Goal: Task Accomplishment & Management: Complete application form

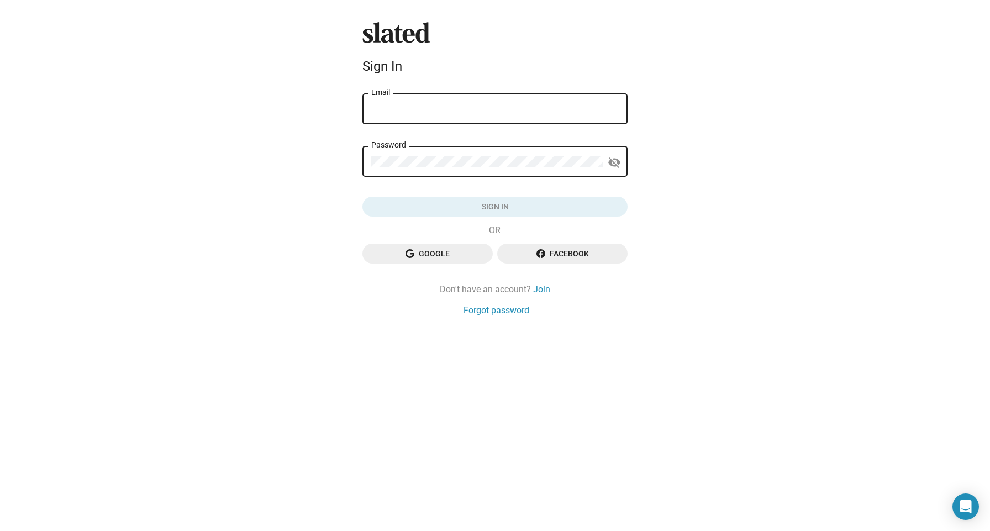
drag, startPoint x: 532, startPoint y: 255, endPoint x: 457, endPoint y: 257, distance: 75.2
click at [457, 257] on div "Google Facebook" at bounding box center [495, 258] width 265 height 29
click at [457, 257] on span "Google" at bounding box center [427, 254] width 113 height 20
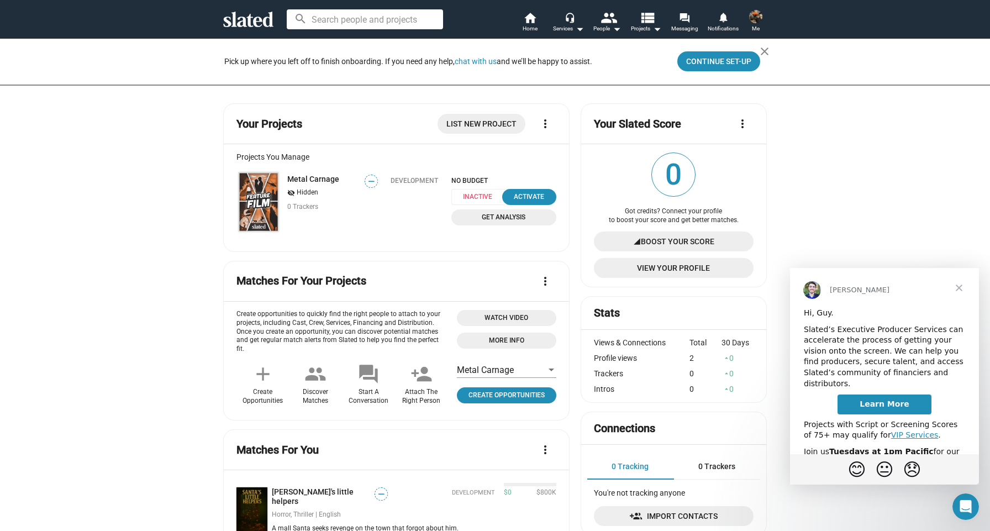
click at [485, 198] on span "Inactive" at bounding box center [481, 197] width 59 height 16
click at [480, 195] on span "Inactive" at bounding box center [481, 197] width 59 height 16
click at [466, 126] on span "List New Project" at bounding box center [482, 124] width 70 height 20
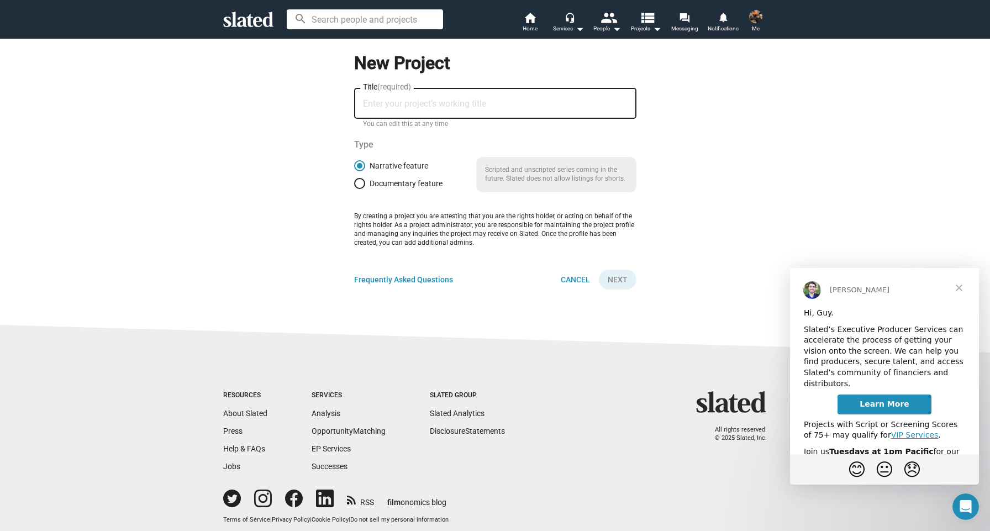
click at [457, 102] on input "Title (required)" at bounding box center [495, 104] width 265 height 10
type input "Monster Flame: the Movie"
click at [621, 281] on span "Next" at bounding box center [618, 280] width 20 height 20
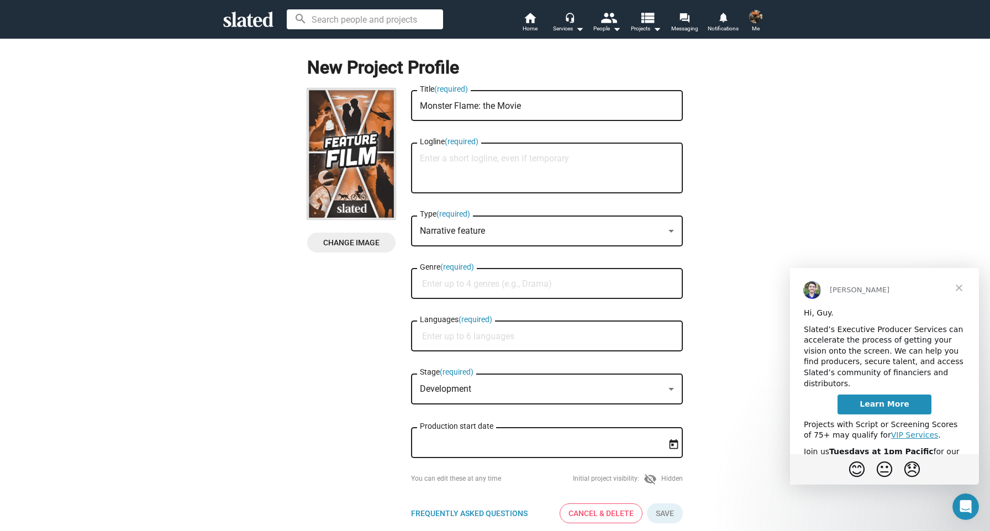
click at [584, 239] on div "Narrative feature Type (required)" at bounding box center [547, 229] width 254 height 33
click at [579, 230] on span "Narrative feature" at bounding box center [547, 232] width 254 height 23
click at [545, 283] on input "Genre (required)" at bounding box center [549, 284] width 254 height 10
type input "Sports"
click at [542, 311] on span "Sports" at bounding box center [547, 312] width 259 height 22
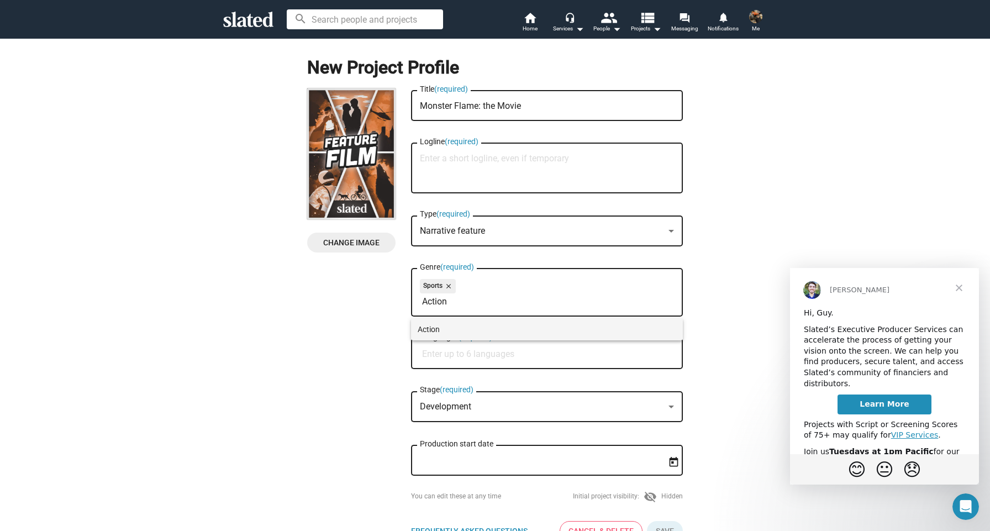
type input "Action"
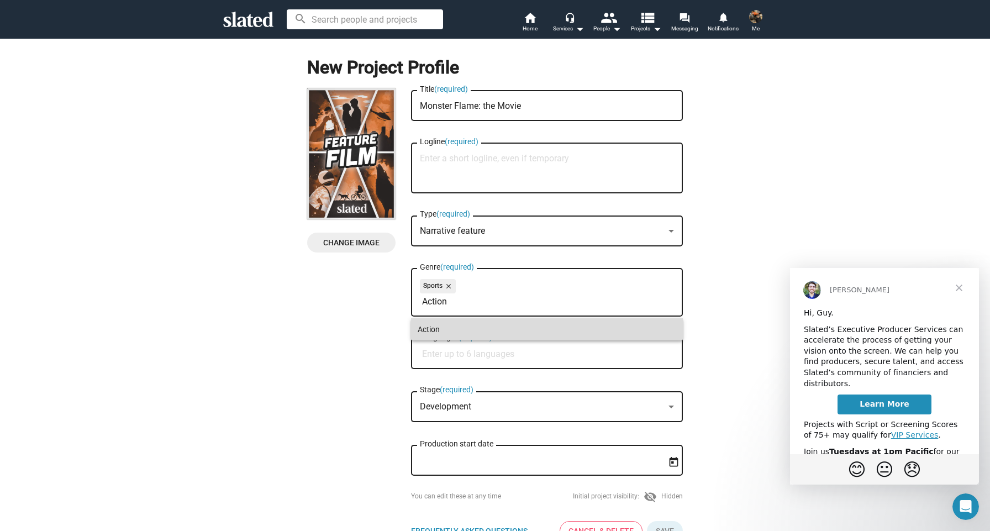
click at [532, 326] on span "Action" at bounding box center [547, 329] width 259 height 22
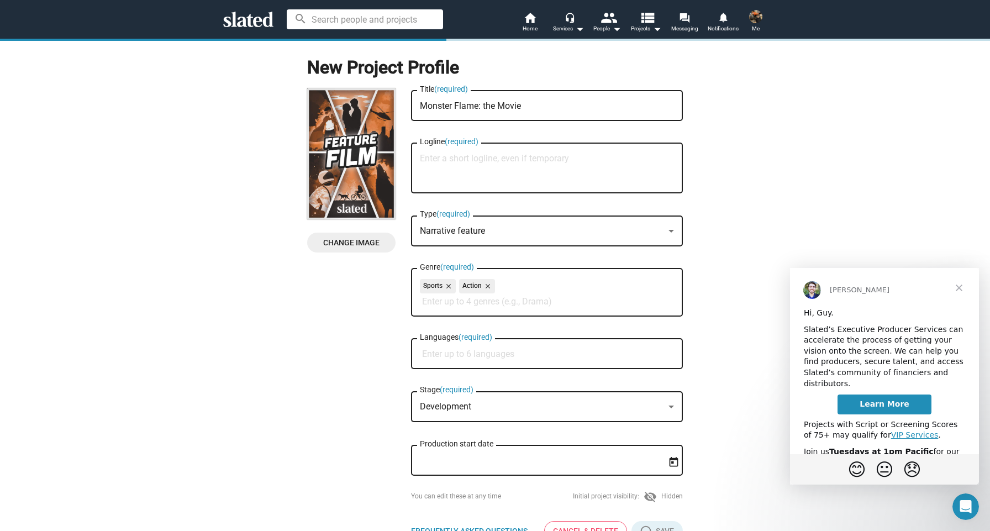
click at [519, 356] on input "Languages (required)" at bounding box center [549, 354] width 254 height 10
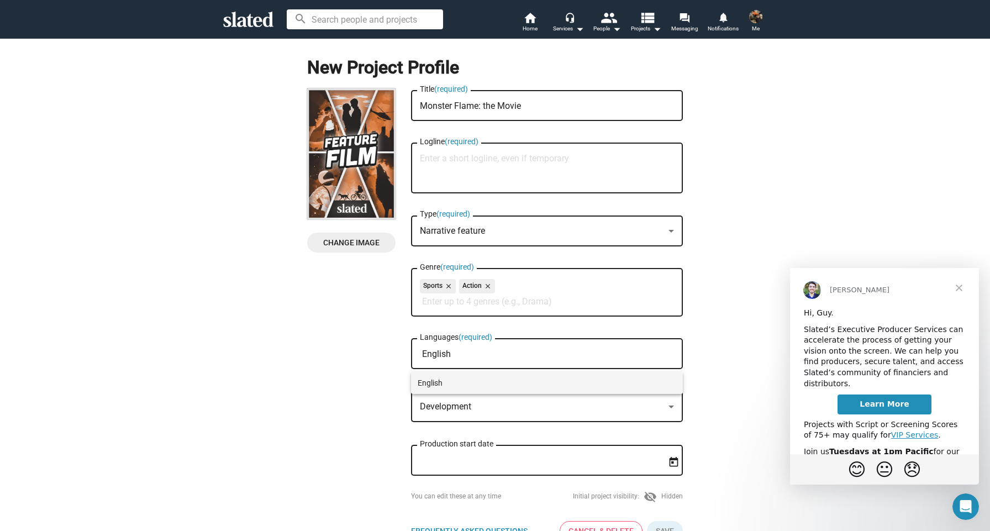
type input "English"
click at [514, 380] on span "English" at bounding box center [547, 383] width 259 height 22
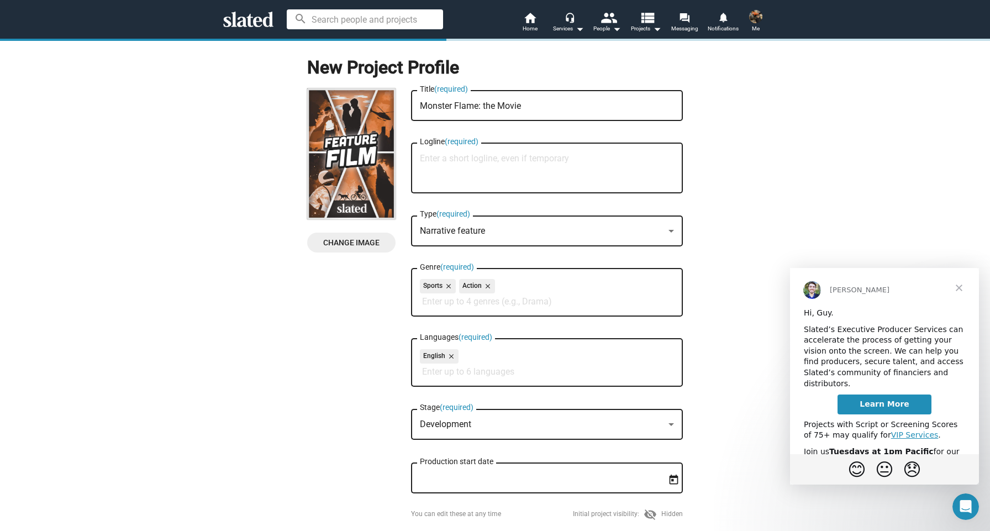
click at [513, 416] on div "Development Stage (required)" at bounding box center [547, 423] width 254 height 33
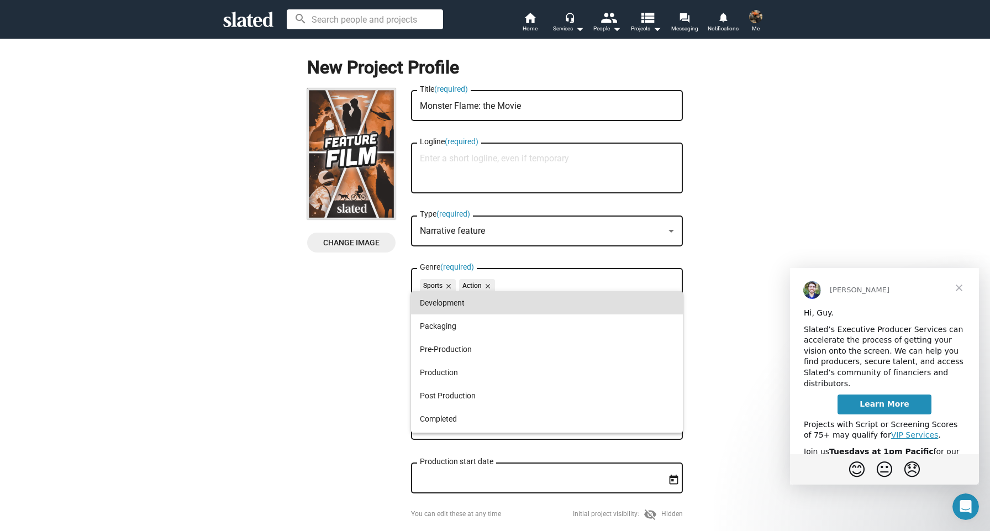
click at [344, 399] on div at bounding box center [495, 265] width 990 height 531
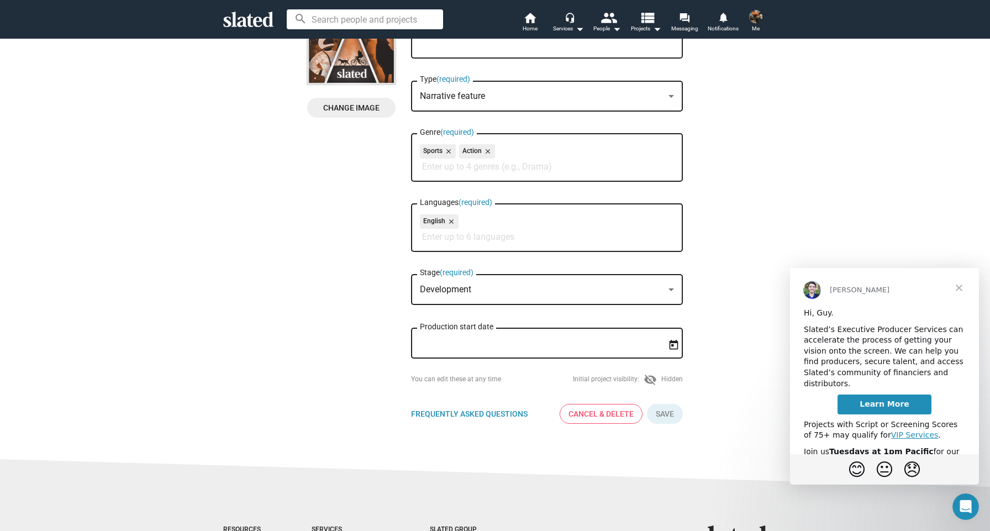
scroll to position [147, 0]
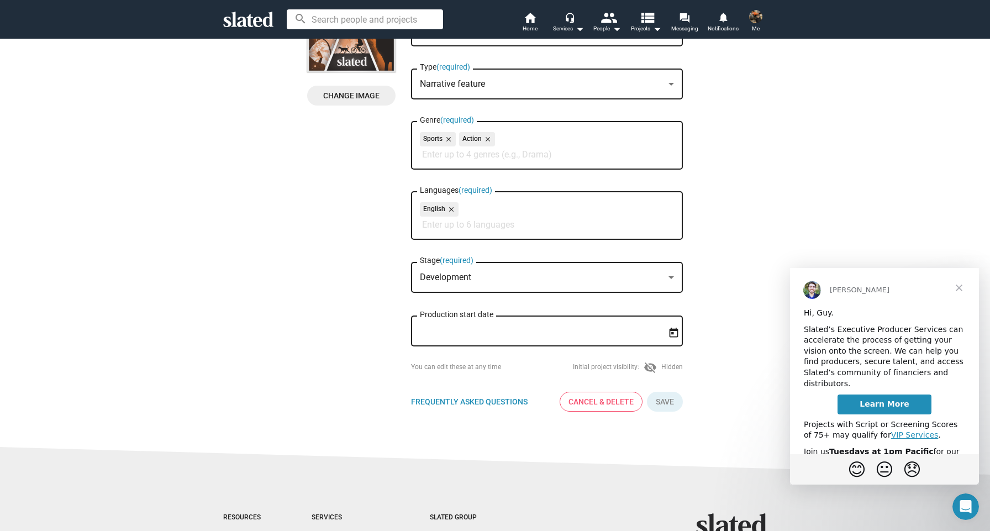
click at [454, 329] on input "Production start date" at bounding box center [539, 332] width 239 height 10
click at [673, 335] on icon "Open calendar" at bounding box center [674, 332] width 9 height 10
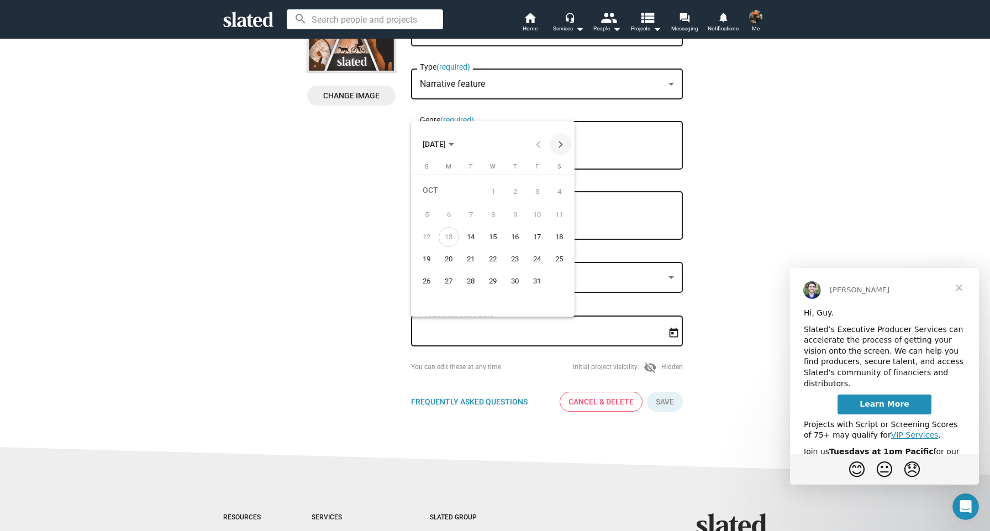
click at [560, 139] on button "Next month" at bounding box center [561, 144] width 22 height 22
click at [560, 140] on button "Next month" at bounding box center [561, 144] width 22 height 22
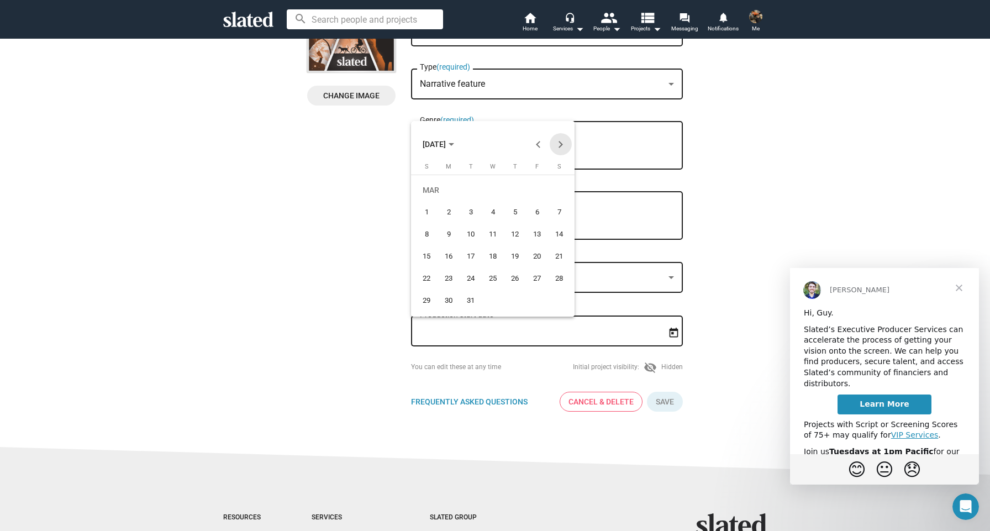
click at [560, 140] on button "Next month" at bounding box center [561, 144] width 22 height 22
click at [541, 143] on button "Previous month" at bounding box center [539, 144] width 22 height 22
click at [469, 280] on div "24" at bounding box center [471, 279] width 20 height 20
type input "[DATE]"
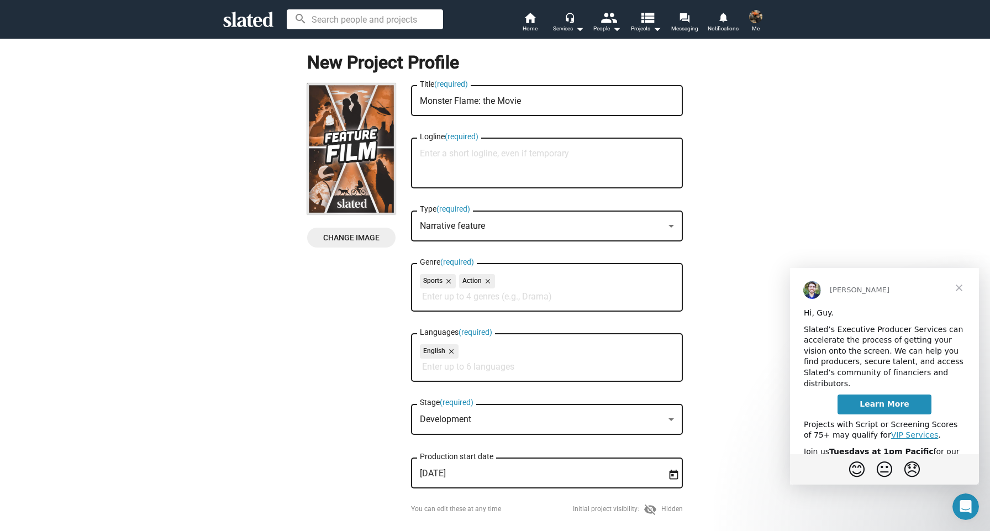
scroll to position [0, 0]
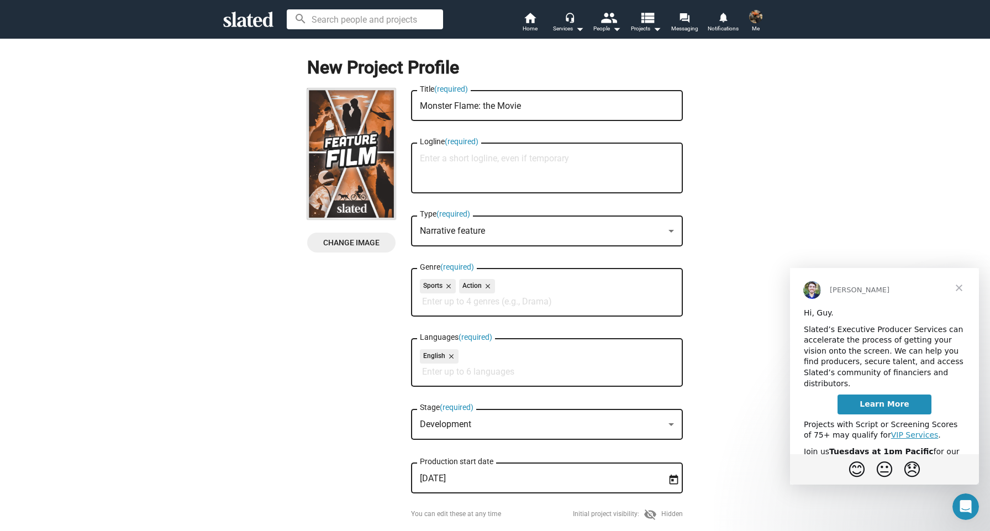
click at [486, 158] on textarea "Logline (required)" at bounding box center [547, 169] width 254 height 30
paste textarea "An Independent Monster Truck Driver follows the footprints of his father, to be…"
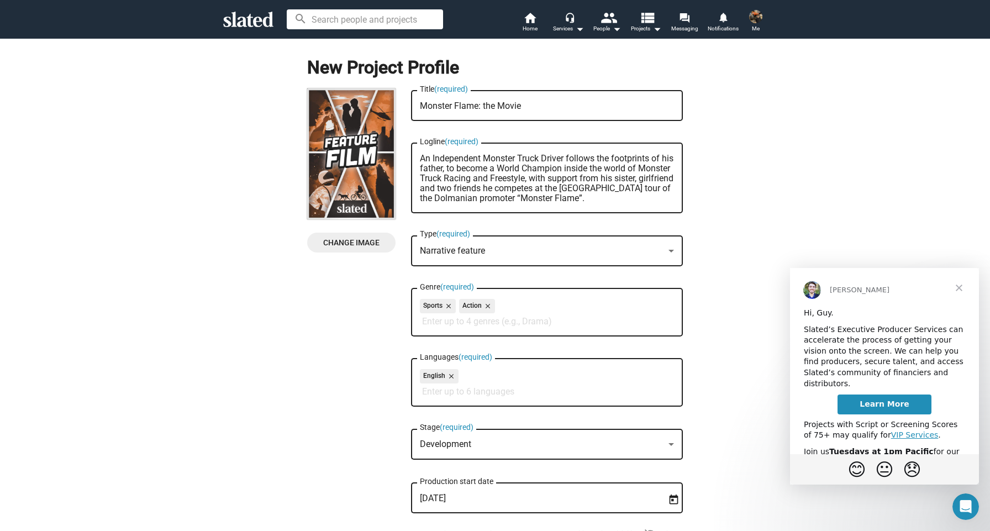
type textarea "An Independent Monster Truck Driver follows the footprints of his father, to be…"
click at [344, 239] on span "Change Image" at bounding box center [351, 243] width 71 height 20
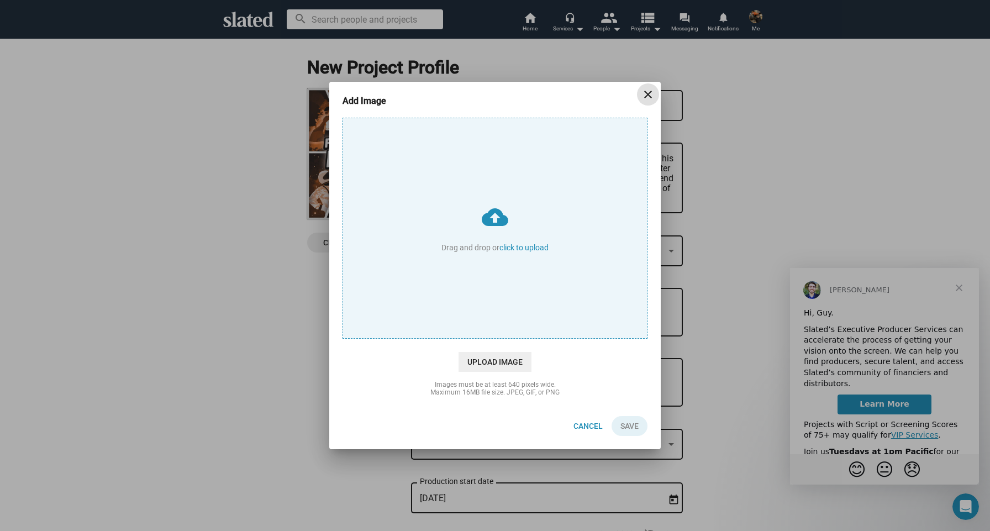
click at [492, 233] on input "cloud_upload Drag and drop or click to upload" at bounding box center [495, 228] width 304 height 220
type input "C:\fakepath\monster flame the movie concept poster logo only.png"
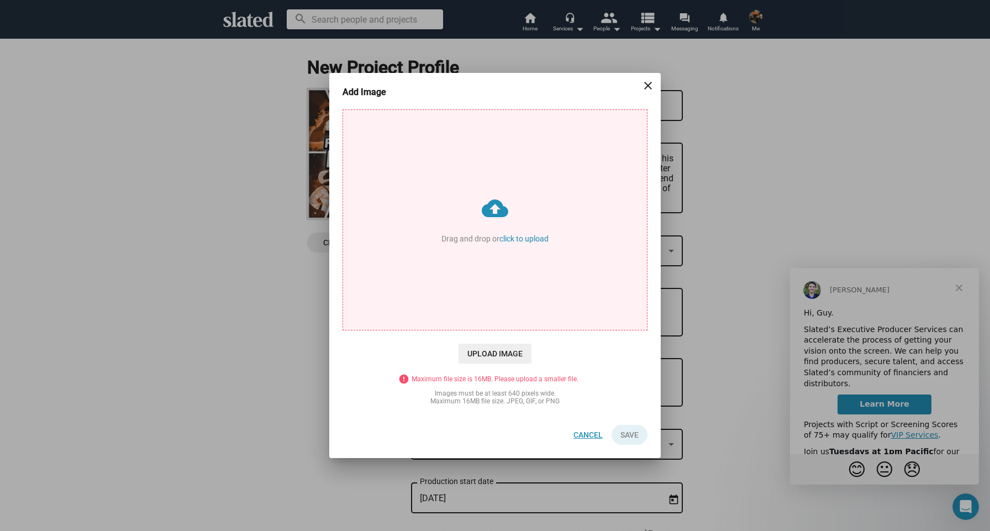
click at [593, 436] on span "Cancel" at bounding box center [588, 435] width 29 height 20
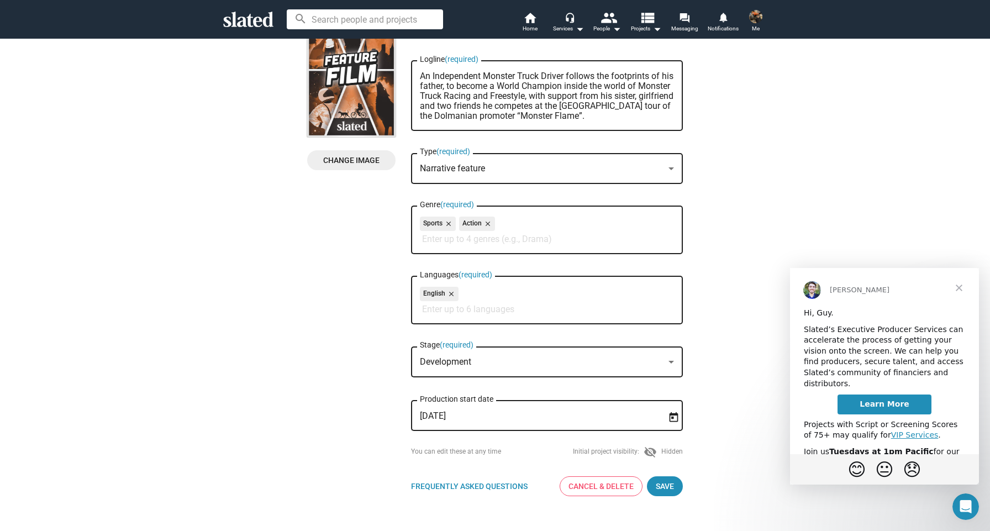
scroll to position [29, 0]
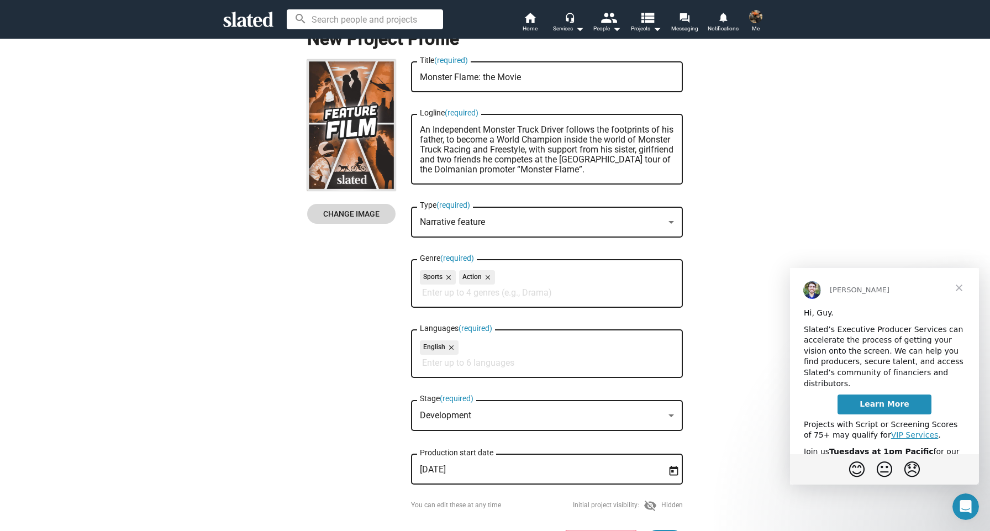
click at [355, 209] on span "Change Image" at bounding box center [351, 214] width 71 height 20
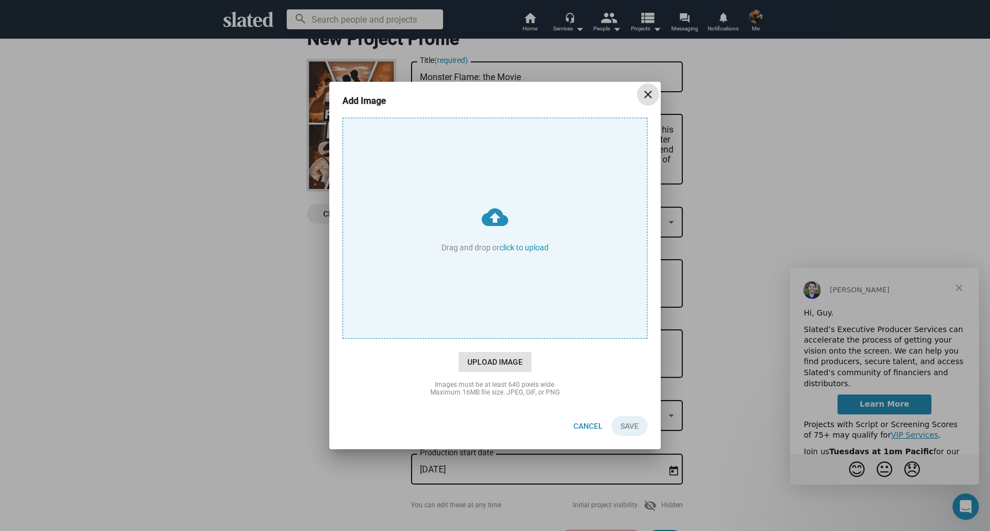
click at [504, 366] on span "Upload Image" at bounding box center [495, 362] width 73 height 20
click at [504, 338] on input "cloud_upload Drag and drop or click to upload" at bounding box center [495, 228] width 304 height 220
click at [489, 234] on input "cloud_upload Drag and drop or click to upload" at bounding box center [495, 228] width 304 height 220
type input "C:\fakepath\monster flame the movie concept poster logo only-min.png"
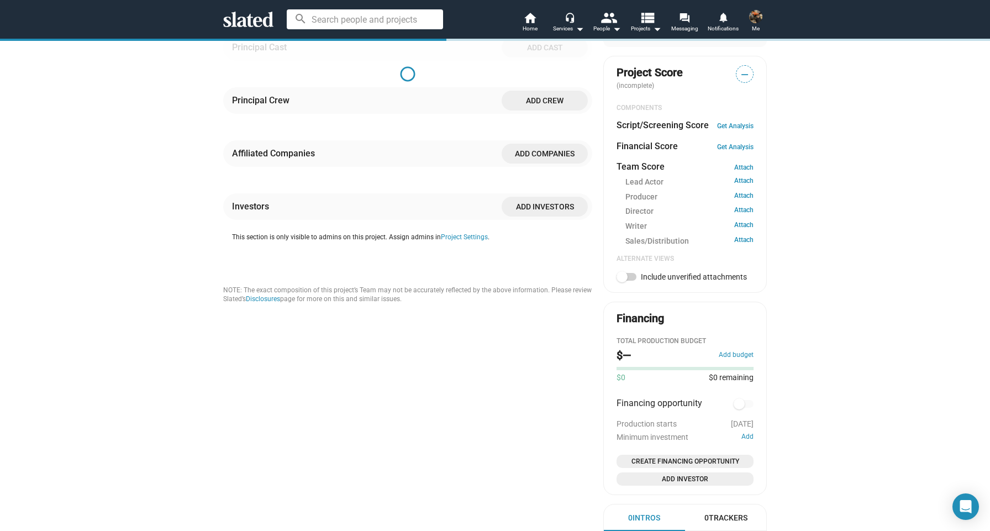
scroll to position [337, 0]
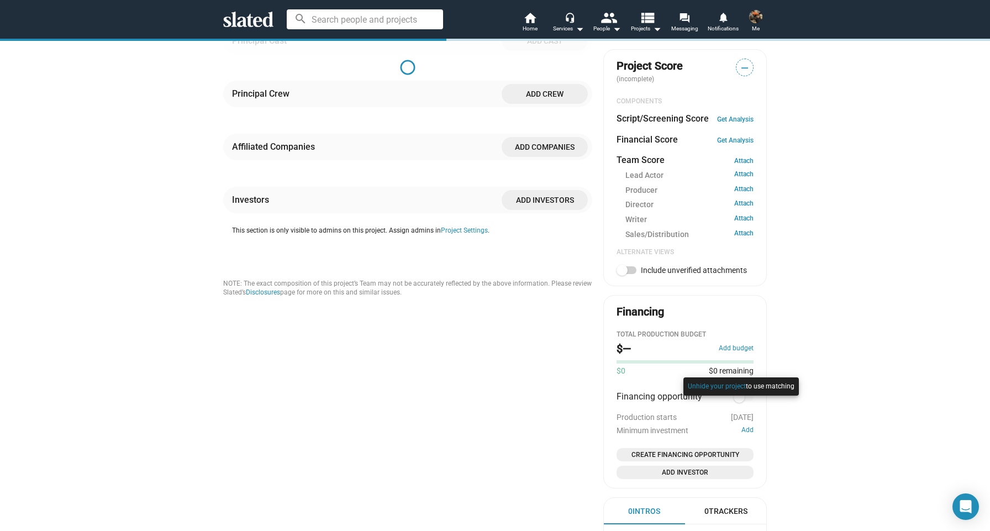
click at [750, 405] on div at bounding box center [741, 398] width 121 height 46
click at [723, 478] on span "Add Investor" at bounding box center [685, 472] width 128 height 11
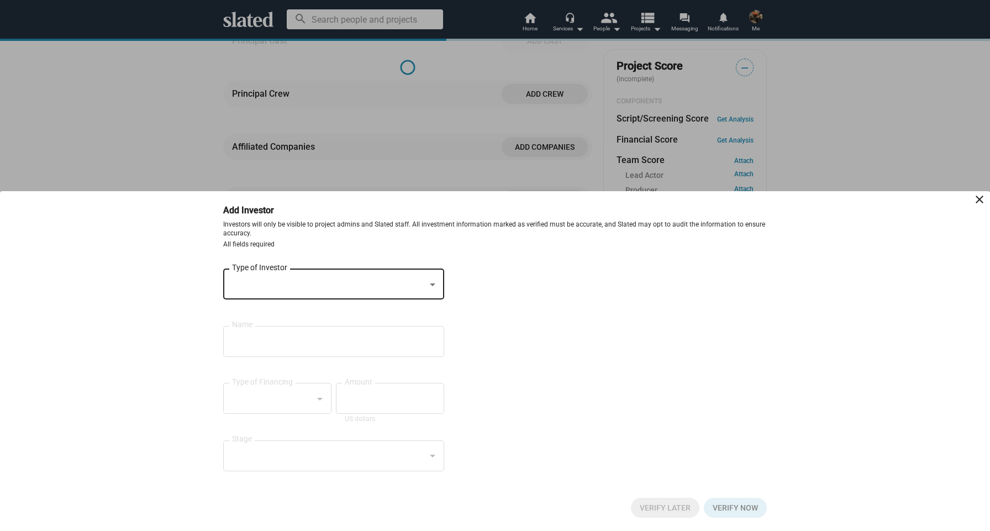
click at [388, 290] on div "Type of Investor" at bounding box center [333, 283] width 203 height 33
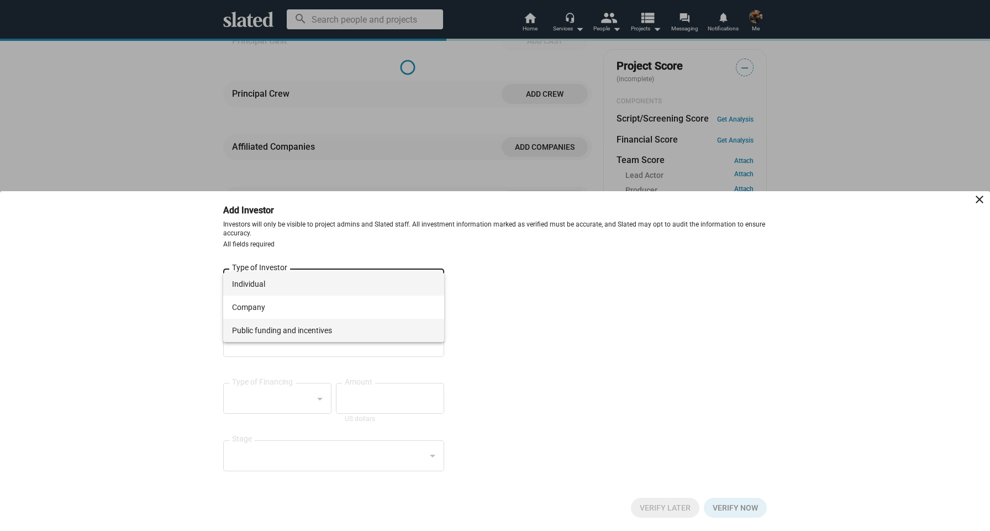
click at [413, 329] on span "Public funding and incentives" at bounding box center [333, 330] width 203 height 23
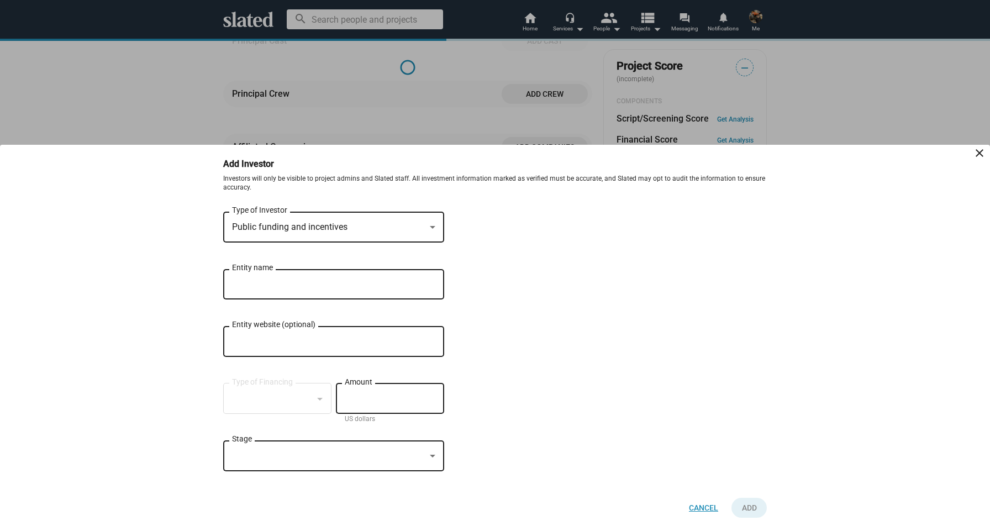
click at [693, 507] on span "Cancel" at bounding box center [703, 508] width 29 height 20
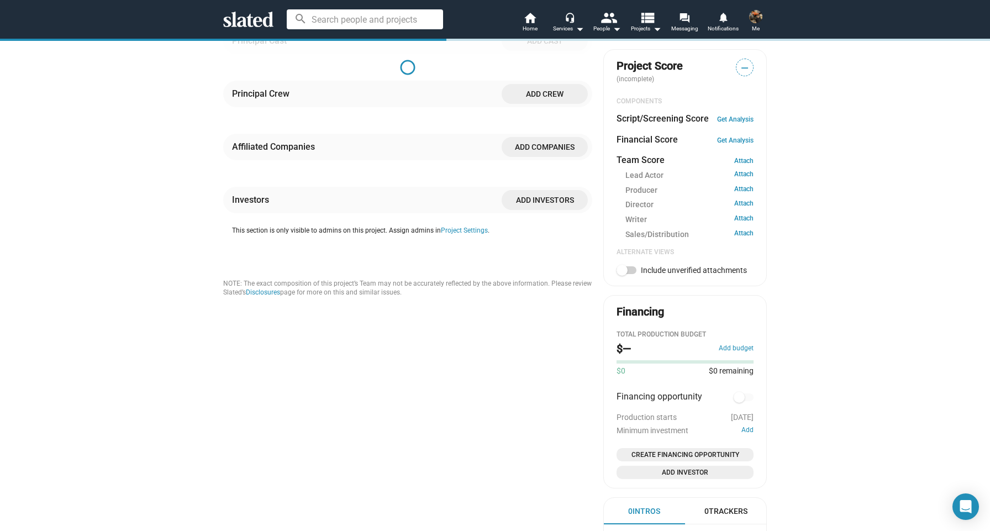
click at [699, 460] on span "Create Financing Opportunity" at bounding box center [685, 454] width 128 height 11
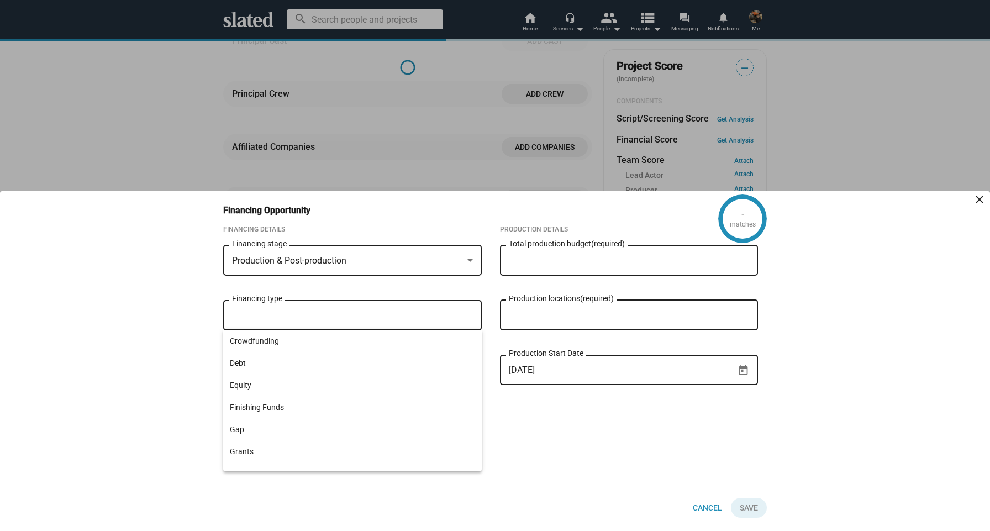
click at [427, 317] on input "Financing type" at bounding box center [354, 316] width 241 height 10
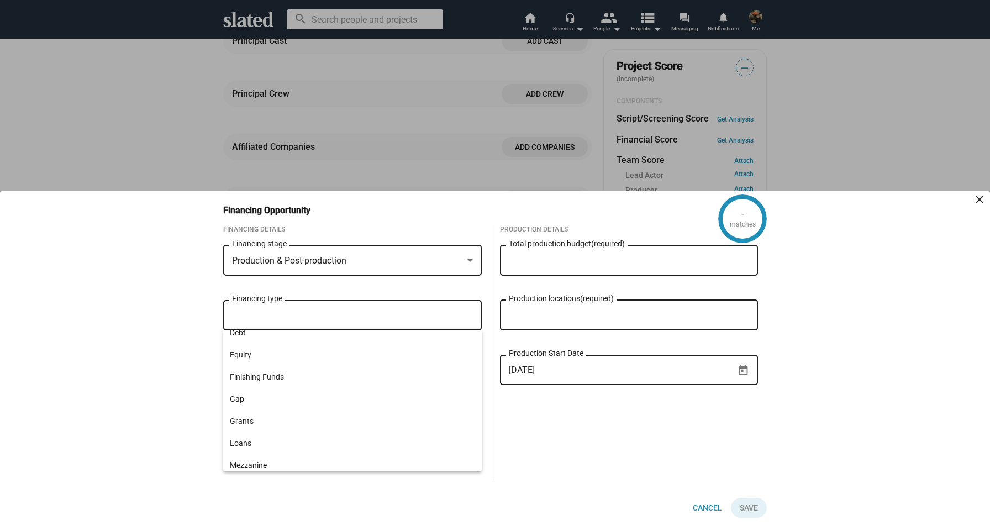
scroll to position [15, 0]
click at [550, 419] on div "Production Details Total production budget (required) Production locations (req…" at bounding box center [629, 352] width 276 height 255
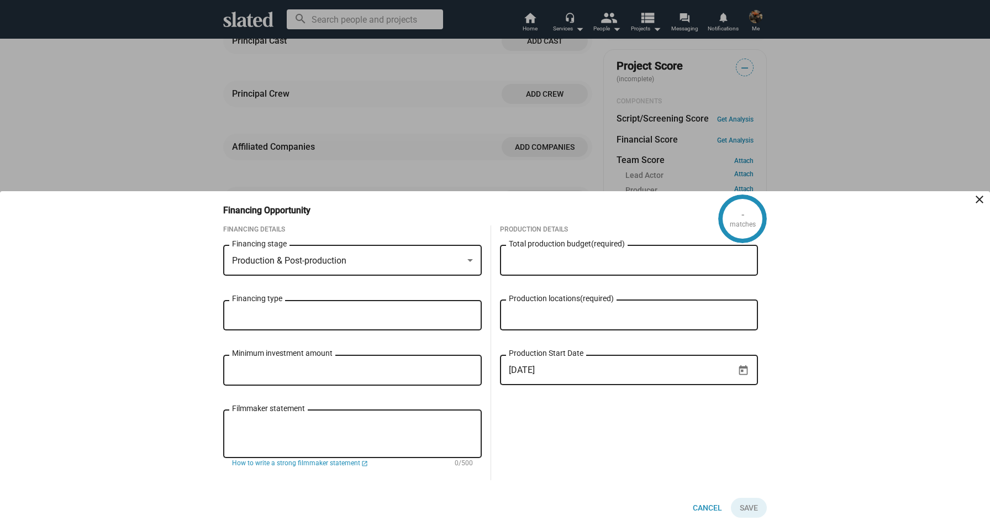
click at [978, 195] on mat-icon "close" at bounding box center [979, 199] width 13 height 13
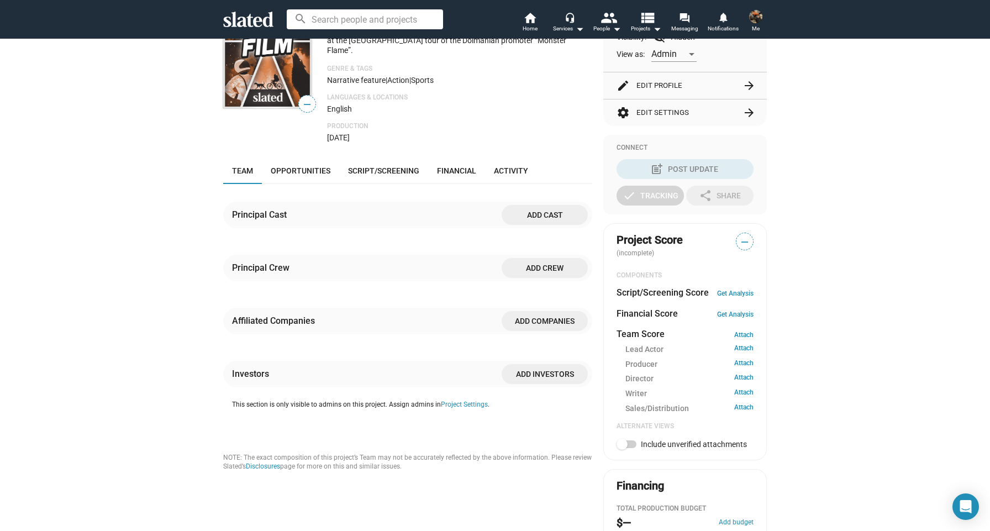
scroll to position [150, 0]
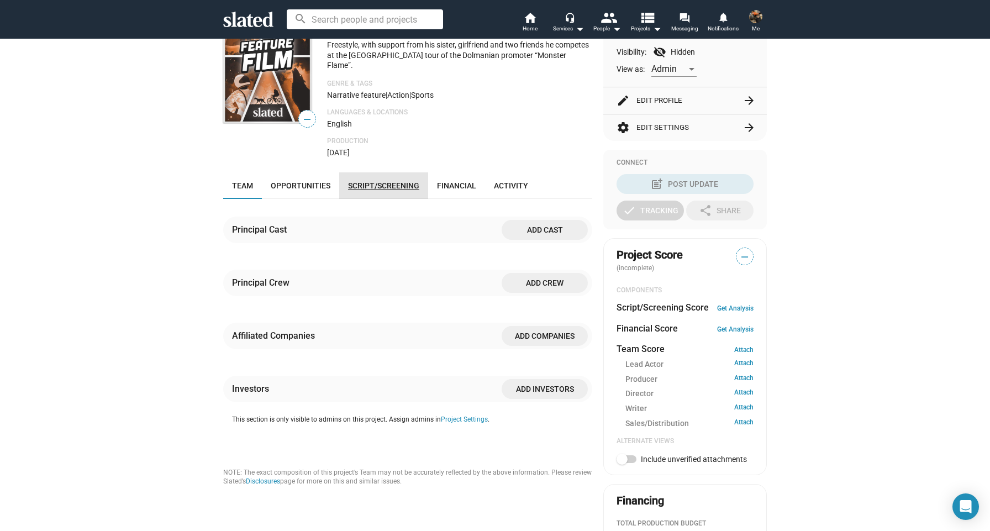
click at [373, 199] on link "Script/Screening" at bounding box center [383, 185] width 89 height 27
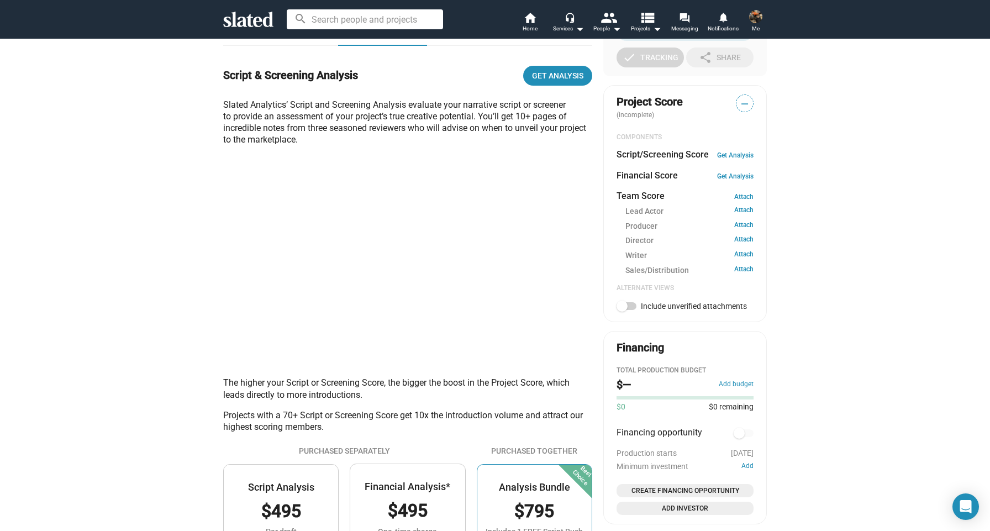
scroll to position [308, 0]
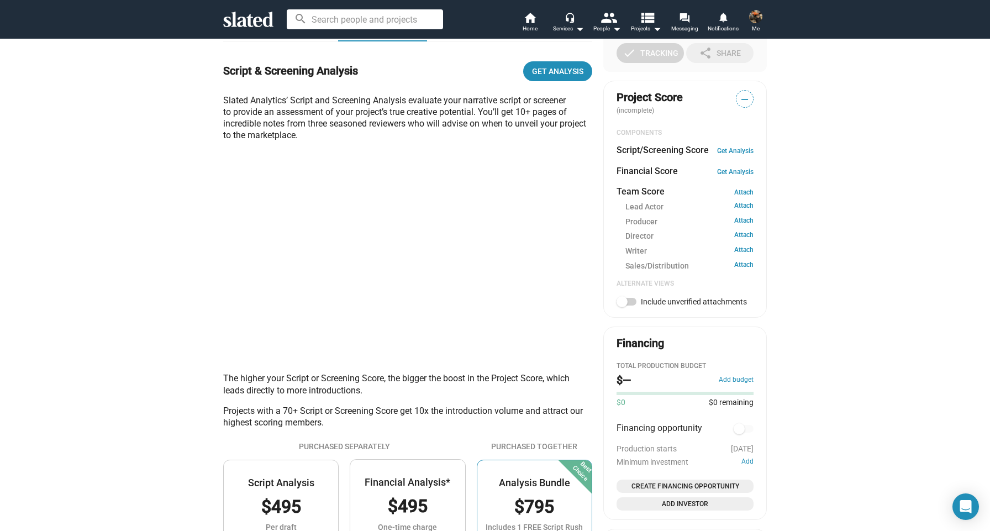
click at [318, 41] on link "Opportunities" at bounding box center [300, 28] width 77 height 27
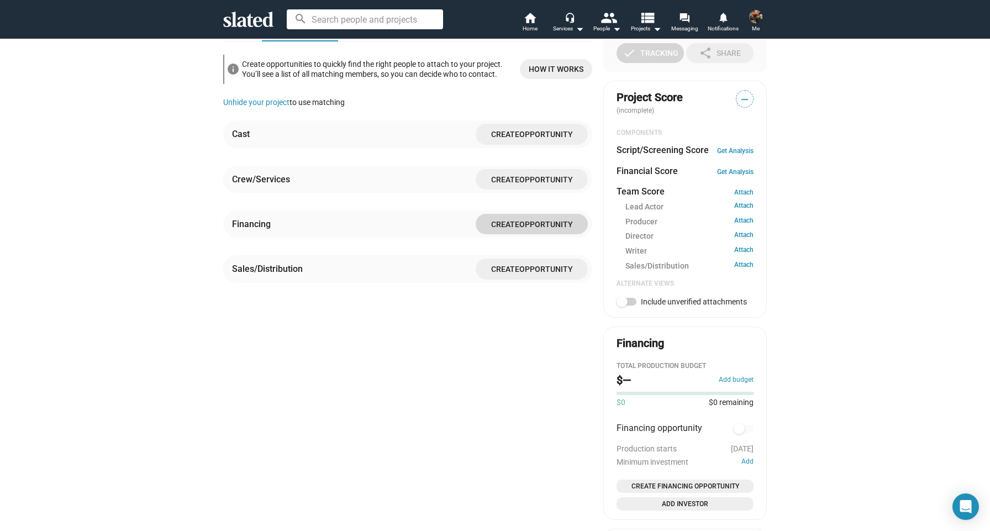
click at [518, 234] on span "Create Opportunity" at bounding box center [532, 224] width 95 height 20
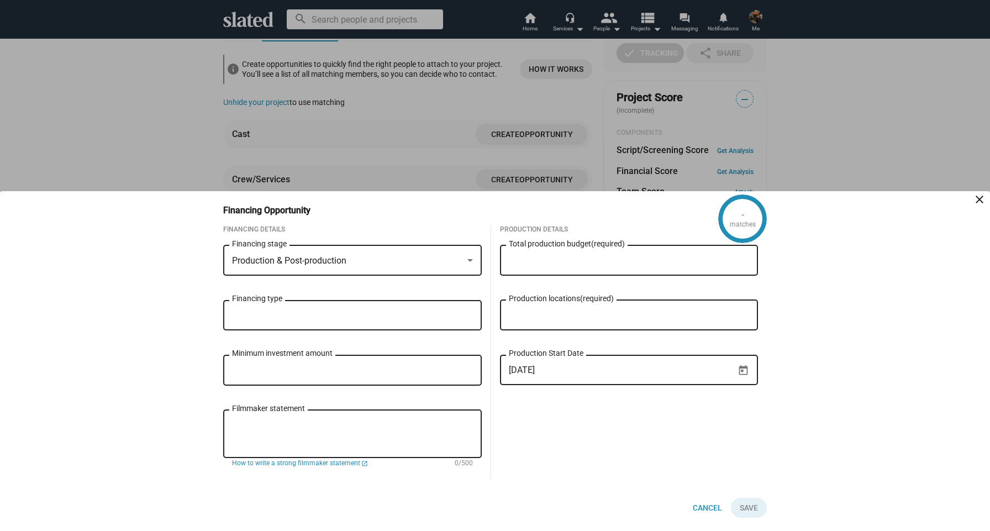
click at [427, 314] on input "Financing type" at bounding box center [354, 316] width 241 height 10
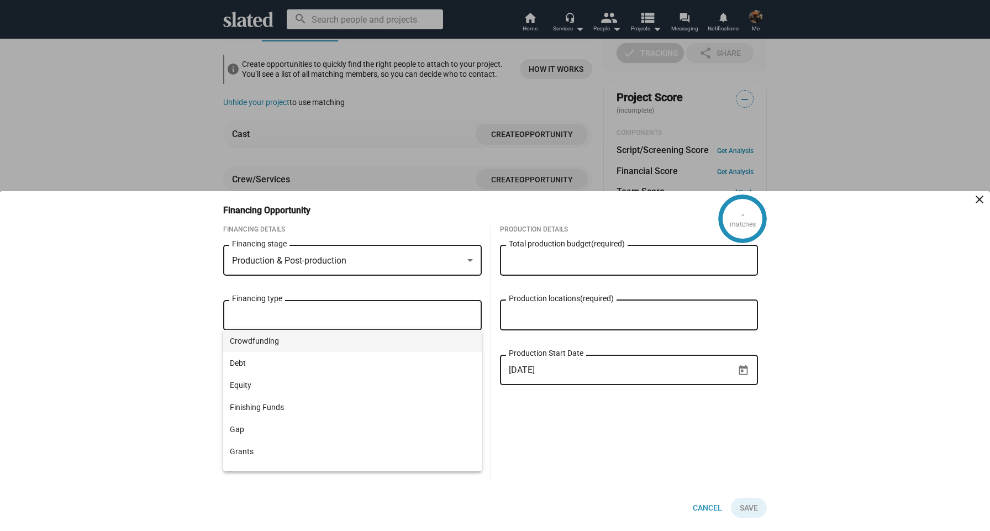
click at [390, 351] on span "Crowdfunding" at bounding box center [352, 341] width 245 height 22
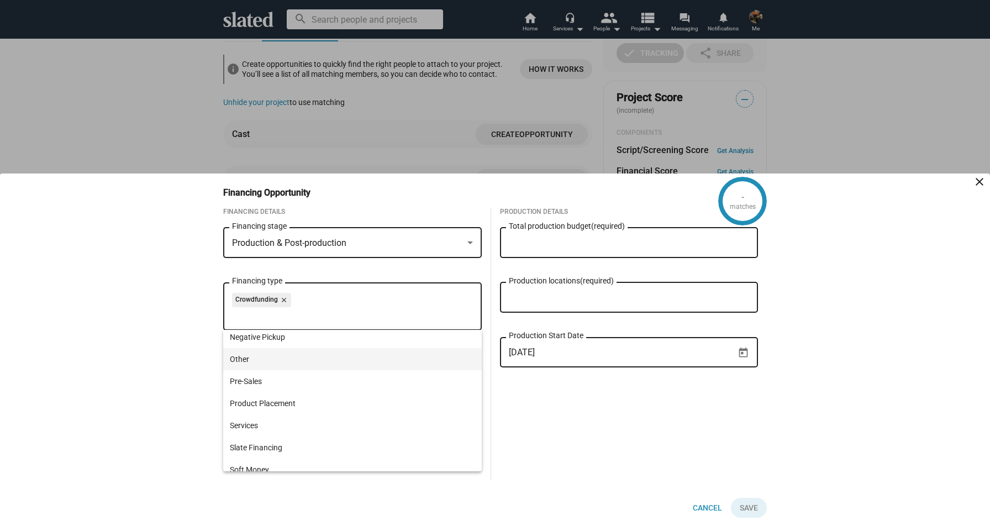
scroll to position [185, 0]
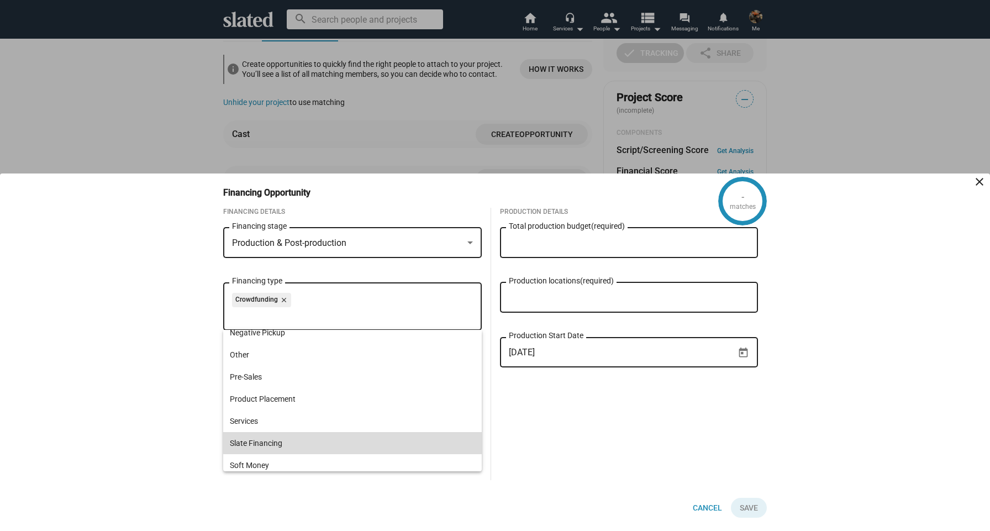
click at [390, 438] on span "Slate Financing" at bounding box center [352, 443] width 245 height 22
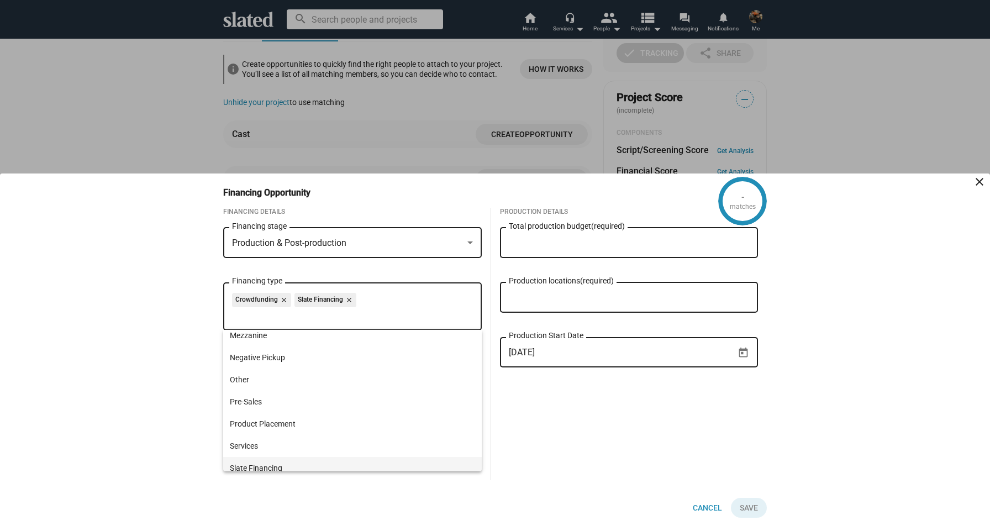
scroll to position [159, 0]
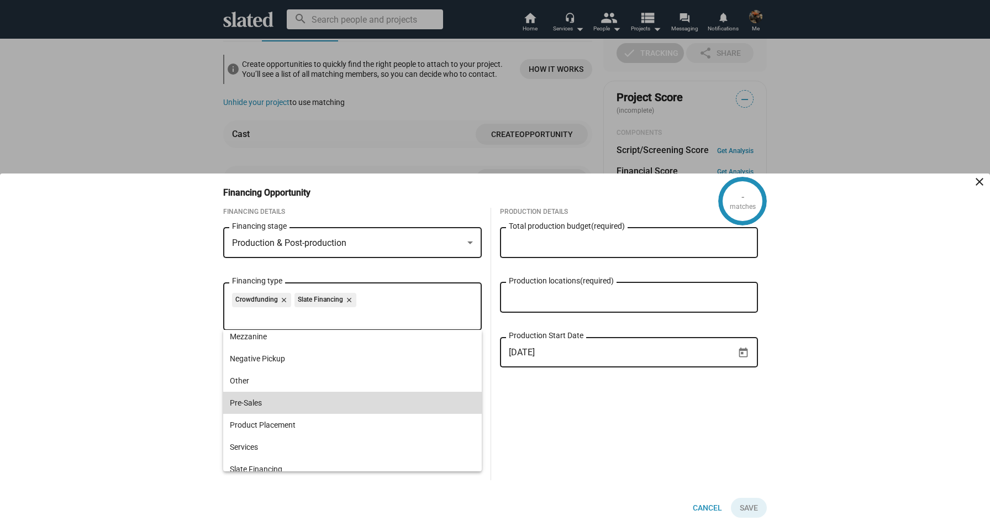
click at [371, 409] on span "Pre-Sales" at bounding box center [352, 403] width 245 height 22
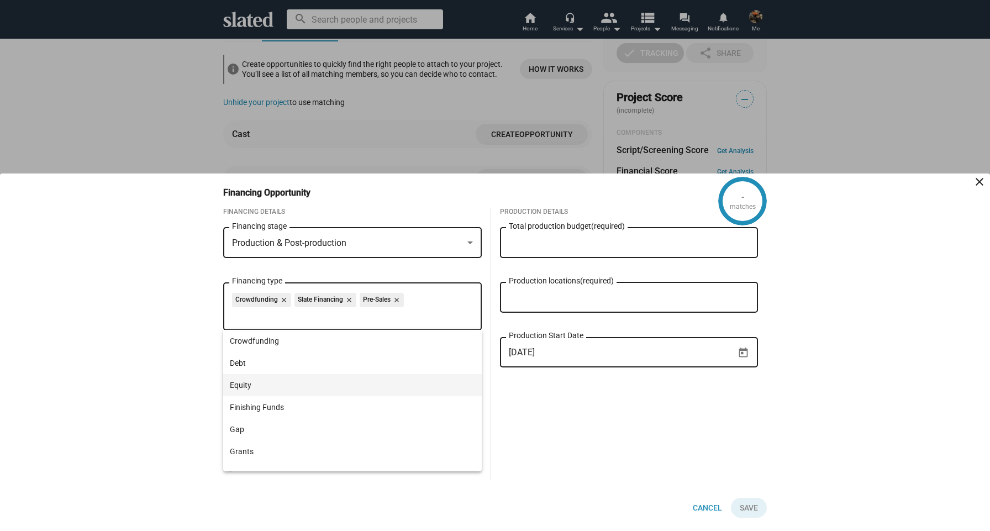
scroll to position [1, 0]
click at [505, 408] on div "Production Details Total production budget (required) Production locations (req…" at bounding box center [629, 344] width 276 height 272
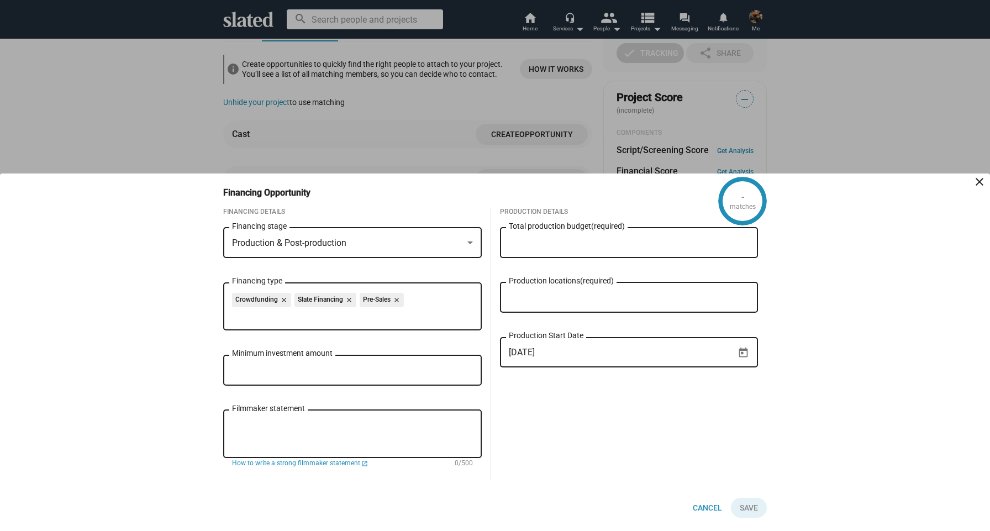
click at [439, 368] on input "Minimum investment amount" at bounding box center [352, 371] width 241 height 10
click at [542, 293] on input "Production locations (required)" at bounding box center [631, 298] width 241 height 10
type input "[GEOGRAPHIC_DATA]"
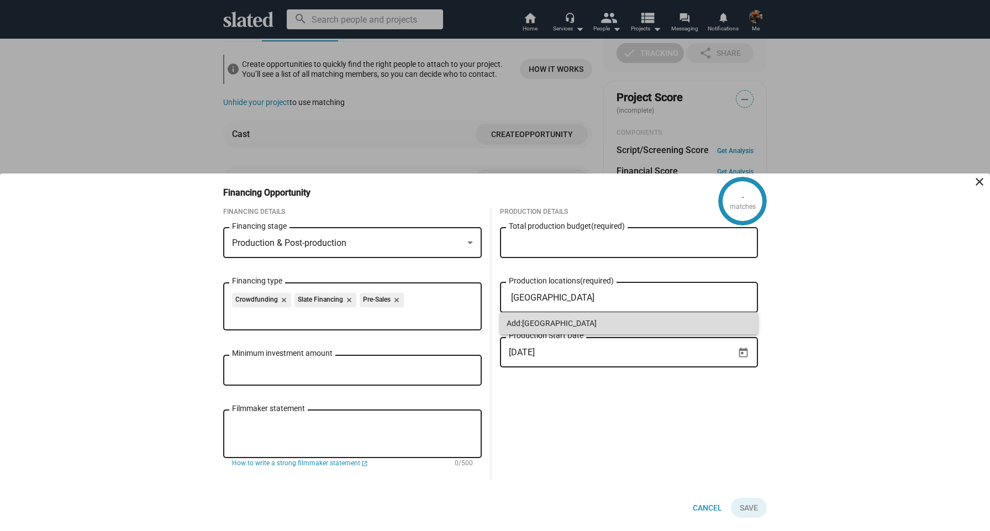
click at [549, 319] on span "[GEOGRAPHIC_DATA]" at bounding box center [559, 323] width 75 height 9
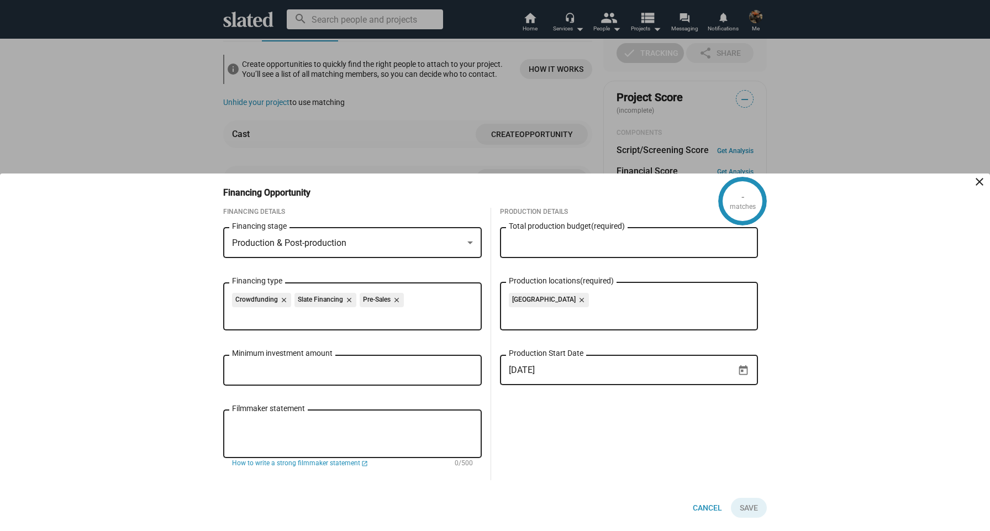
click at [552, 245] on input "Total production budget (required)" at bounding box center [629, 243] width 241 height 10
click at [418, 366] on input "Minimum investment amount" at bounding box center [352, 371] width 241 height 10
click at [519, 239] on input "Total production budget (required)" at bounding box center [629, 243] width 241 height 10
click at [411, 369] on input "Minimum investment amount" at bounding box center [352, 371] width 241 height 10
click at [538, 238] on input "Total production budget (required)" at bounding box center [629, 243] width 241 height 10
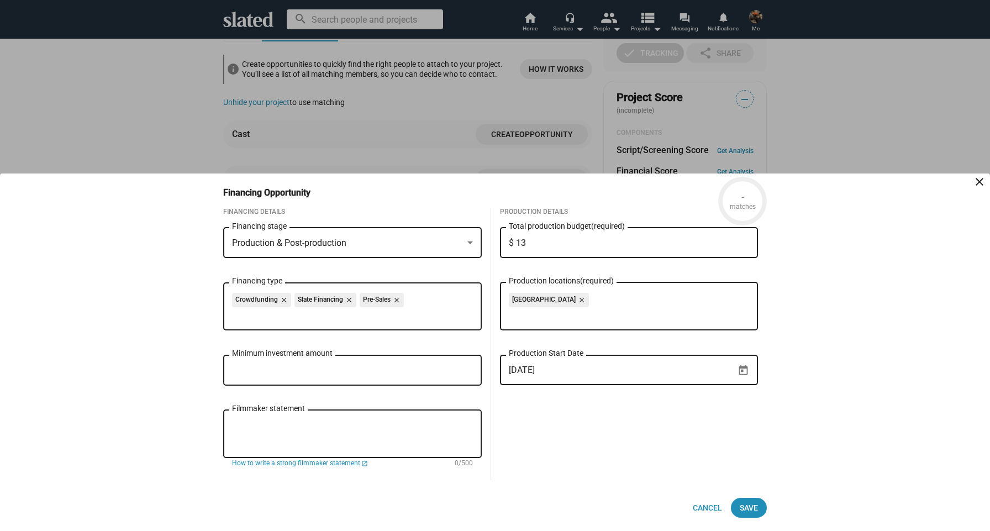
type input "$ 1"
type input "$ 15"
click at [413, 366] on input "Minimum investment amount" at bounding box center [352, 371] width 241 height 10
type input "$ 8"
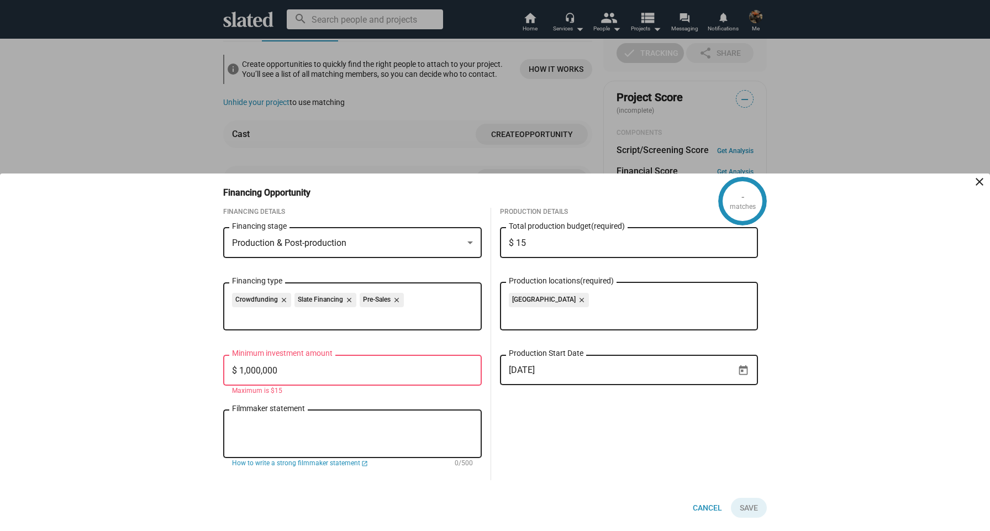
click at [384, 391] on mat-error "Maximum is $15" at bounding box center [352, 391] width 241 height 9
click at [368, 369] on input "$ 1,000,000" at bounding box center [352, 371] width 241 height 10
type input "$ 1"
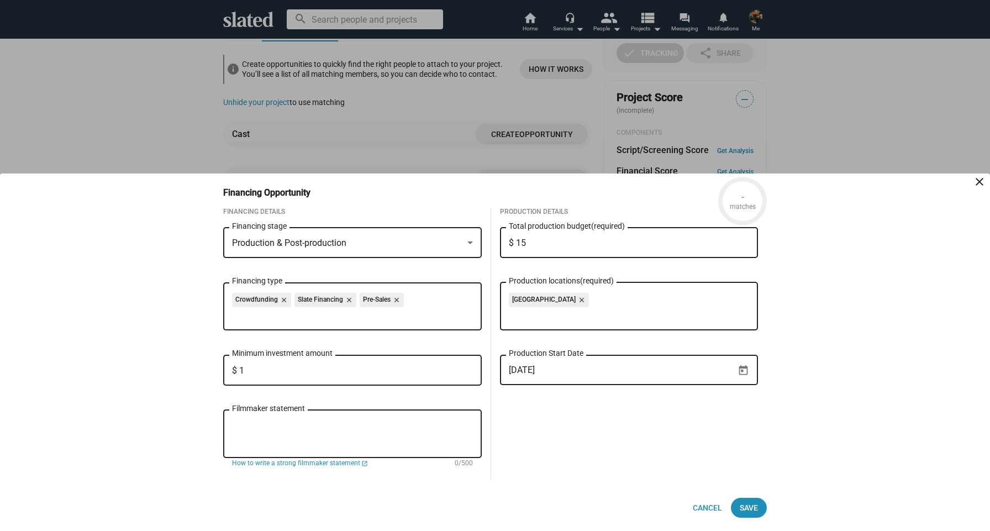
type input "$ 15"
click at [749, 515] on span "Save" at bounding box center [749, 508] width 18 height 20
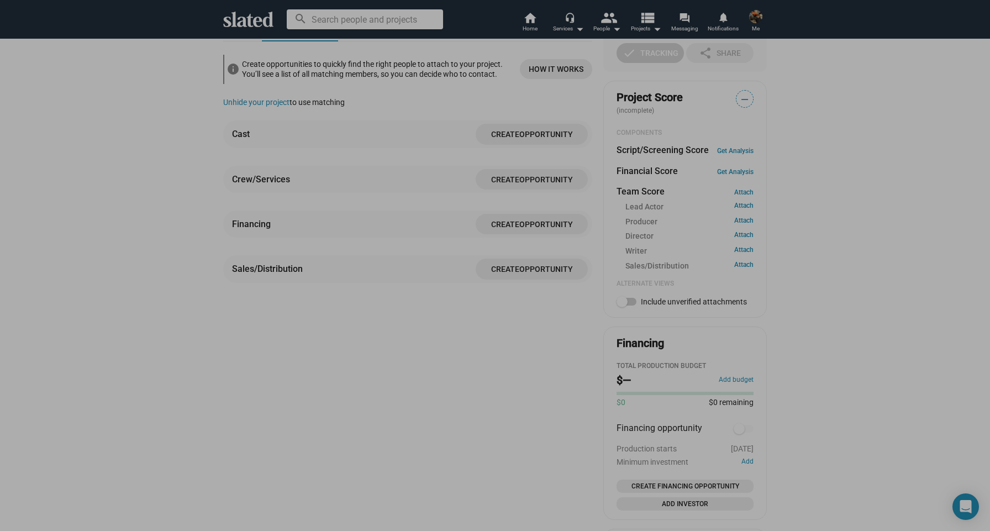
checkbox input "true"
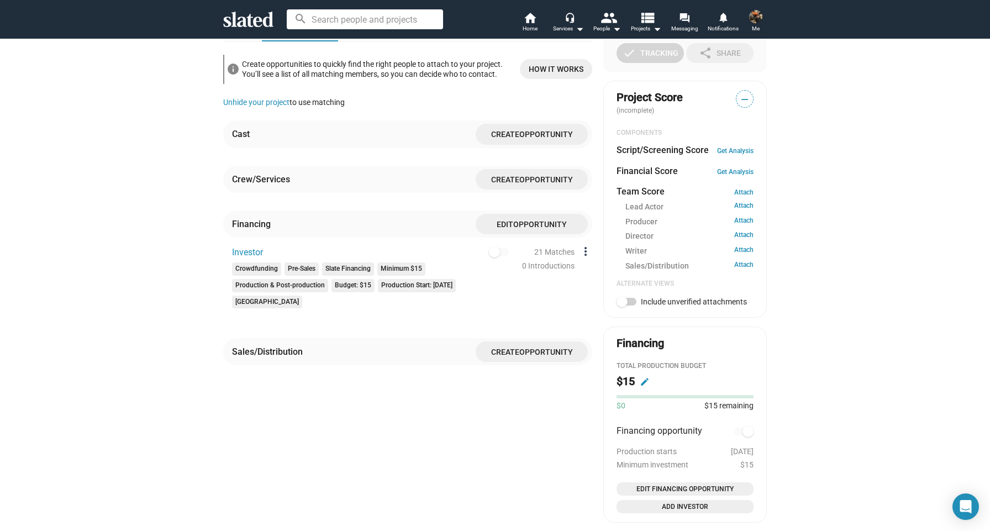
click at [581, 258] on mat-icon "more_vert" at bounding box center [585, 251] width 13 height 13
click at [564, 261] on div at bounding box center [495, 265] width 990 height 531
click at [546, 258] on div "21 Matches" at bounding box center [554, 252] width 40 height 12
click at [553, 265] on div at bounding box center [497, 255] width 121 height 46
click at [508, 256] on div at bounding box center [497, 255] width 121 height 46
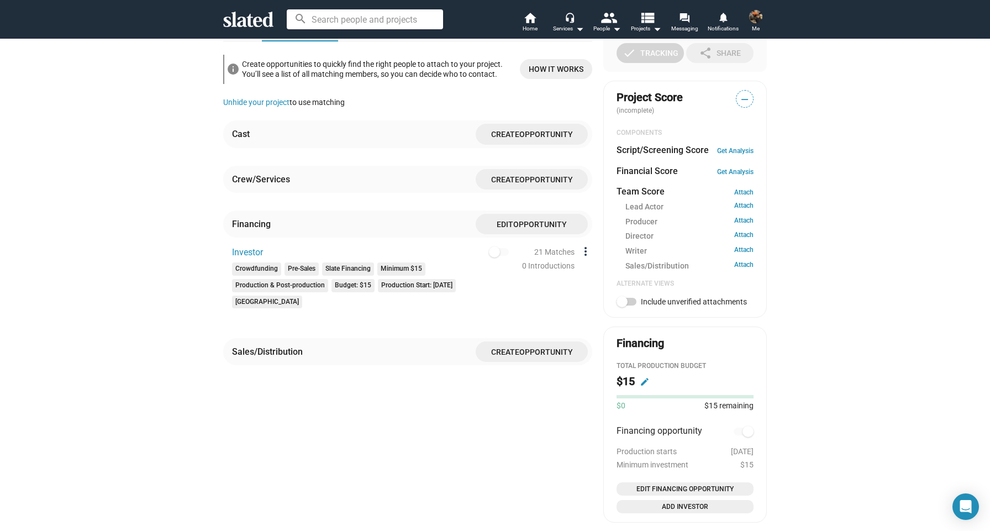
click at [585, 258] on mat-icon "more_vert" at bounding box center [585, 251] width 13 height 13
click at [515, 271] on div at bounding box center [495, 265] width 990 height 531
click at [242, 258] on span "Investor" at bounding box center [247, 252] width 31 height 11
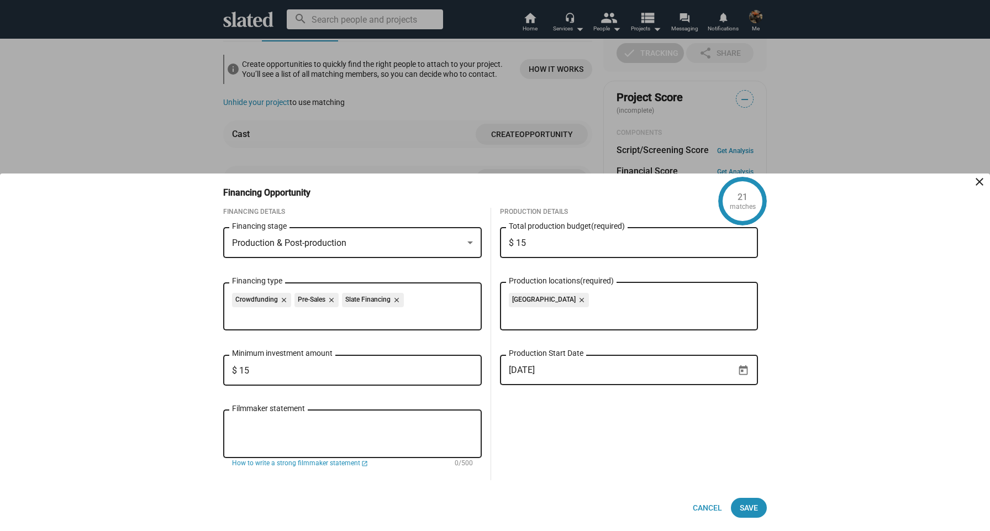
click at [634, 150] on div at bounding box center [495, 265] width 990 height 531
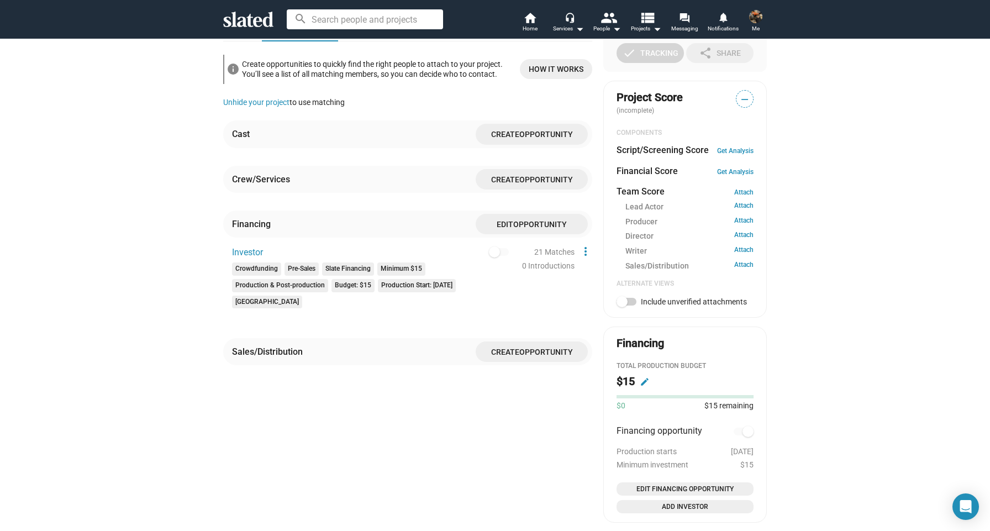
click at [530, 356] on span "Opportunity" at bounding box center [547, 352] width 54 height 9
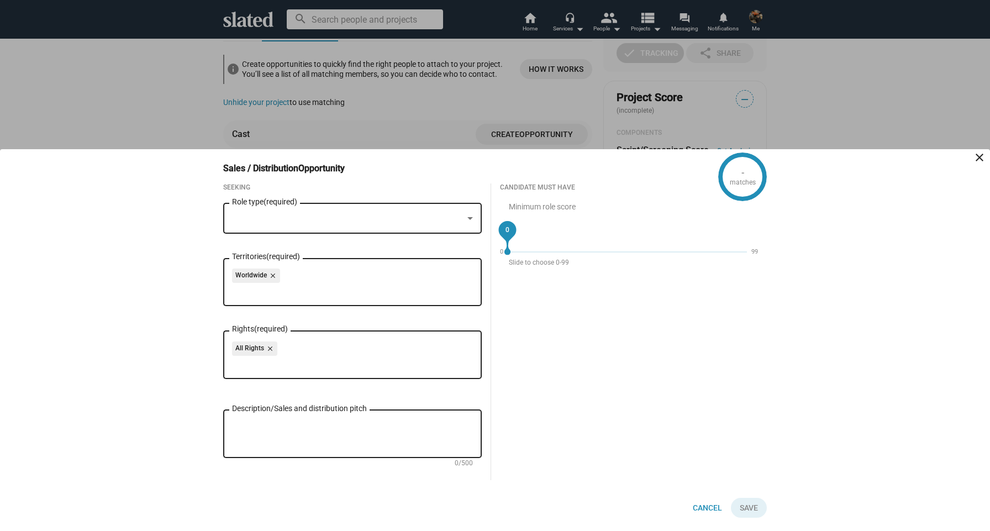
click at [400, 291] on input "Territories (required)" at bounding box center [354, 291] width 241 height 10
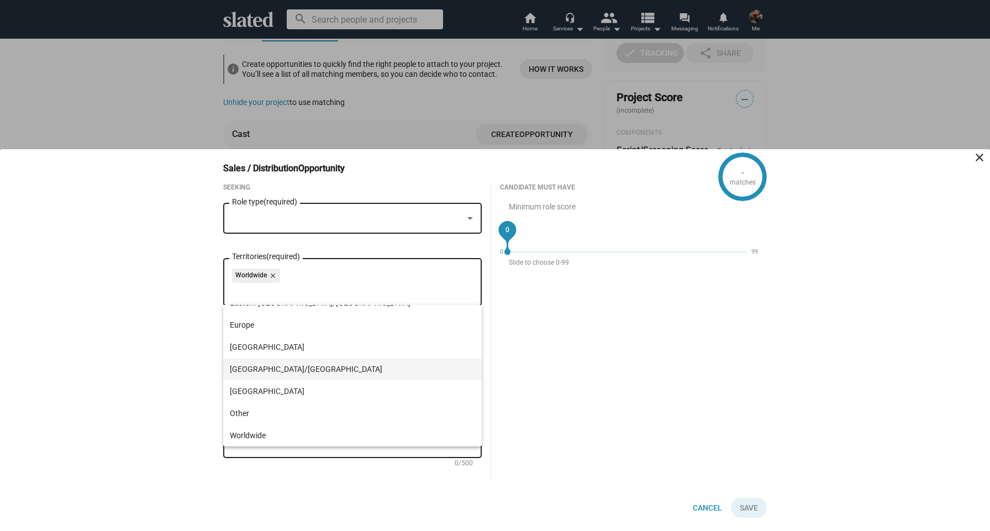
scroll to position [57, 0]
click at [531, 374] on div "Candidate must have Minimum role score 0 0 99 Slide to choose 0-99" at bounding box center [629, 331] width 276 height 297
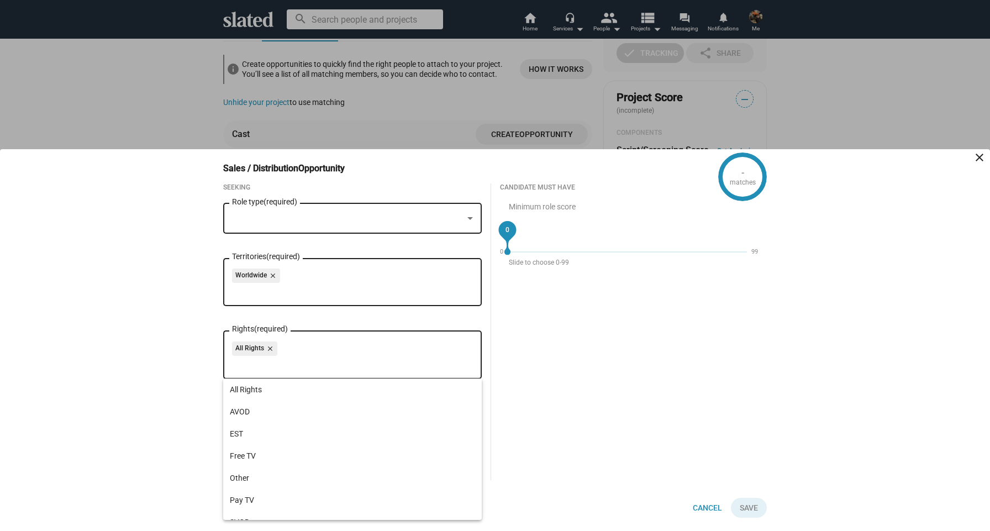
click at [404, 368] on input "Rights (required)" at bounding box center [354, 364] width 241 height 10
click at [530, 438] on div "Candidate must have Minimum role score 0 0 99 Slide to choose 0-99" at bounding box center [629, 331] width 276 height 297
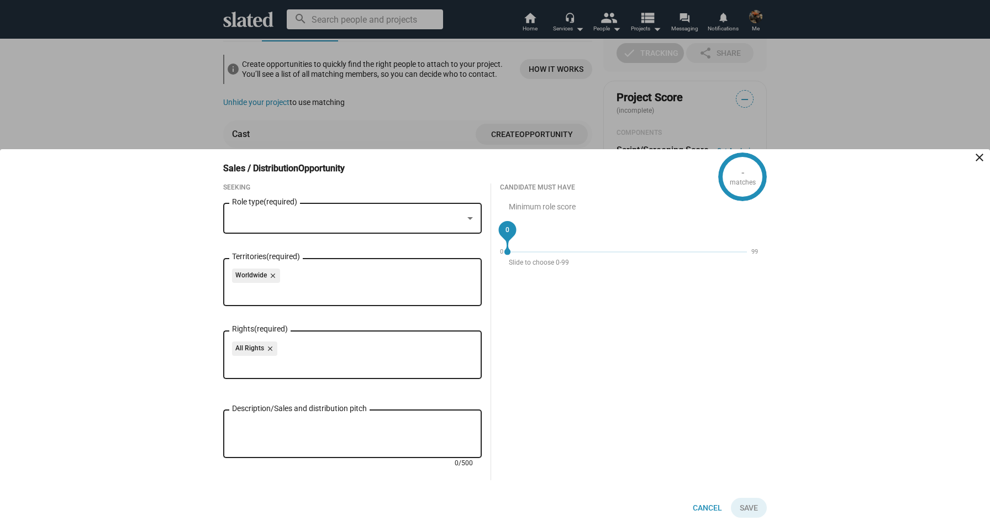
click at [405, 426] on textarea "Description/Sales and distribution pitch" at bounding box center [352, 434] width 241 height 30
click at [512, 405] on div "Candidate must have Minimum role score 0 0 99 Slide to choose 0-99" at bounding box center [629, 331] width 276 height 297
click at [402, 217] on div at bounding box center [347, 219] width 231 height 12
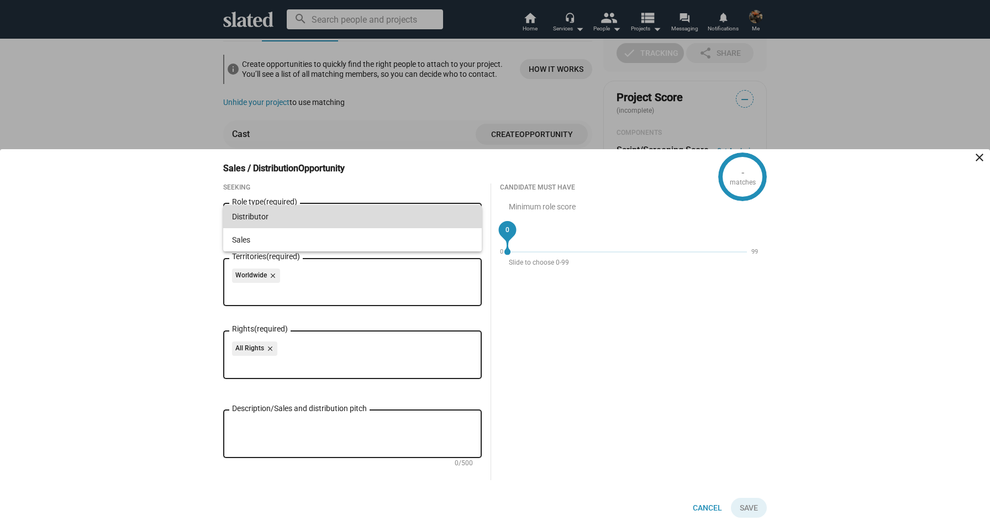
click at [401, 218] on span "Distributor" at bounding box center [352, 216] width 241 height 23
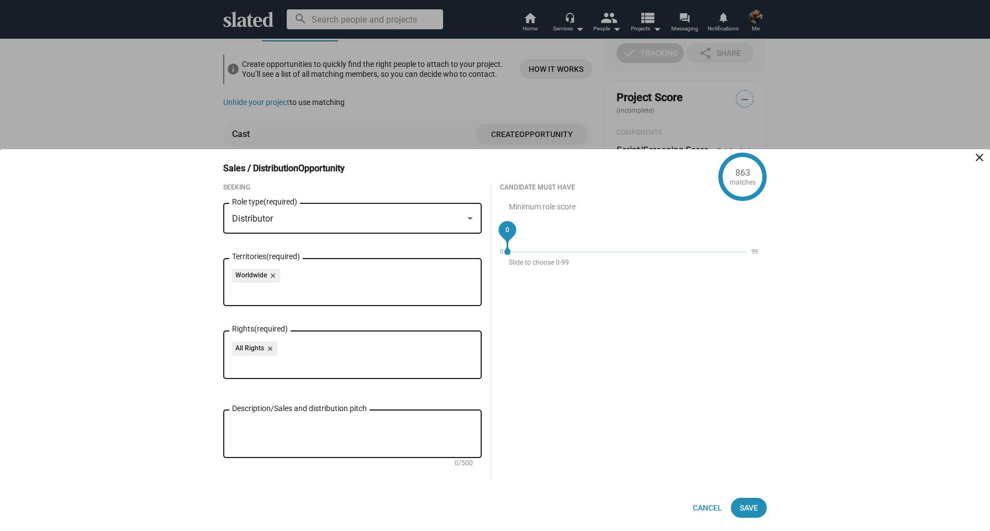
click at [406, 418] on div "Description/Sales and distribution pitch" at bounding box center [352, 433] width 241 height 50
click at [703, 507] on span "Cancel" at bounding box center [707, 508] width 29 height 20
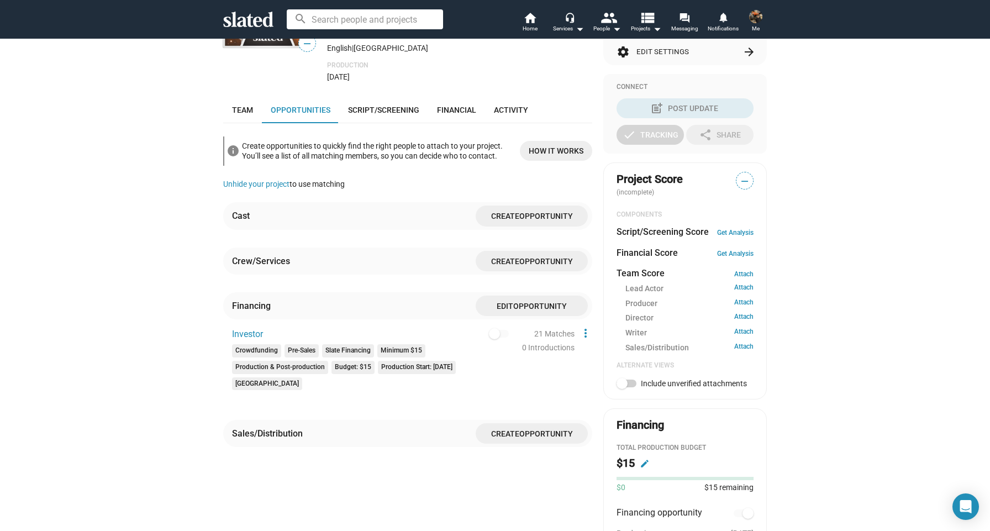
scroll to position [188, 0]
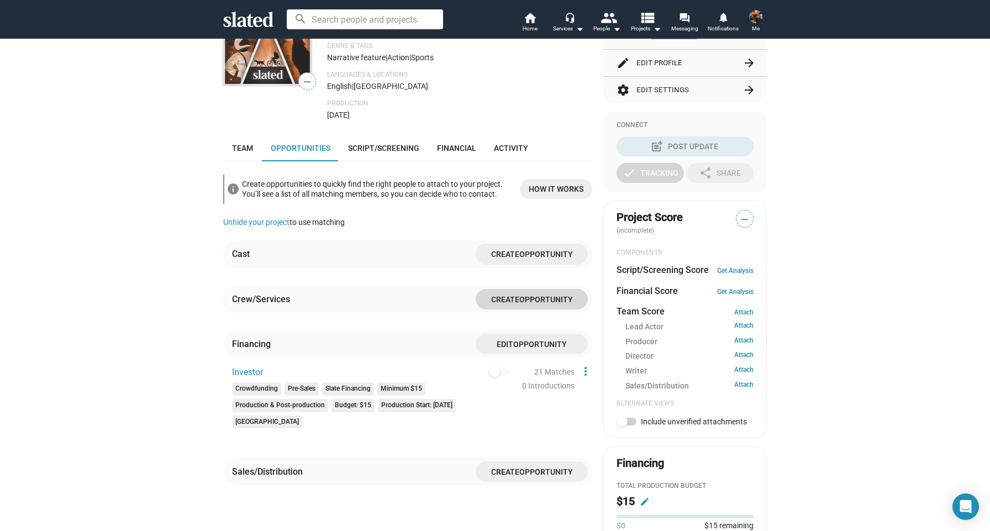
click at [544, 304] on span "Opportunity" at bounding box center [547, 299] width 54 height 9
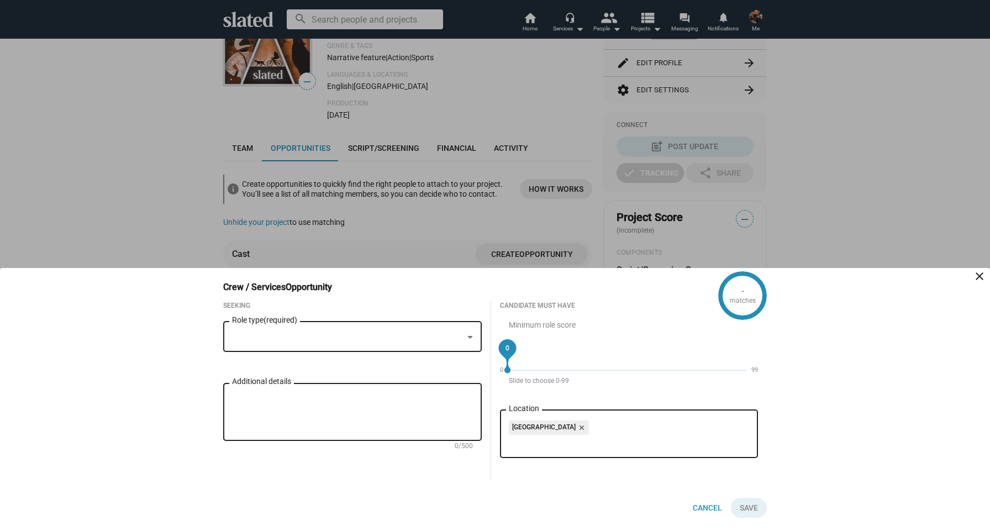
click at [415, 335] on div at bounding box center [347, 338] width 231 height 12
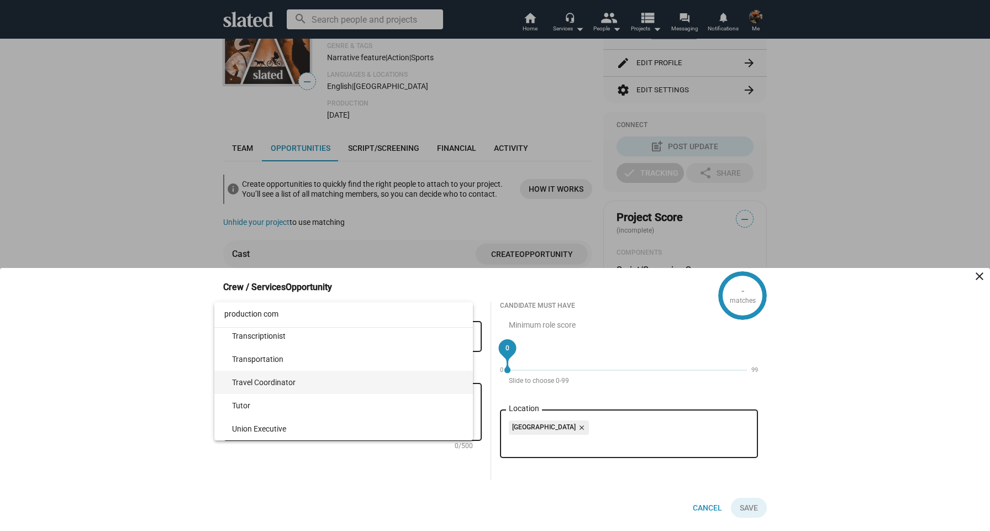
scroll to position [0, 0]
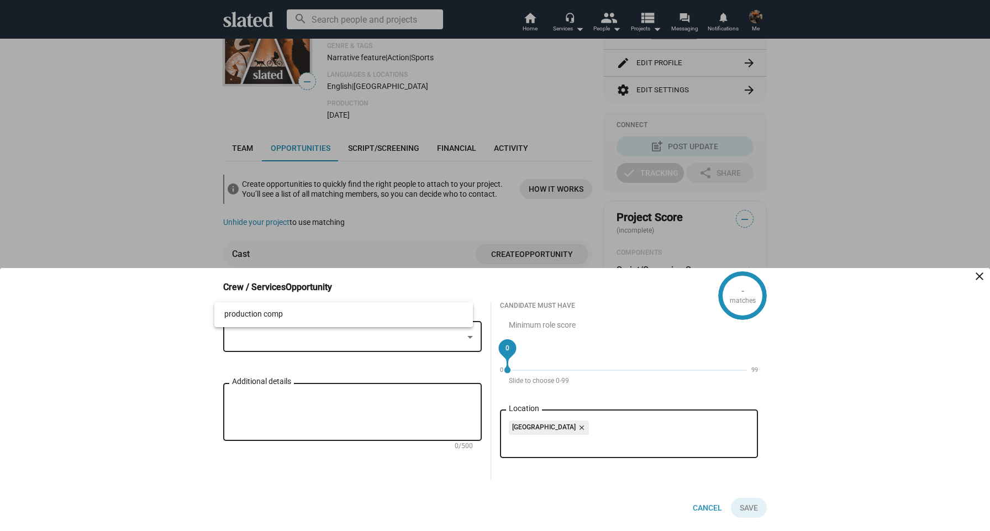
type input "production comp"
click at [392, 389] on div at bounding box center [495, 265] width 990 height 531
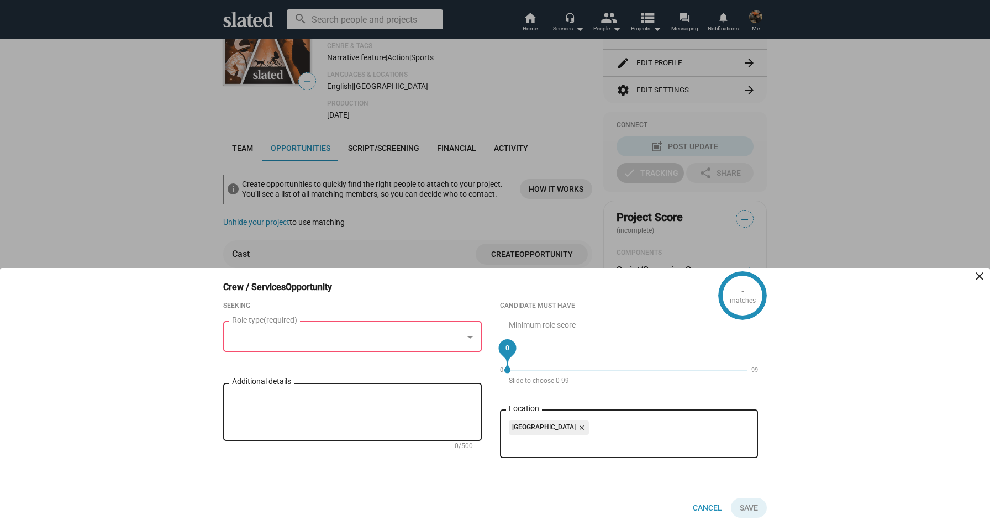
click at [380, 340] on div at bounding box center [347, 338] width 231 height 12
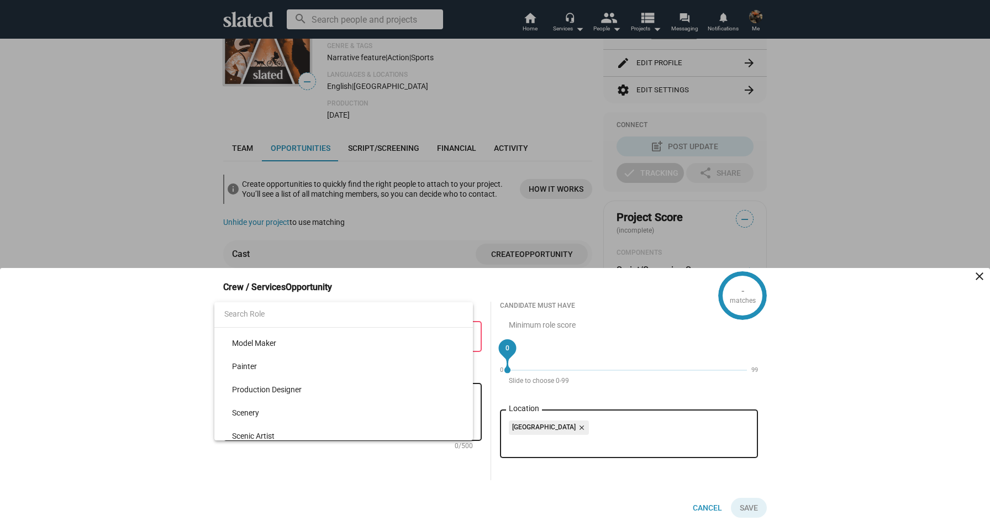
scroll to position [628, 0]
click at [706, 510] on div at bounding box center [495, 265] width 990 height 531
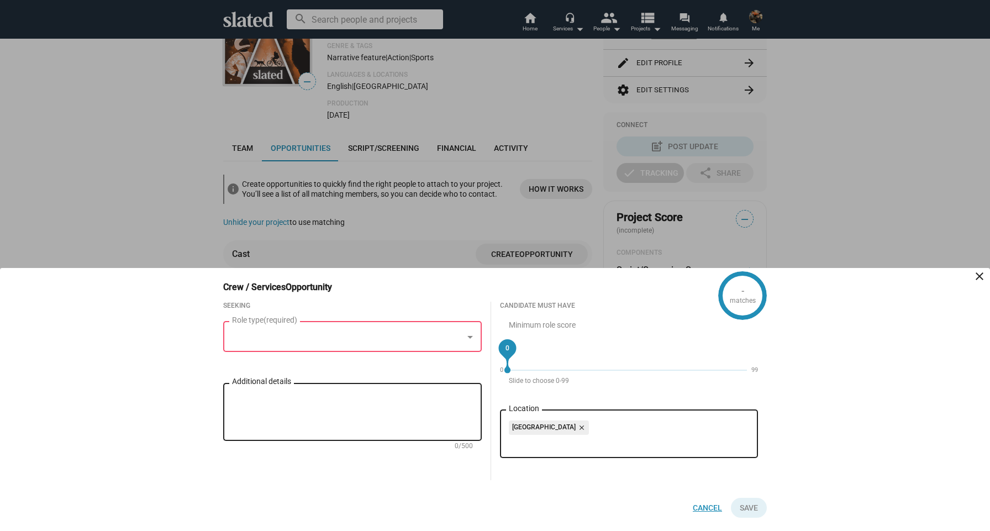
click at [706, 507] on span "Cancel" at bounding box center [707, 508] width 29 height 20
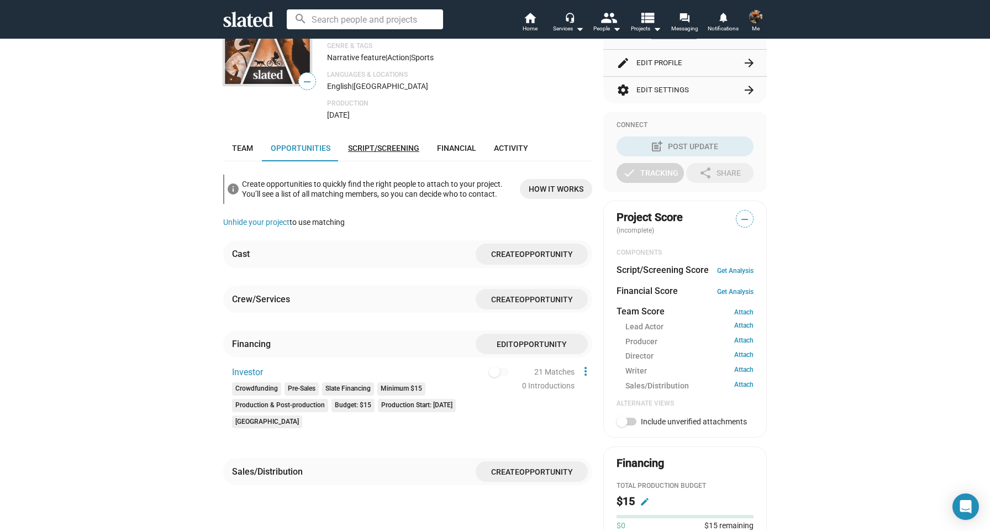
click at [353, 153] on span "Script/Screening" at bounding box center [383, 148] width 71 height 9
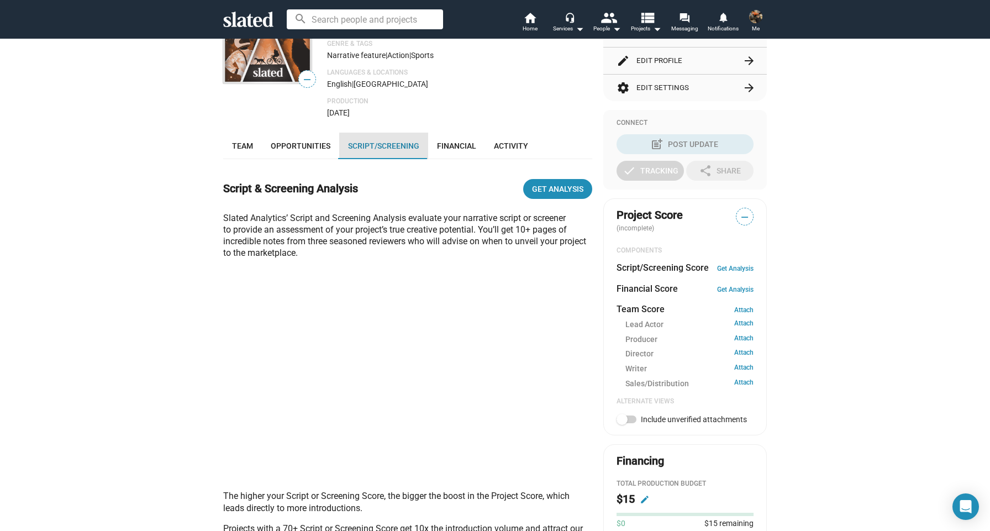
scroll to position [293, 0]
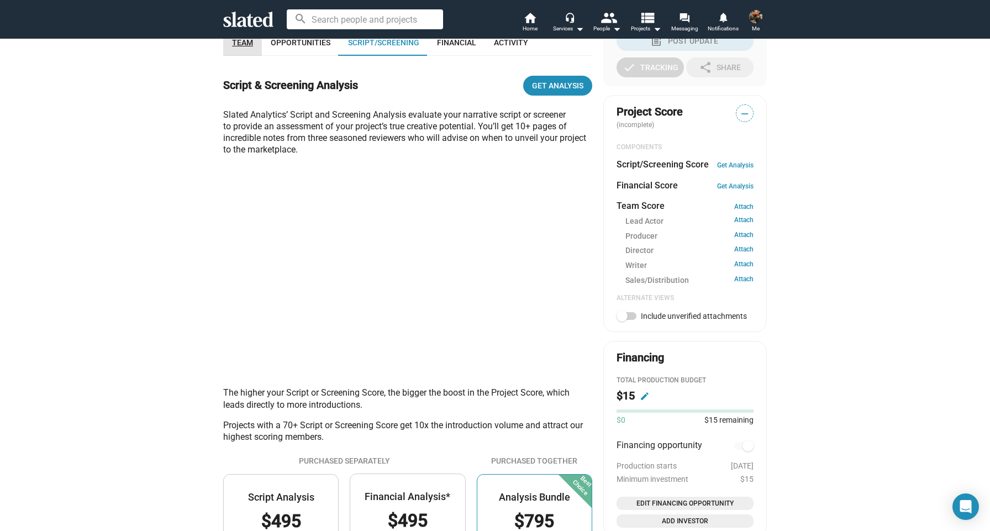
click at [244, 56] on link "Team" at bounding box center [242, 42] width 39 height 27
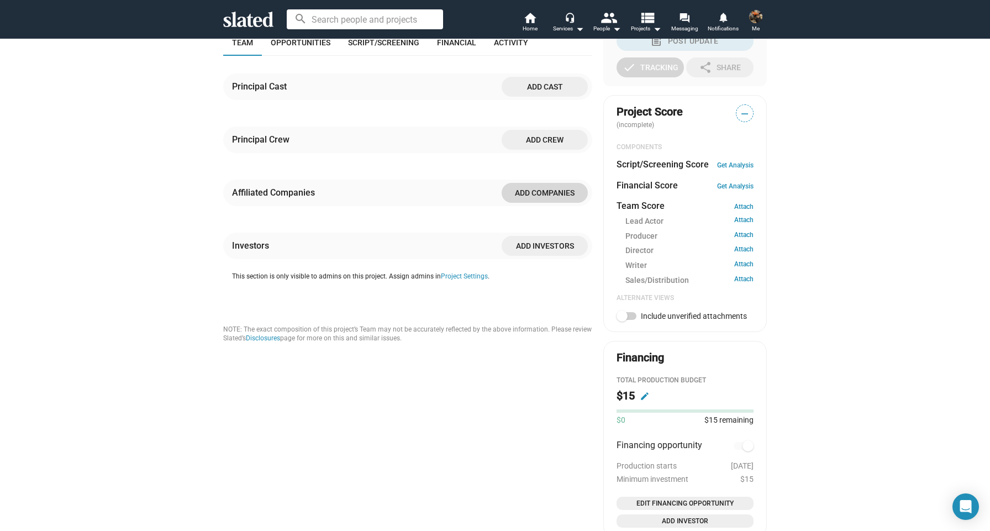
click at [533, 203] on span "Add companies" at bounding box center [545, 193] width 69 height 20
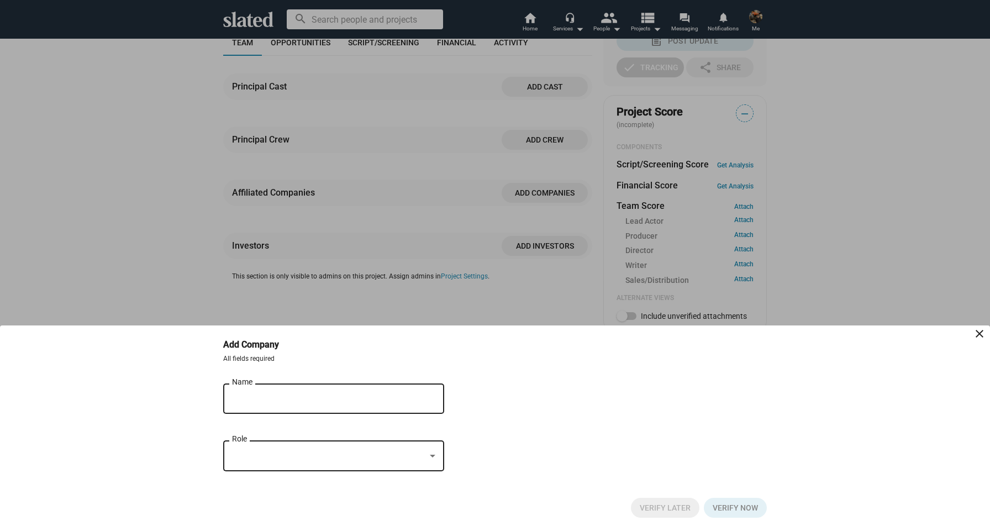
click at [346, 395] on input "Name" at bounding box center [326, 399] width 188 height 10
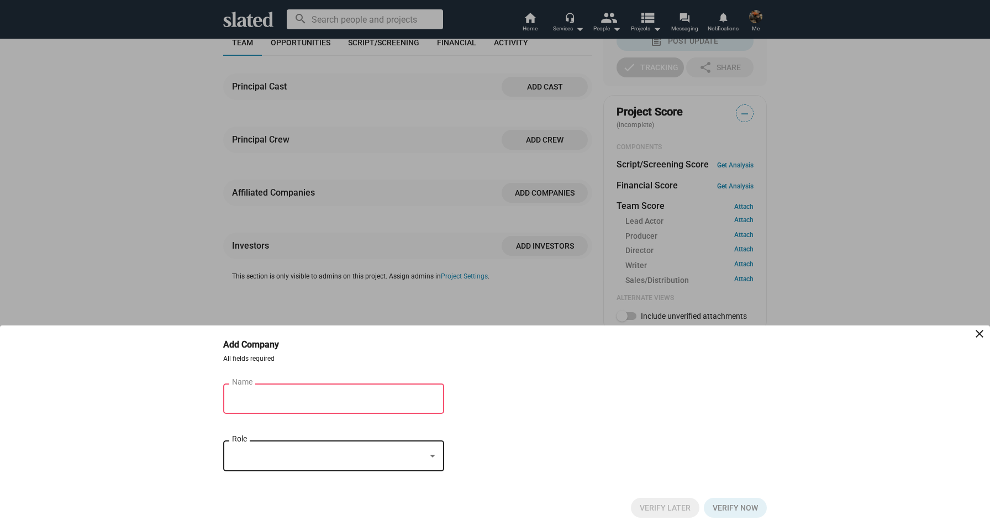
click at [639, 508] on button "Click here to validate form" at bounding box center [665, 508] width 69 height 20
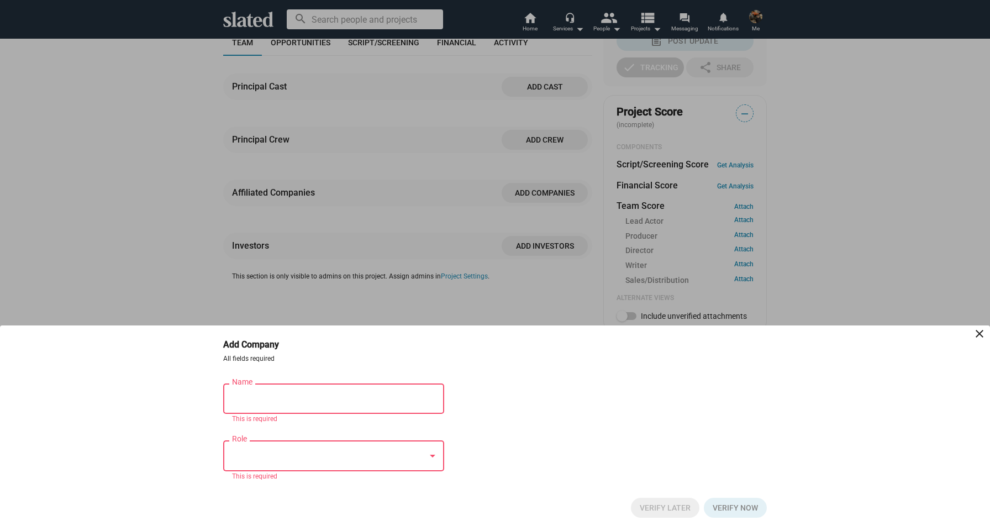
click at [978, 332] on mat-icon "close" at bounding box center [979, 333] width 13 height 13
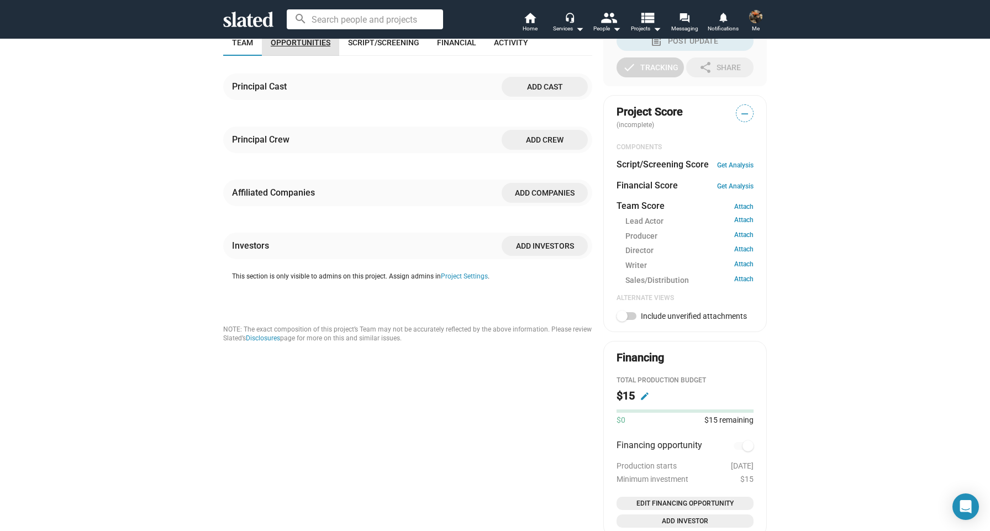
click at [317, 56] on link "Opportunities" at bounding box center [300, 42] width 77 height 27
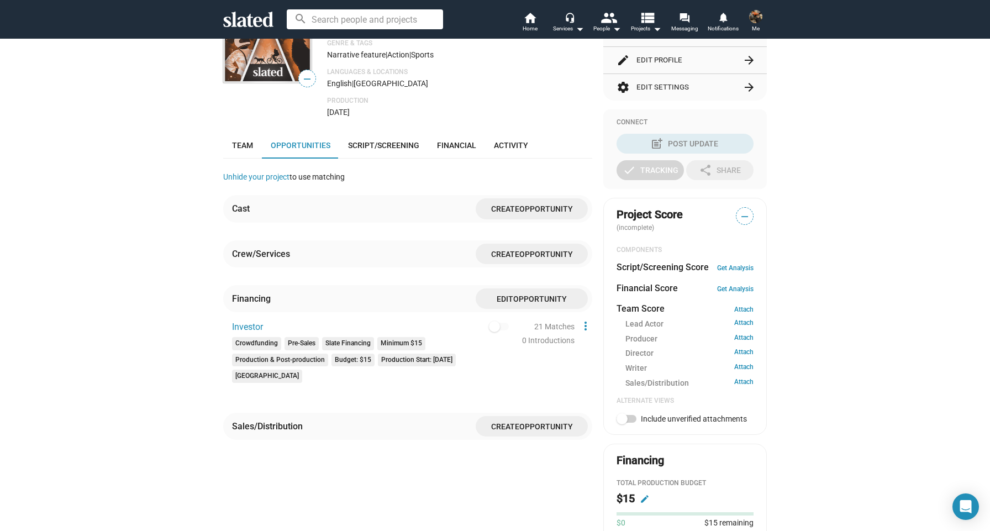
scroll to position [151, 0]
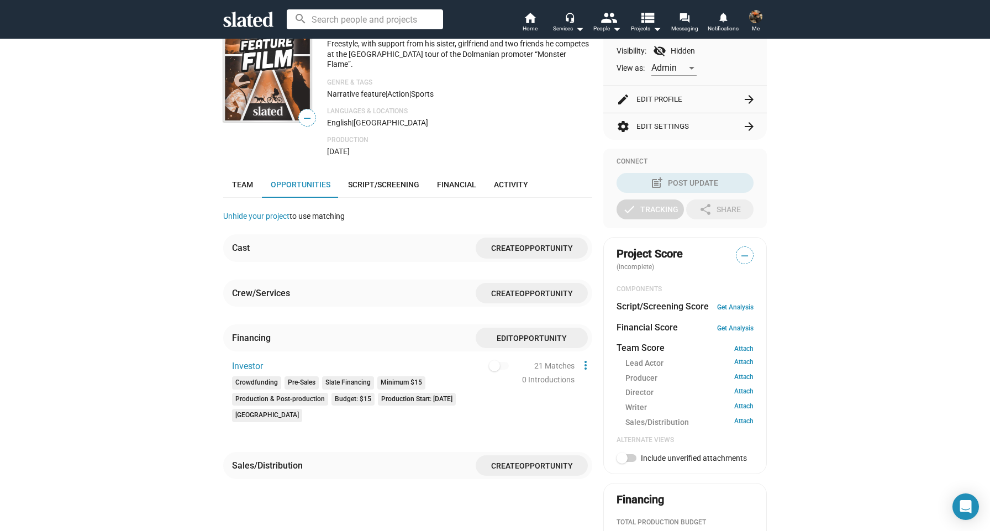
click at [542, 372] on div "21 Matches" at bounding box center [554, 366] width 40 height 12
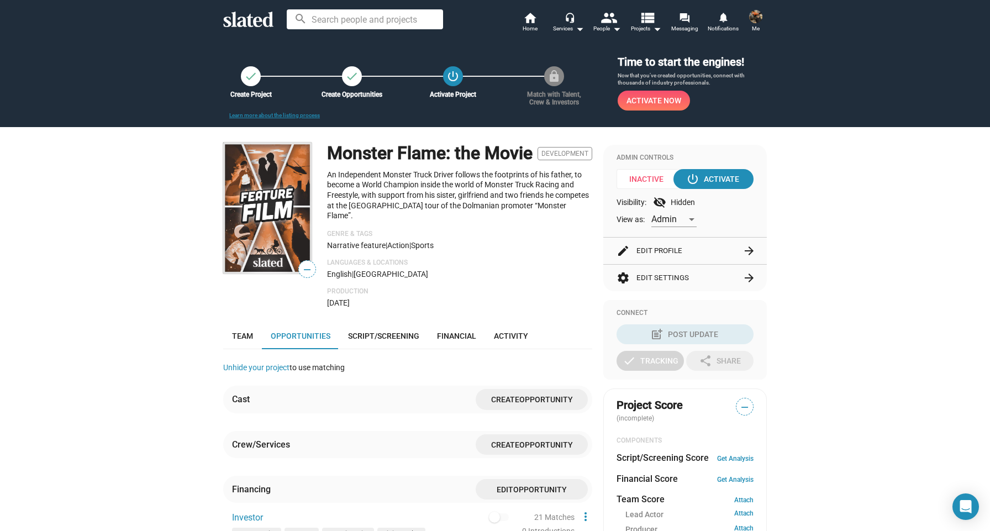
scroll to position [0, 0]
click at [637, 99] on span "Activate Now" at bounding box center [654, 101] width 55 height 20
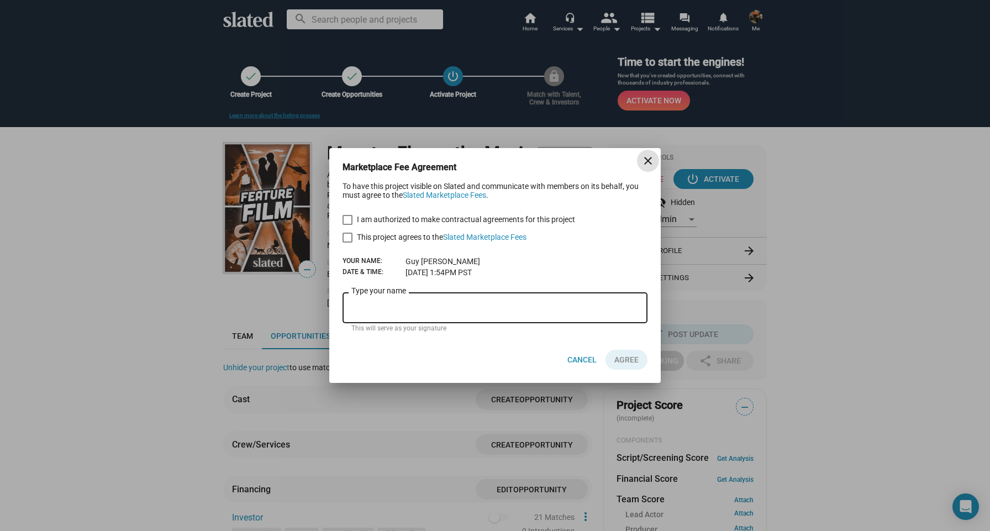
click at [371, 222] on span "I am authorized to make contractual agreements for this project" at bounding box center [466, 219] width 218 height 13
click at [348, 225] on input "I am authorized to make contractual agreements for this project" at bounding box center [347, 225] width 1 height 1
checkbox input "true"
click at [374, 238] on span "This project agrees to the Slated Marketplace Fees" at bounding box center [442, 236] width 170 height 13
click at [348, 243] on input "This project agrees to the Slated Marketplace Fees" at bounding box center [347, 243] width 1 height 1
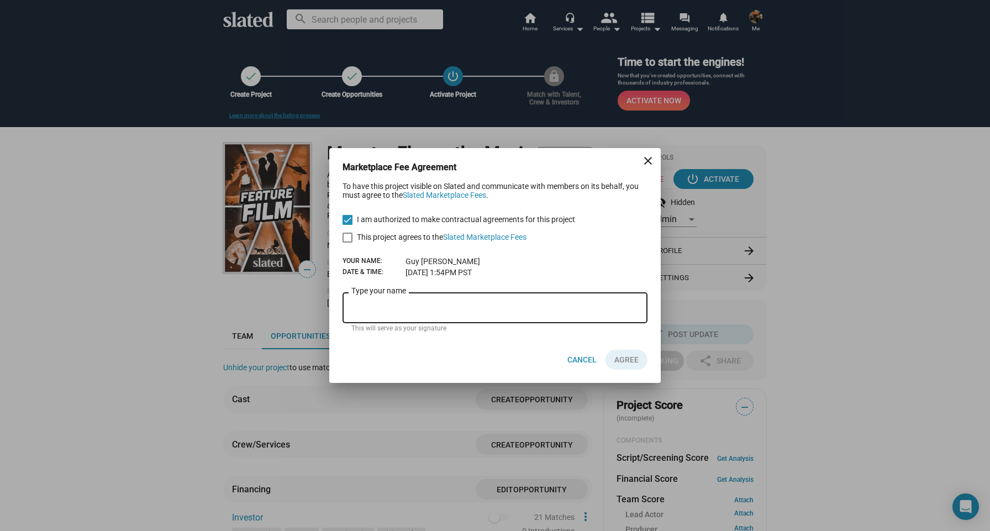
checkbox input "true"
click at [406, 319] on div "Type your name" at bounding box center [495, 306] width 287 height 33
type input "[PERSON_NAME]"
click at [629, 364] on span "AGREE" at bounding box center [627, 360] width 24 height 20
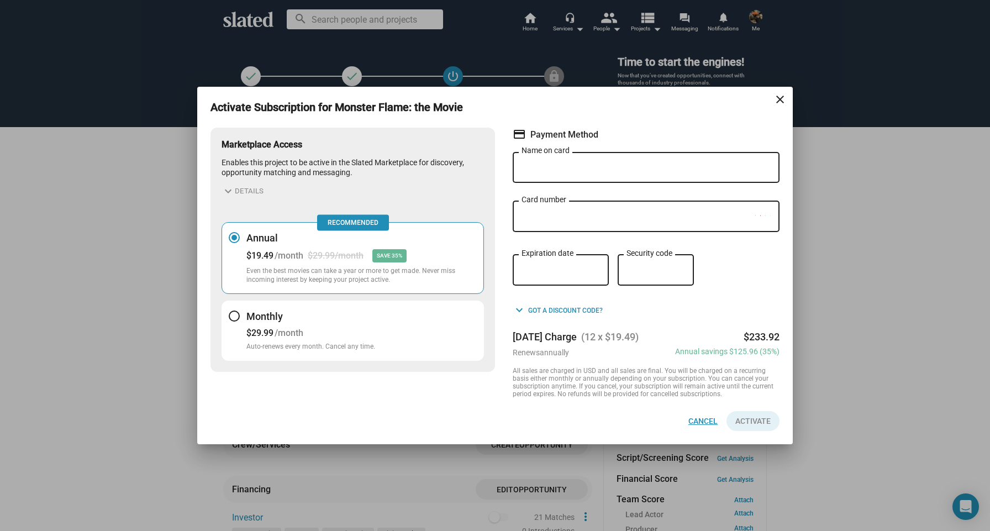
click at [709, 429] on span "Cancel" at bounding box center [703, 421] width 29 height 20
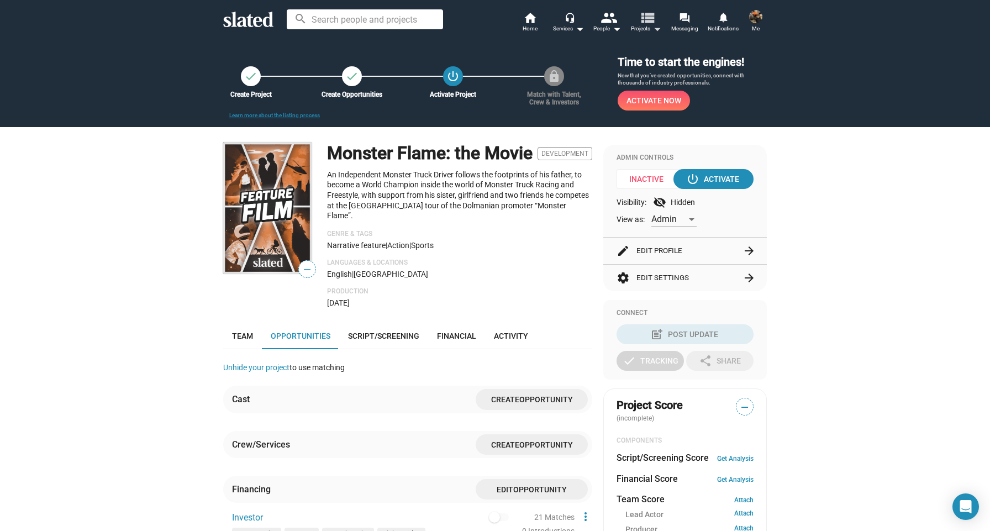
click at [646, 24] on mat-icon "view_list" at bounding box center [647, 17] width 16 height 16
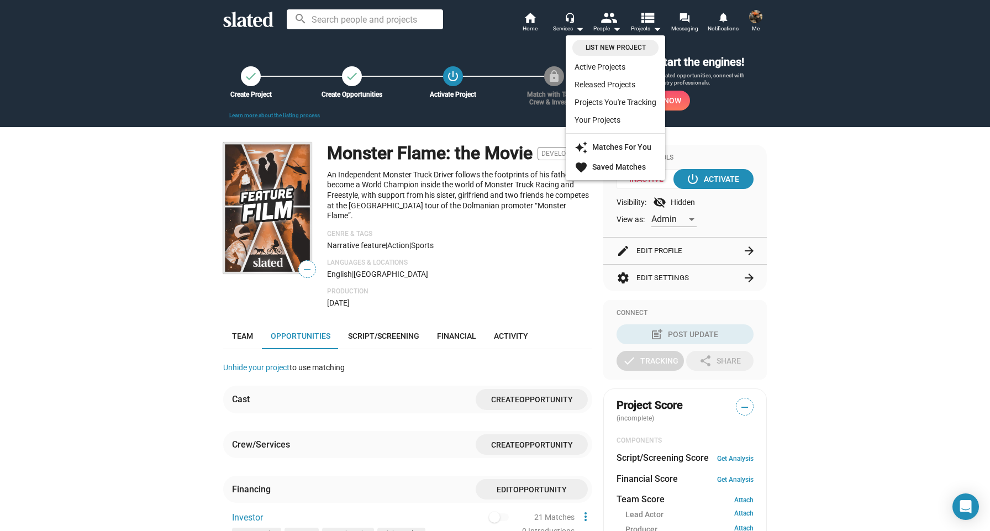
click at [611, 23] on div at bounding box center [495, 265] width 990 height 531
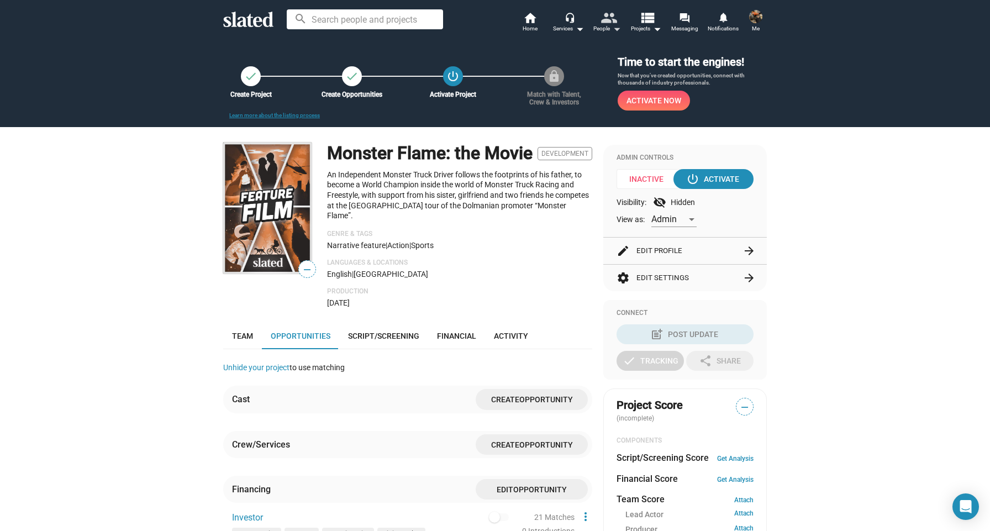
click at [611, 22] on mat-icon "people" at bounding box center [609, 17] width 16 height 16
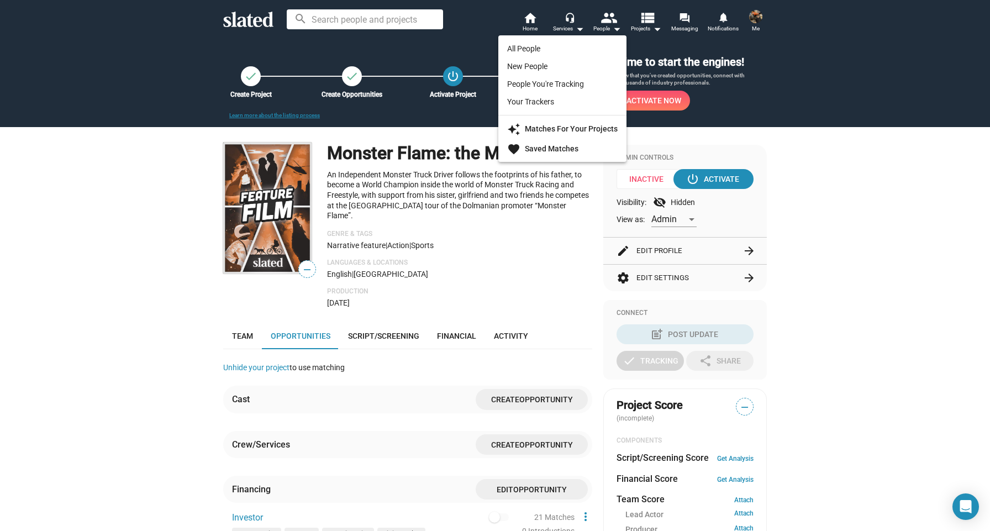
click at [636, 23] on div at bounding box center [495, 265] width 990 height 531
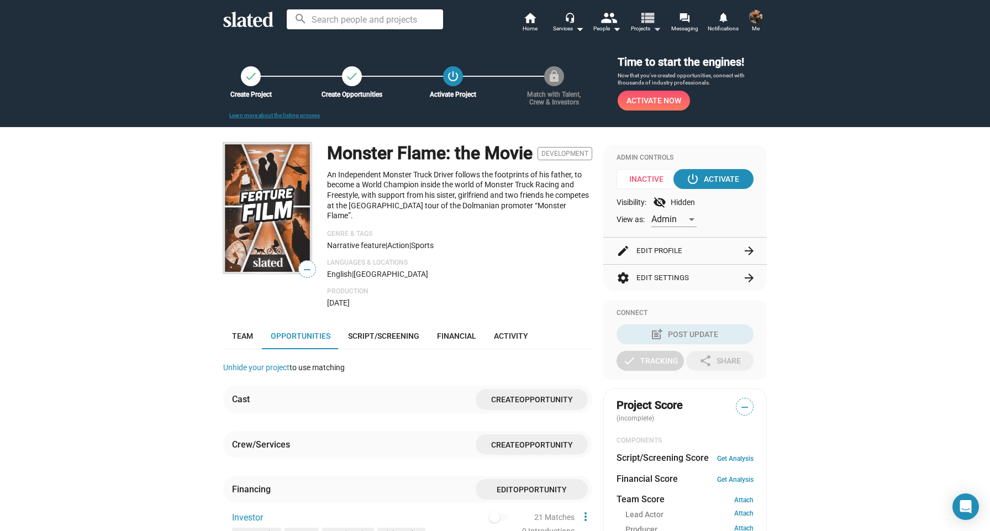
click at [641, 23] on mat-icon "view_list" at bounding box center [647, 17] width 16 height 16
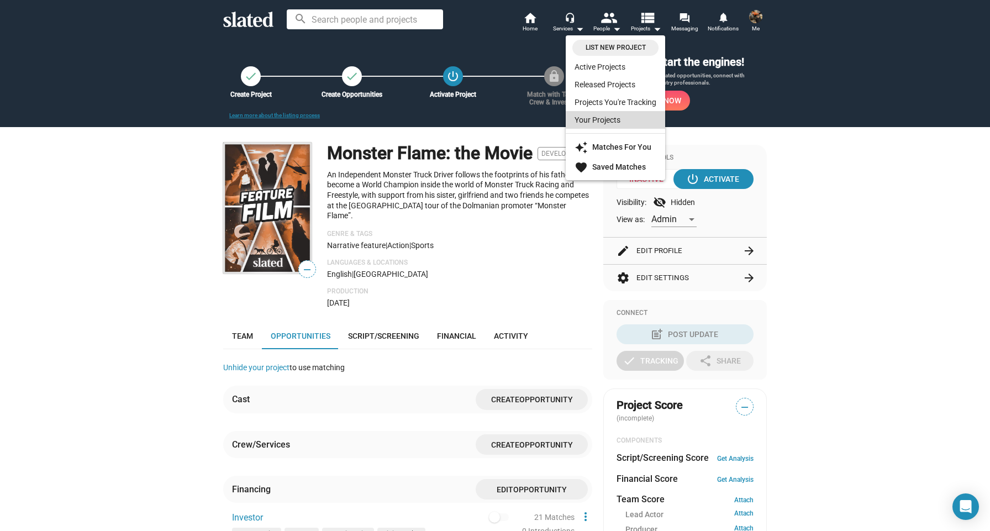
click at [618, 117] on link "Your Projects" at bounding box center [615, 120] width 99 height 18
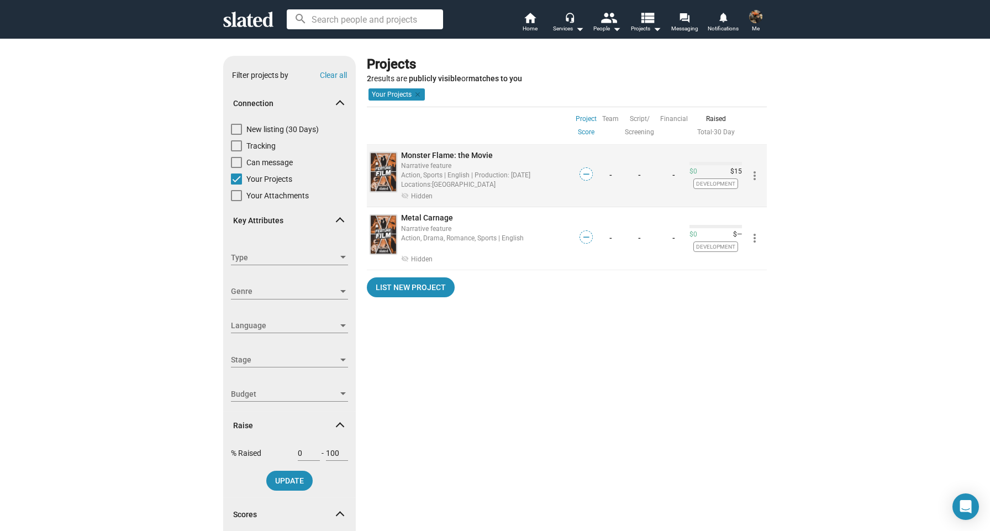
click at [621, 174] on div "-" at bounding box center [611, 176] width 22 height 63
click at [472, 155] on span "Monster Flame: the Movie" at bounding box center [447, 155] width 92 height 9
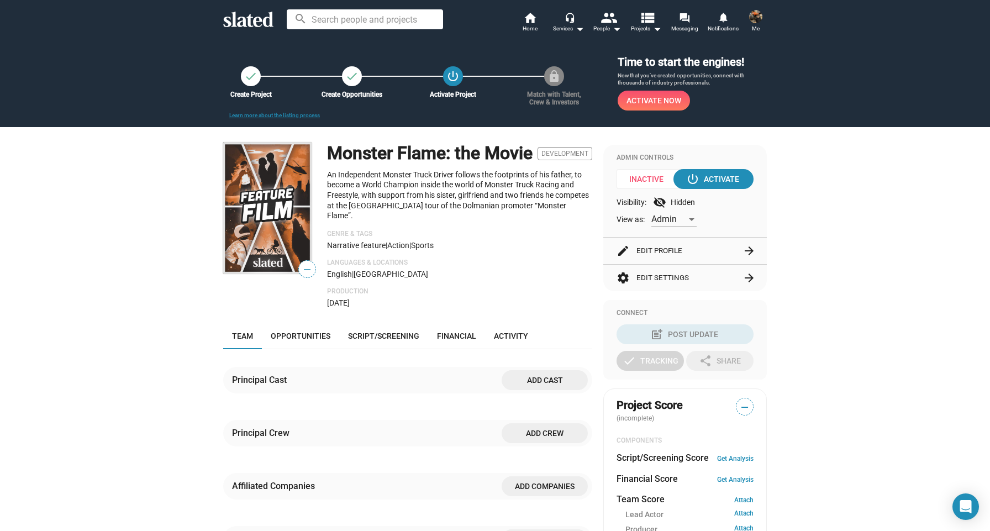
click at [665, 201] on mat-icon "visibility_off" at bounding box center [659, 202] width 13 height 13
click at [658, 201] on mat-icon "visibility_off" at bounding box center [659, 202] width 13 height 13
click at [664, 218] on span "Admin" at bounding box center [664, 219] width 25 height 11
click at [745, 224] on div at bounding box center [495, 265] width 990 height 531
click at [308, 349] on link "Opportunities" at bounding box center [300, 336] width 77 height 27
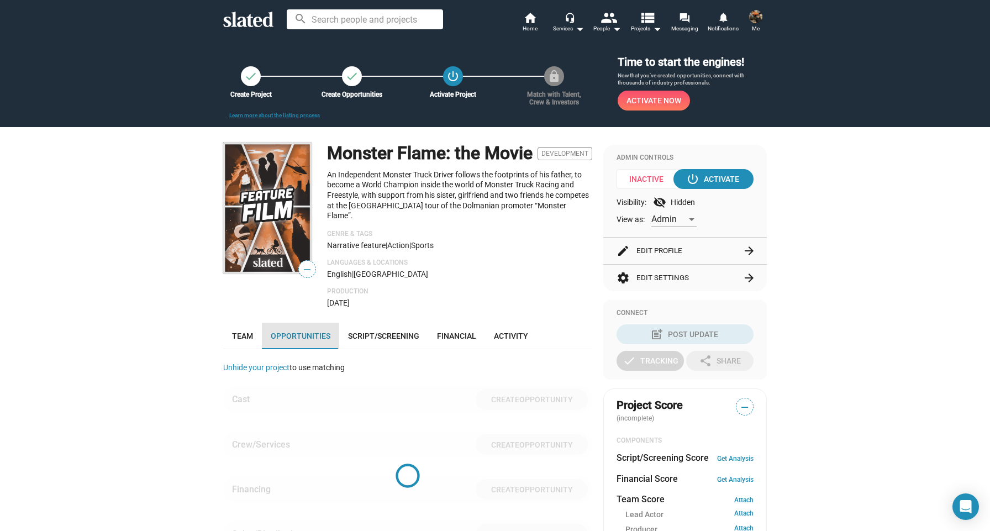
scroll to position [293, 0]
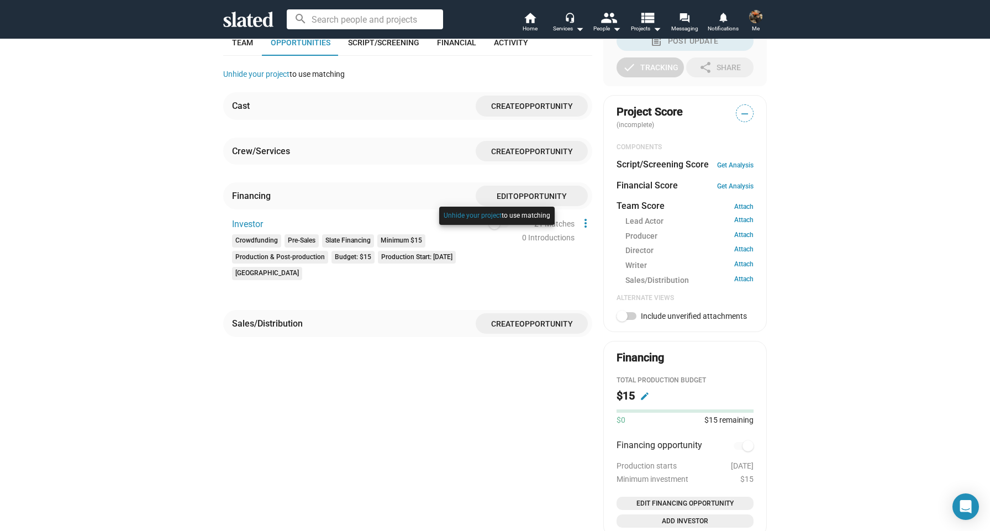
click at [506, 234] on div at bounding box center [497, 227] width 121 height 46
click at [246, 229] on span "Investor" at bounding box center [247, 224] width 31 height 11
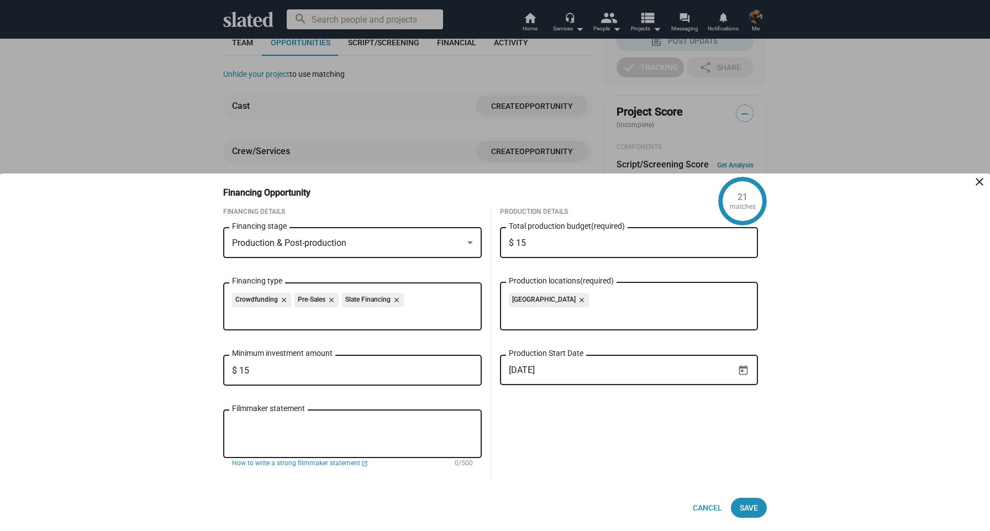
click at [978, 183] on mat-icon "close" at bounding box center [979, 181] width 13 height 13
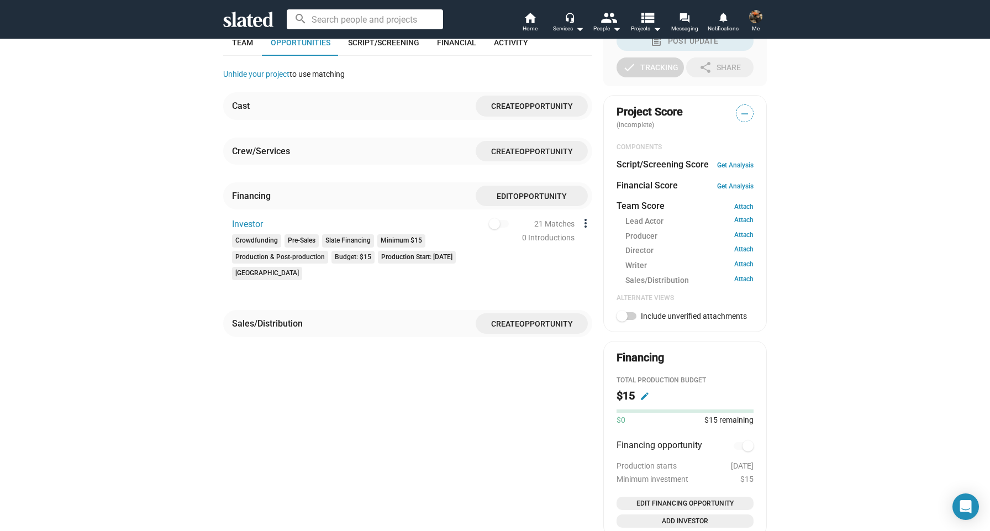
click at [580, 230] on mat-icon "more_vert" at bounding box center [585, 223] width 13 height 13
click at [547, 254] on div at bounding box center [495, 265] width 990 height 531
click at [538, 230] on div "21 Matches" at bounding box center [554, 224] width 40 height 12
click at [528, 244] on div "0 Introductions" at bounding box center [548, 238] width 53 height 12
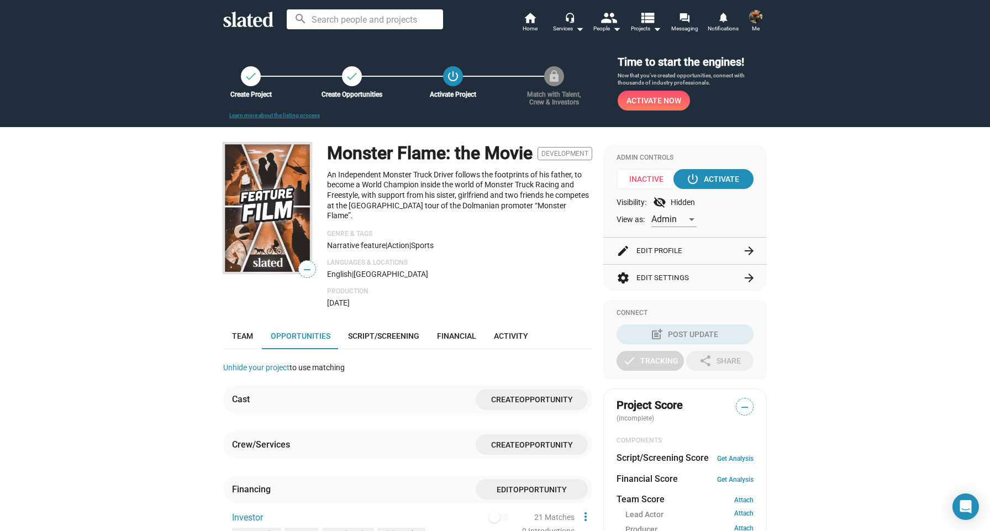
scroll to position [0, 0]
click at [574, 16] on mat-icon "headset_mic" at bounding box center [570, 17] width 10 height 10
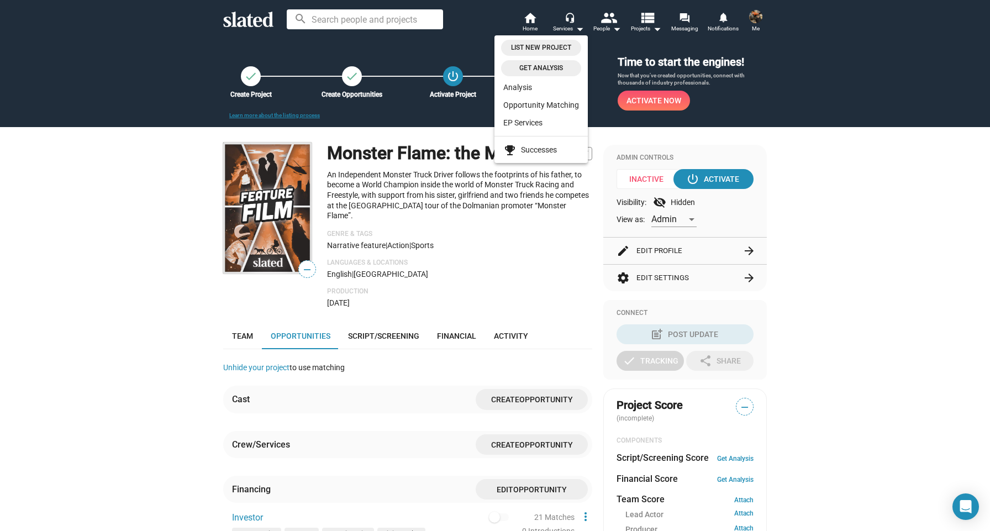
click at [604, 25] on div at bounding box center [495, 265] width 990 height 531
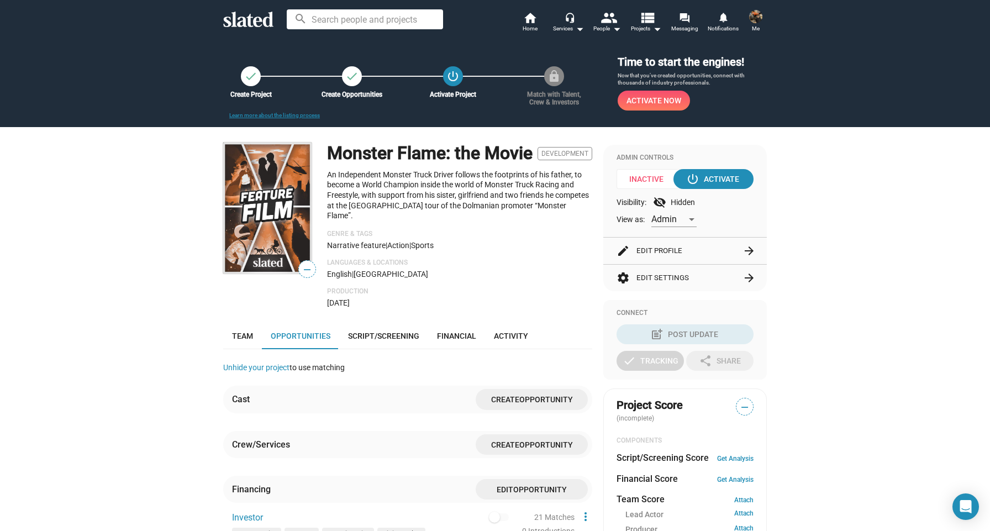
click at [604, 25] on mat-icon "people" at bounding box center [609, 17] width 16 height 16
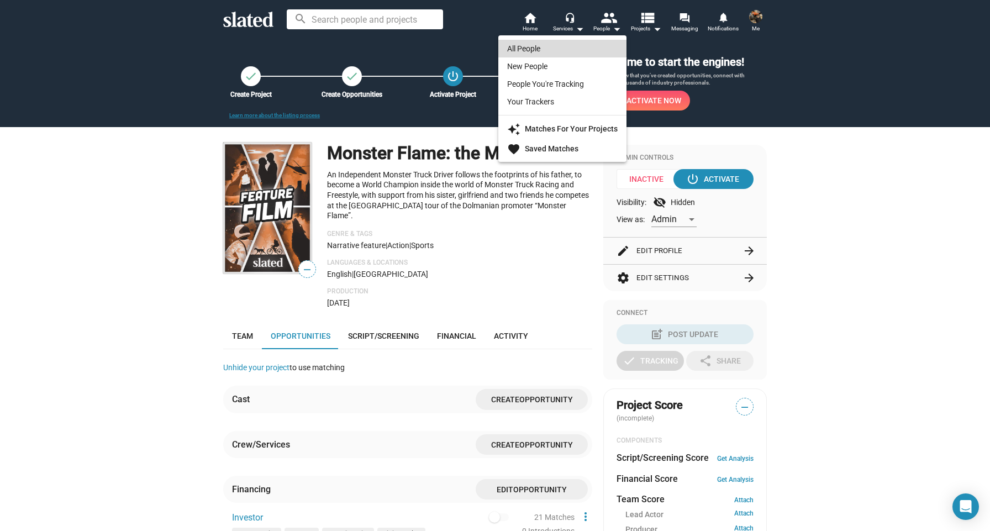
click at [566, 51] on link "All People" at bounding box center [563, 49] width 128 height 18
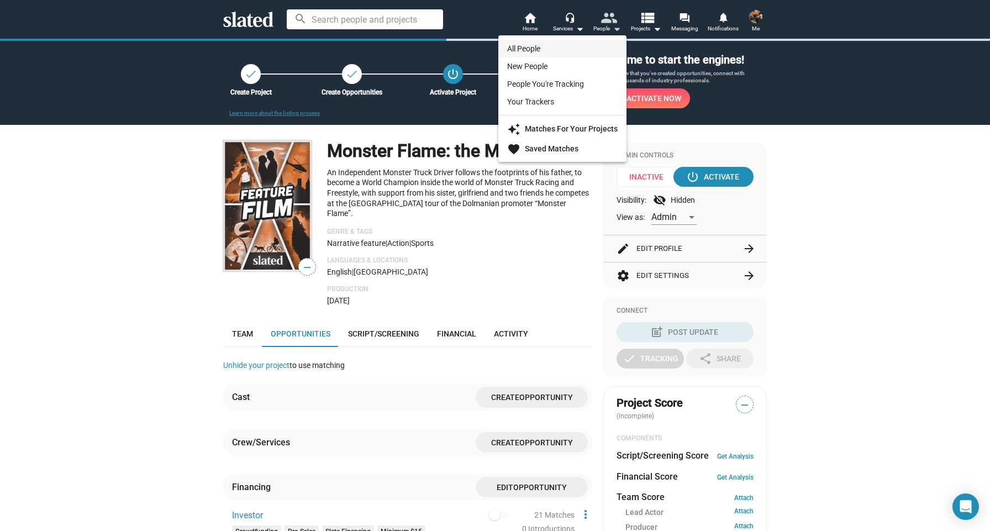
scroll to position [251, 0]
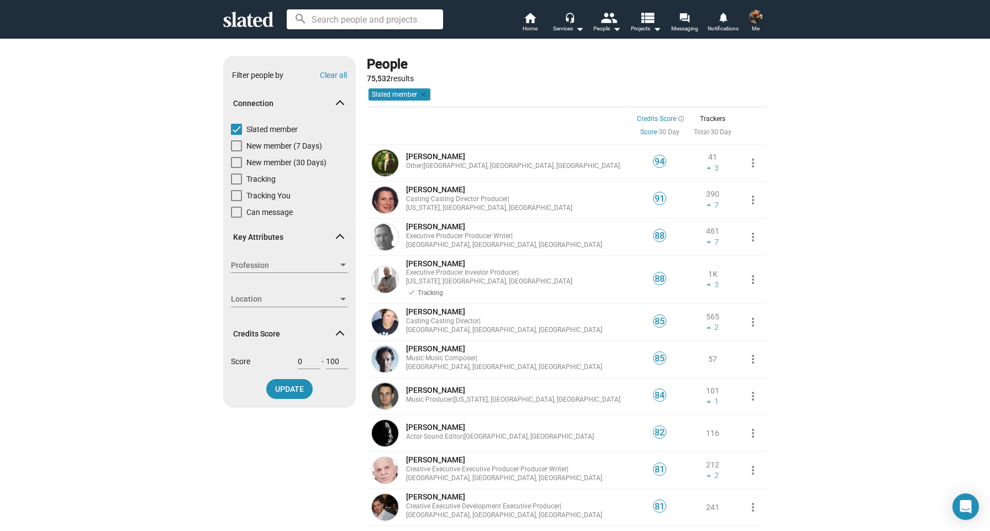
click at [297, 269] on span "Profession" at bounding box center [284, 266] width 107 height 12
type input "investeerders"
drag, startPoint x: 292, startPoint y: 290, endPoint x: 275, endPoint y: 286, distance: 17.6
click at [275, 287] on div at bounding box center [495, 265] width 990 height 531
click at [296, 389] on span "UPDATE" at bounding box center [289, 389] width 29 height 20
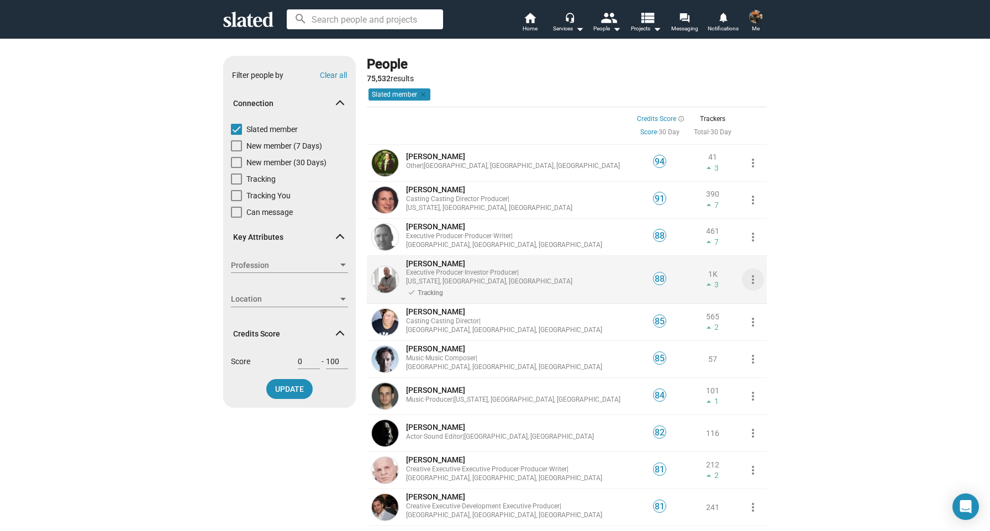
click at [753, 280] on mat-icon "more_vert" at bounding box center [753, 279] width 13 height 13
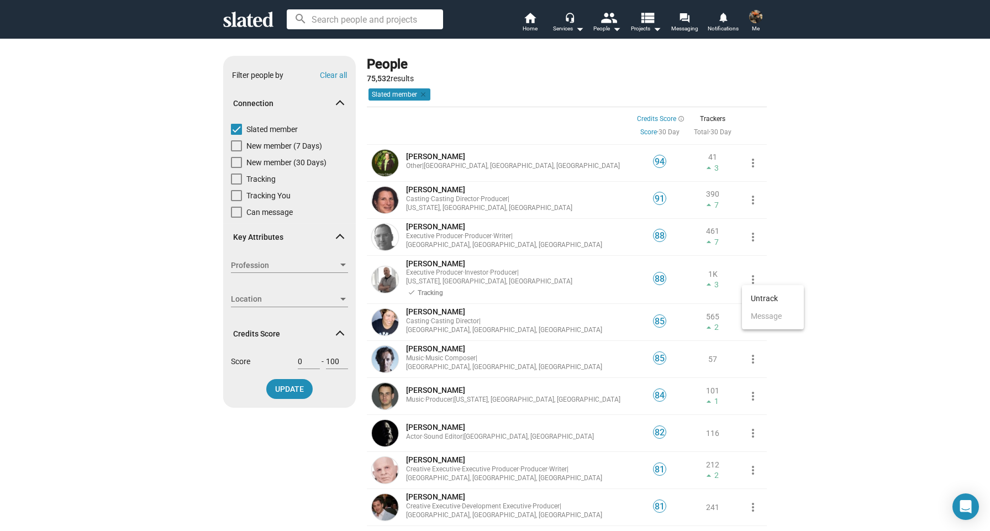
click at [704, 279] on div at bounding box center [495, 265] width 990 height 531
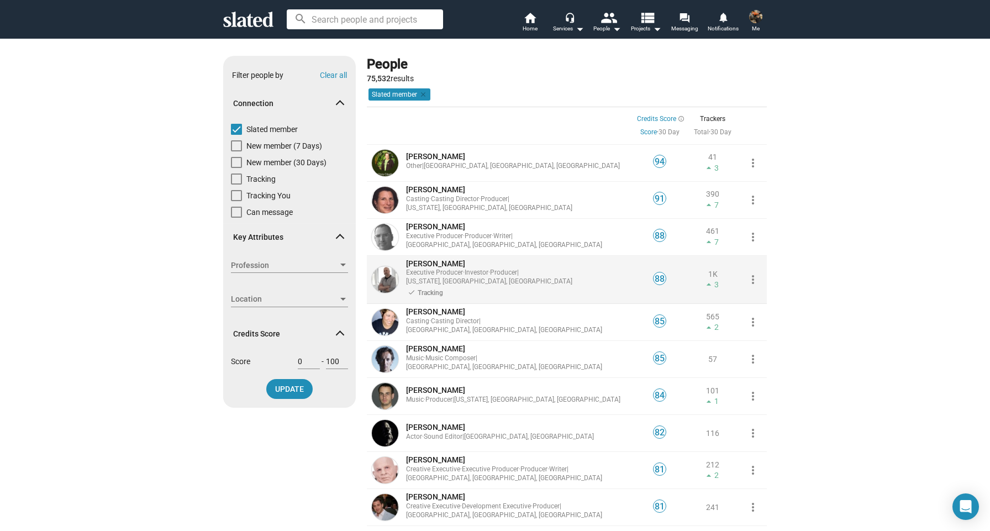
click at [608, 276] on div "[PERSON_NAME] Executive Producer · Investor · Producer | [US_STATE], [GEOGRAPHI…" at bounding box center [518, 280] width 230 height 49
click at [428, 263] on span "[PERSON_NAME]" at bounding box center [435, 263] width 59 height 9
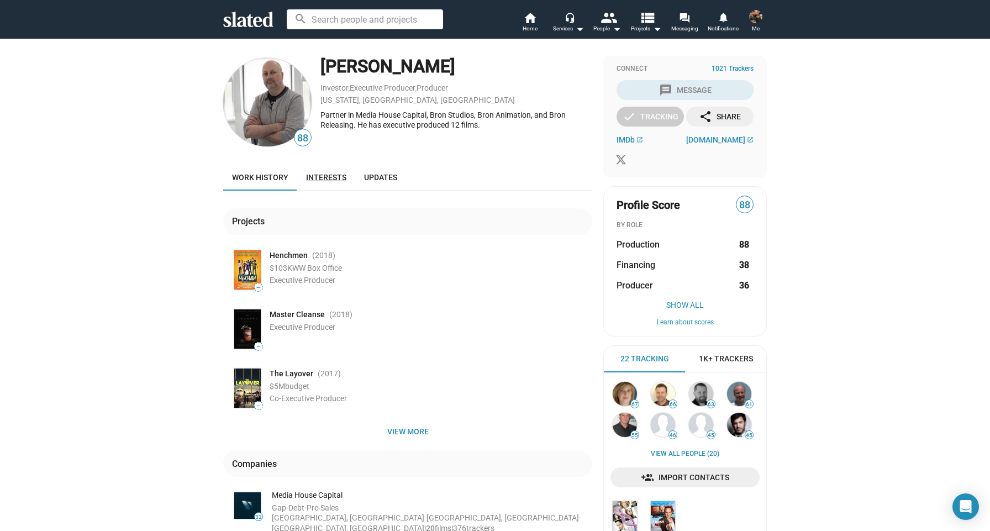
click at [341, 186] on link "Interests" at bounding box center [326, 177] width 58 height 27
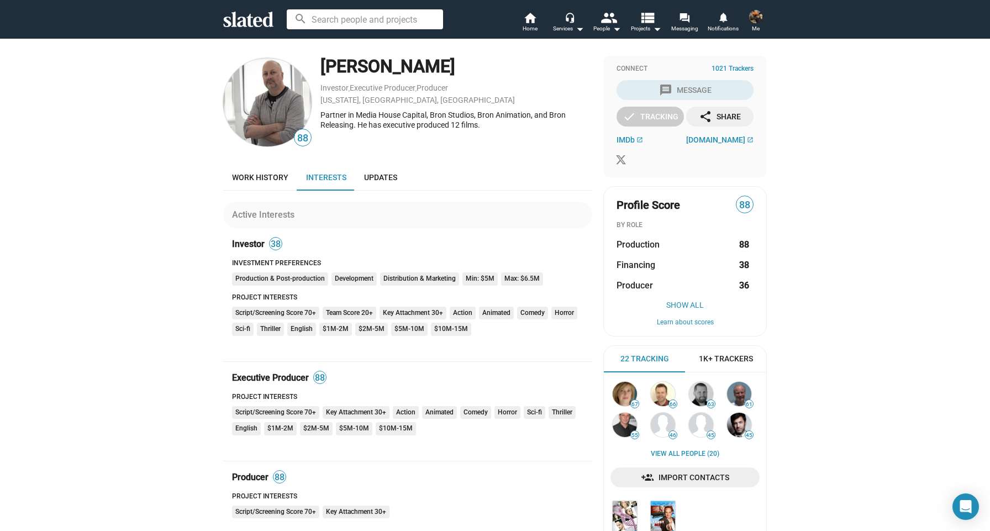
click at [272, 242] on div "Investor 38" at bounding box center [412, 244] width 360 height 14
click at [279, 242] on span "38" at bounding box center [276, 244] width 12 height 11
click at [367, 180] on span "Updates" at bounding box center [380, 177] width 33 height 9
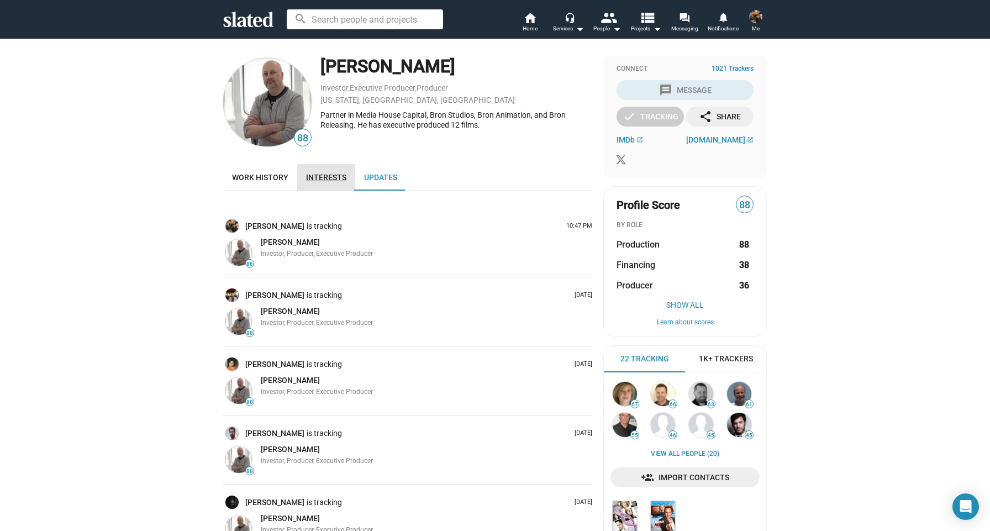
click at [337, 182] on link "Interests" at bounding box center [326, 177] width 58 height 27
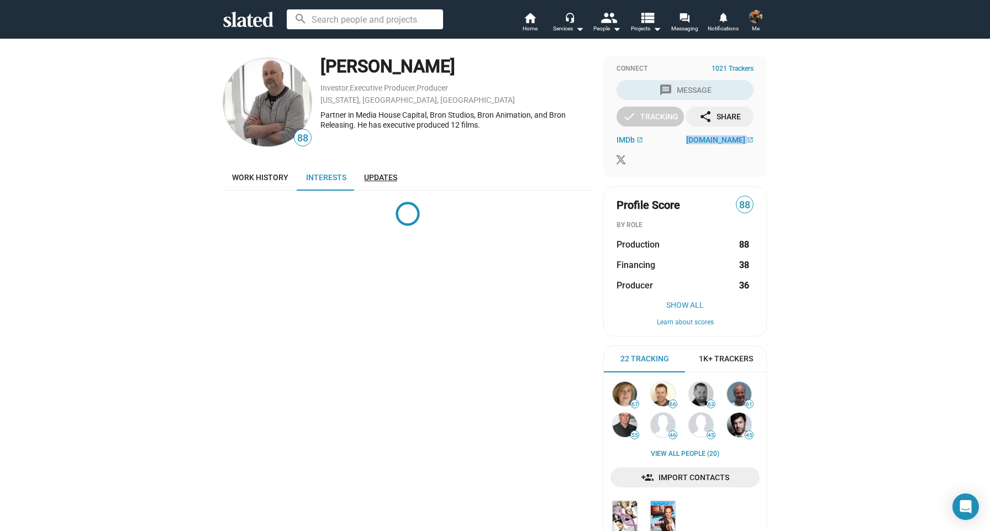
click at [386, 180] on span "Updates" at bounding box center [380, 177] width 33 height 9
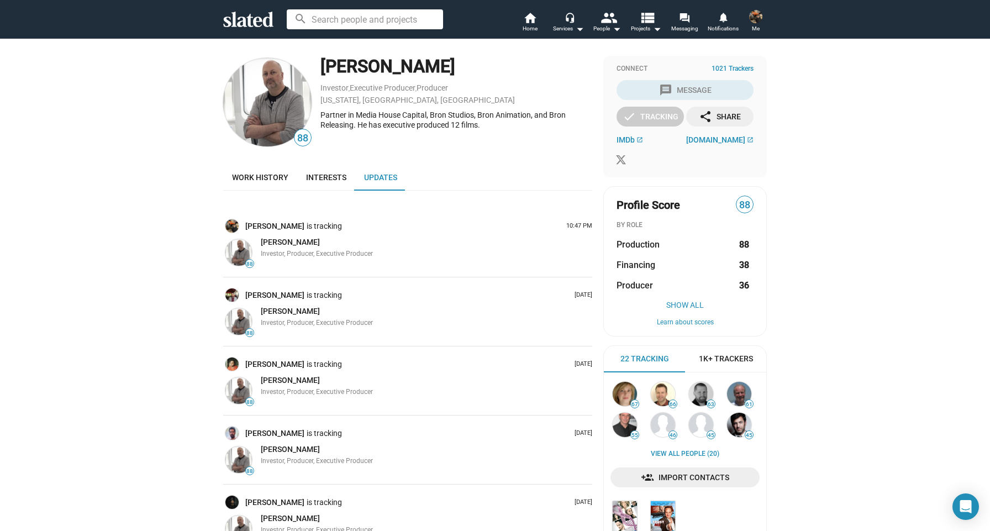
click at [628, 67] on div "Connect 1021 Trackers" at bounding box center [685, 69] width 137 height 9
click at [335, 184] on link "Interests" at bounding box center [326, 177] width 58 height 27
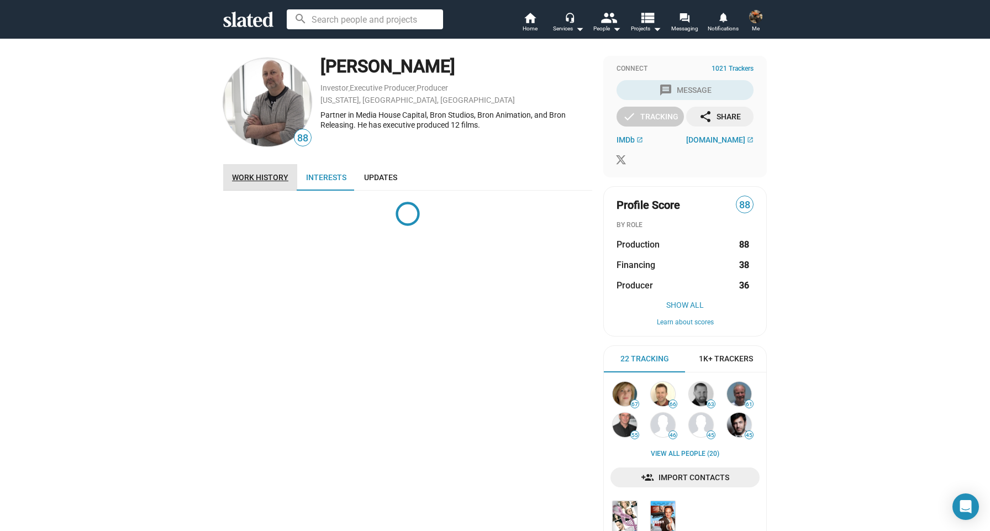
click at [266, 184] on link "Work history" at bounding box center [260, 177] width 74 height 27
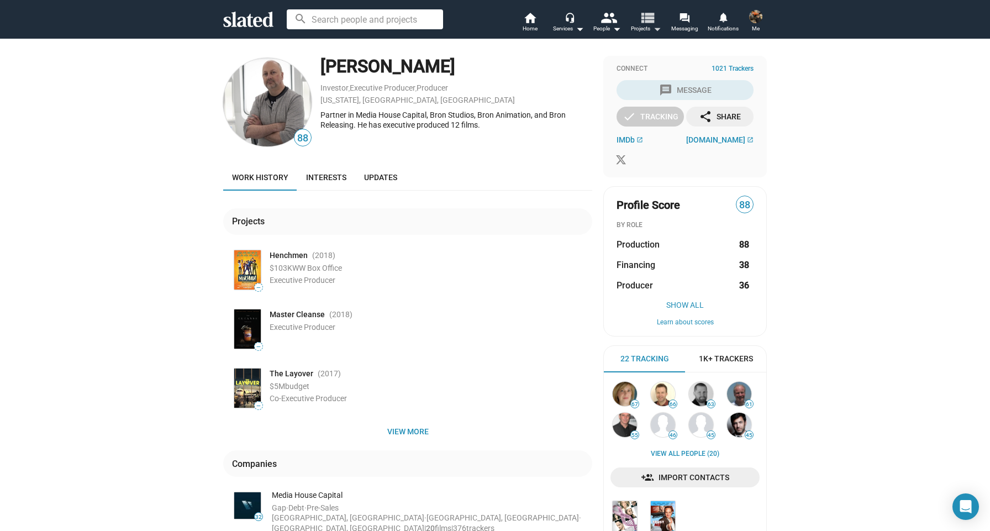
click at [649, 19] on mat-icon "view_list" at bounding box center [647, 17] width 16 height 16
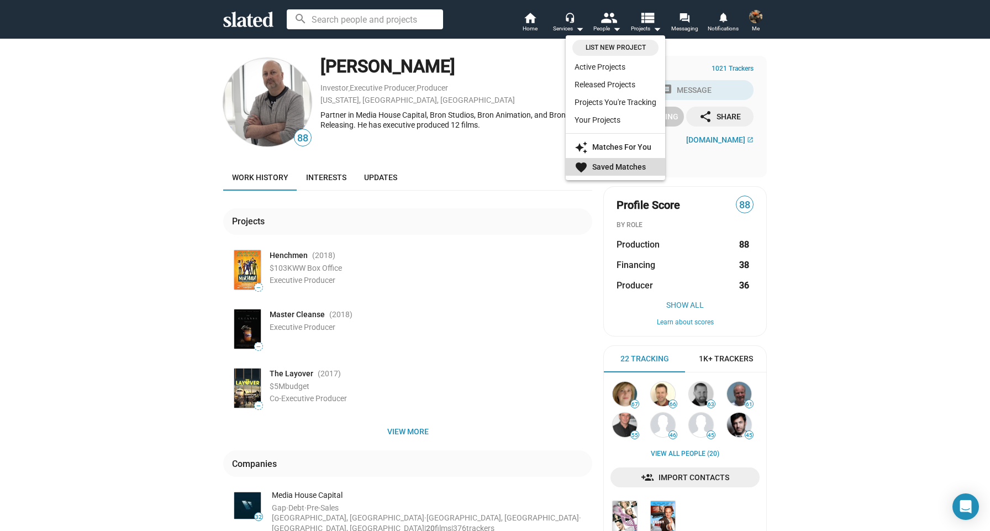
click at [621, 166] on strong "Saved Matches" at bounding box center [619, 166] width 54 height 9
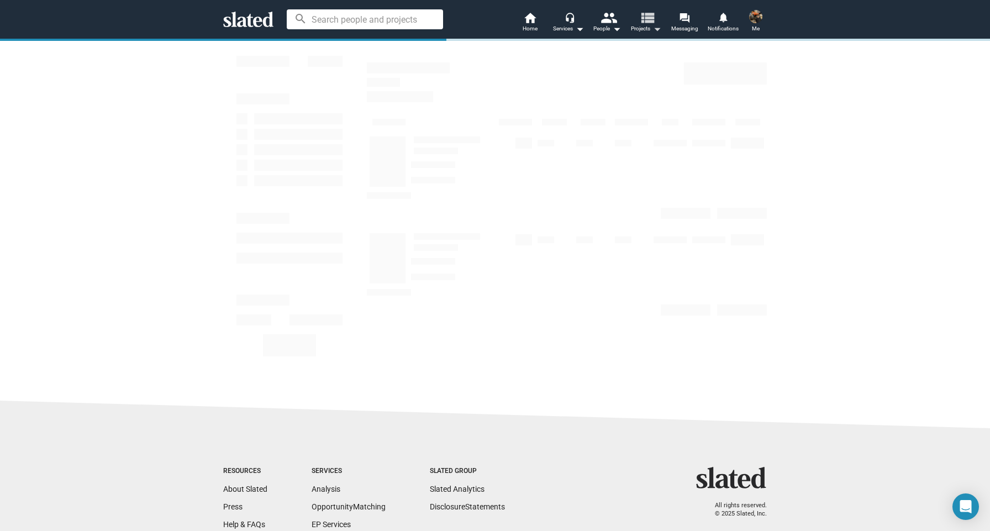
click at [642, 23] on mat-icon "view_list" at bounding box center [647, 17] width 16 height 16
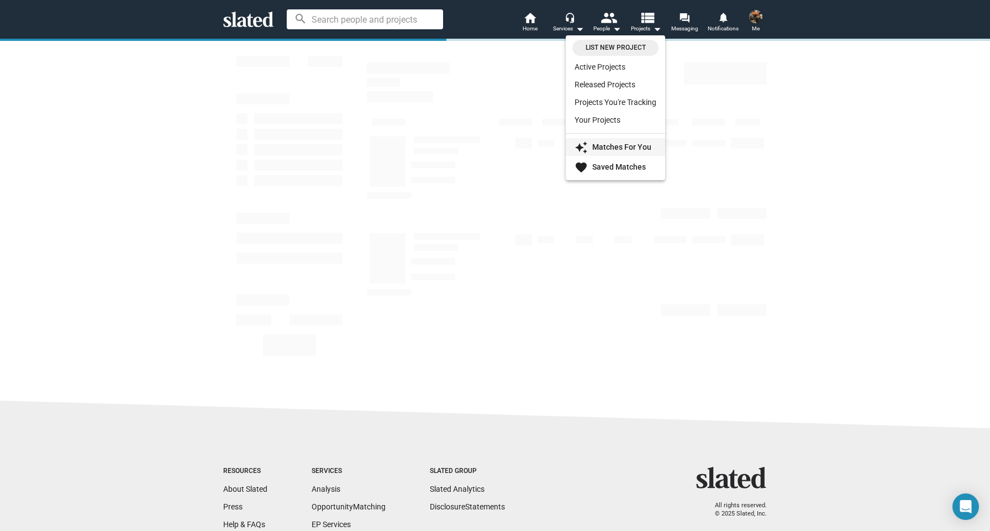
click at [636, 146] on strong "Matches For You" at bounding box center [621, 147] width 59 height 9
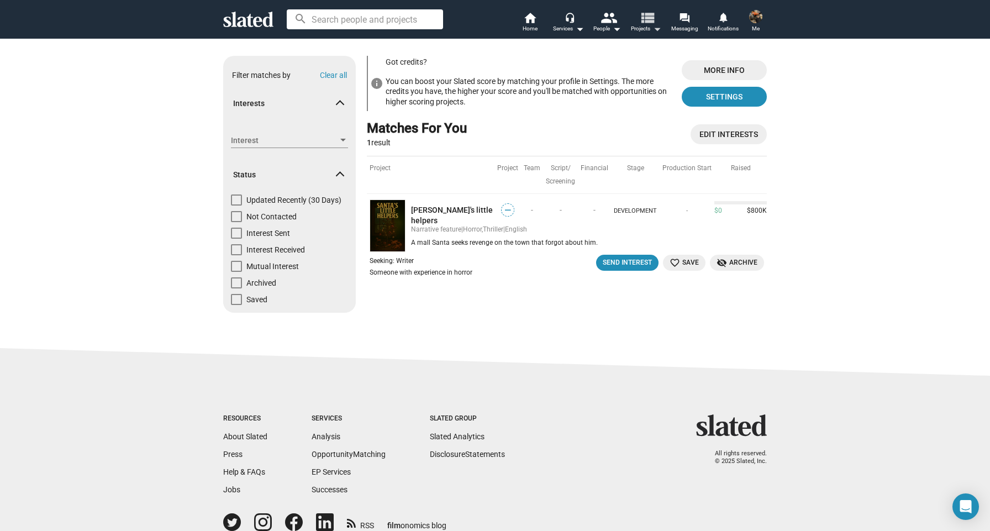
click at [653, 20] on mat-icon "view_list" at bounding box center [647, 17] width 16 height 16
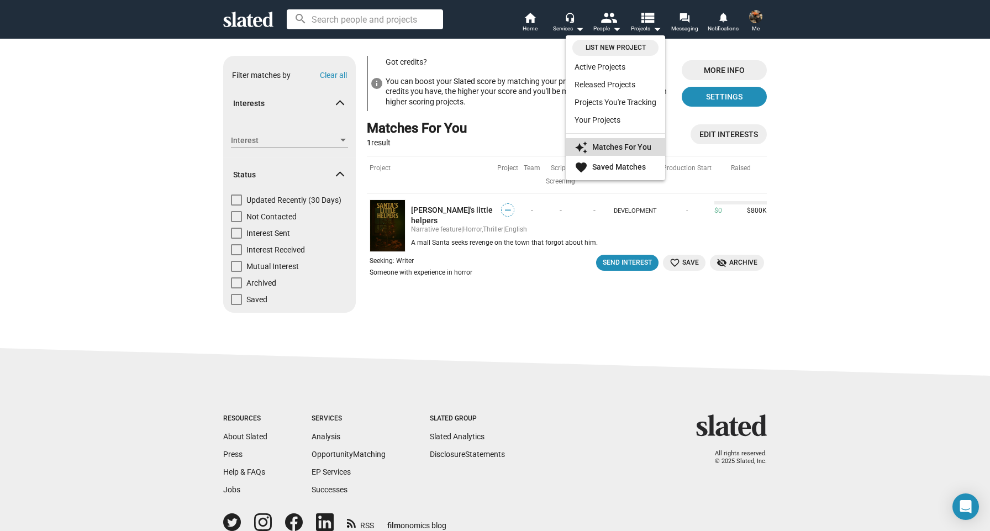
click at [637, 148] on strong "Matches For You" at bounding box center [621, 147] width 59 height 9
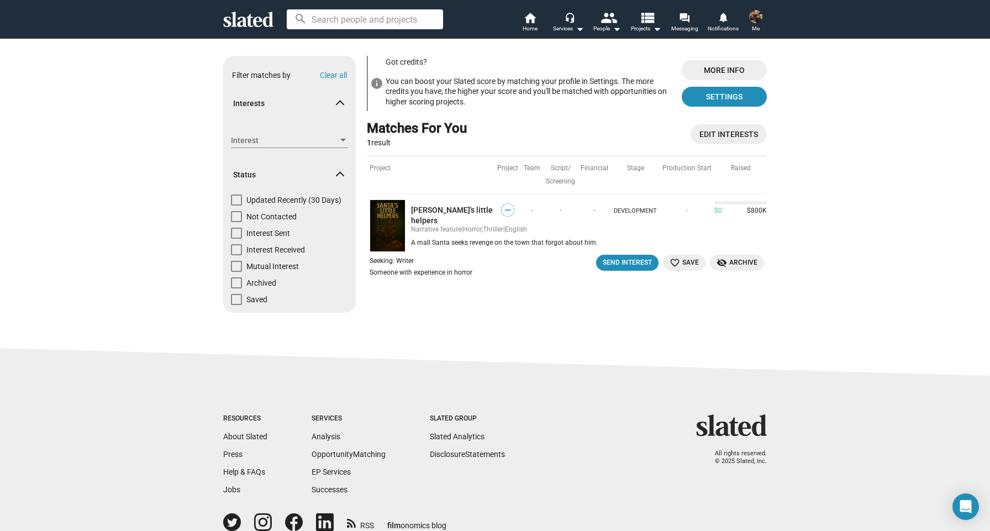
click at [291, 77] on div "Filter matches by Clear all" at bounding box center [289, 73] width 133 height 34
click at [287, 97] on mat-expansion-panel-header "Interests" at bounding box center [289, 103] width 133 height 35
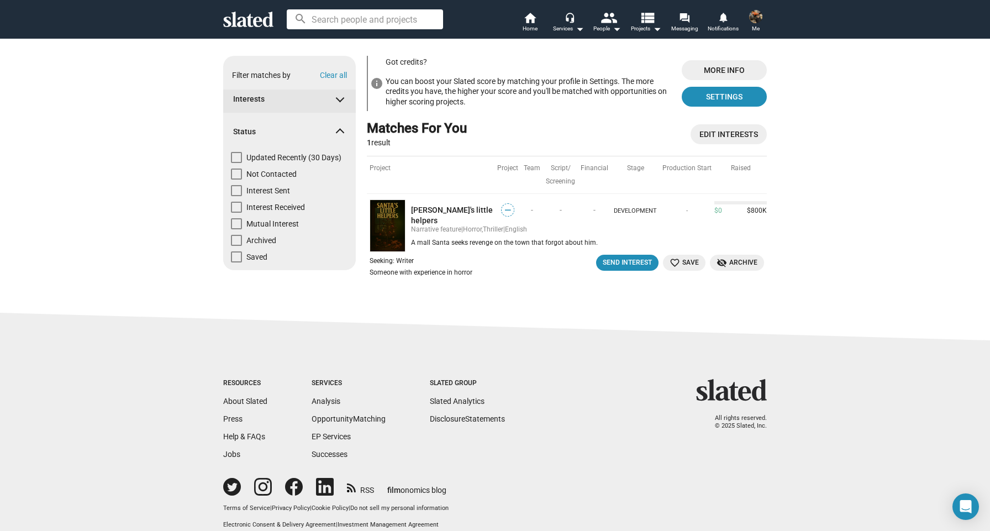
click at [287, 97] on span "Interests" at bounding box center [285, 99] width 104 height 11
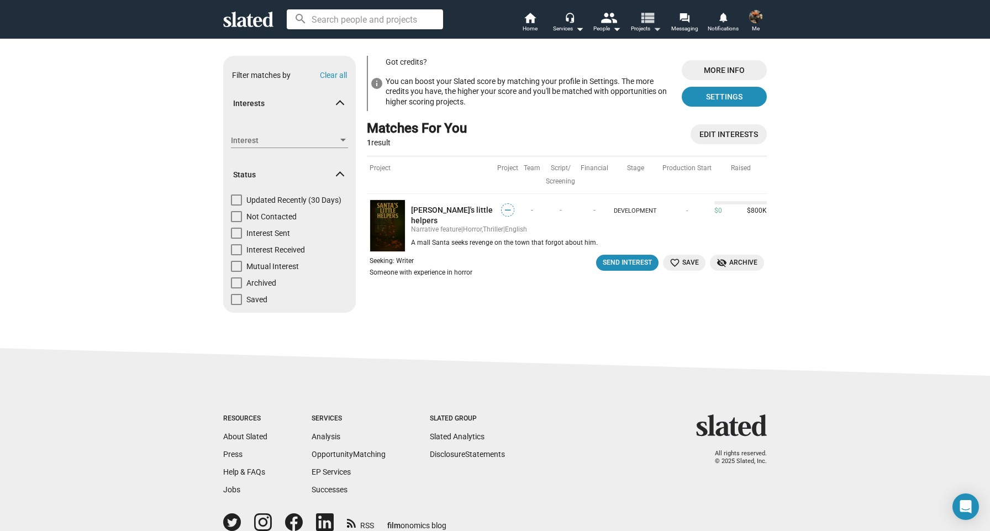
click at [655, 23] on mat-icon "view_list" at bounding box center [647, 17] width 16 height 16
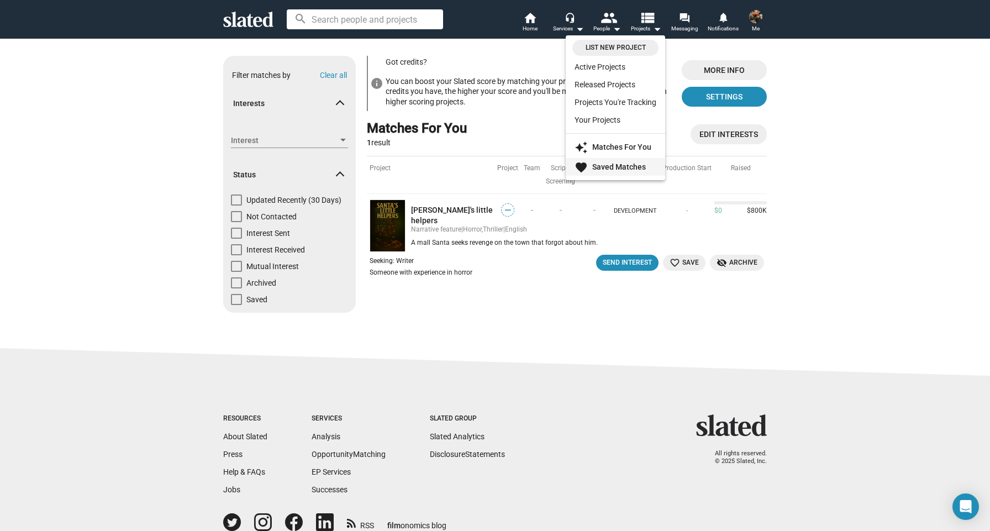
click at [635, 168] on strong "Saved Matches" at bounding box center [619, 166] width 54 height 9
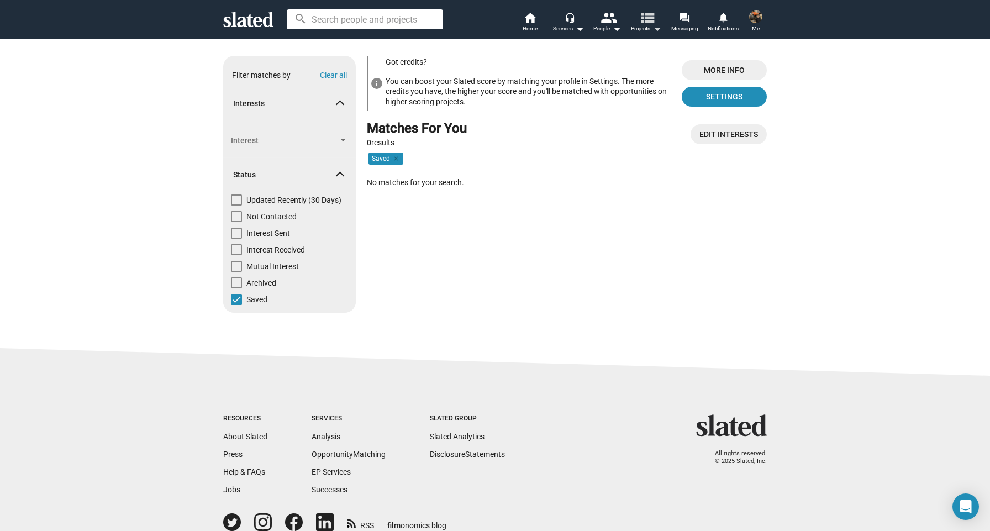
click at [641, 18] on mat-icon "view_list" at bounding box center [647, 17] width 16 height 16
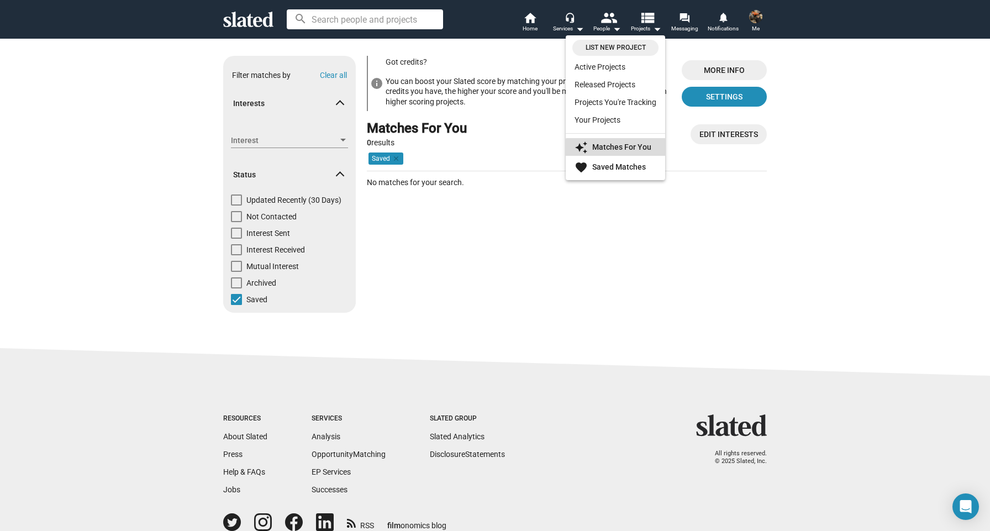
click at [629, 151] on link "auto_awesome Matches For You" at bounding box center [615, 147] width 99 height 18
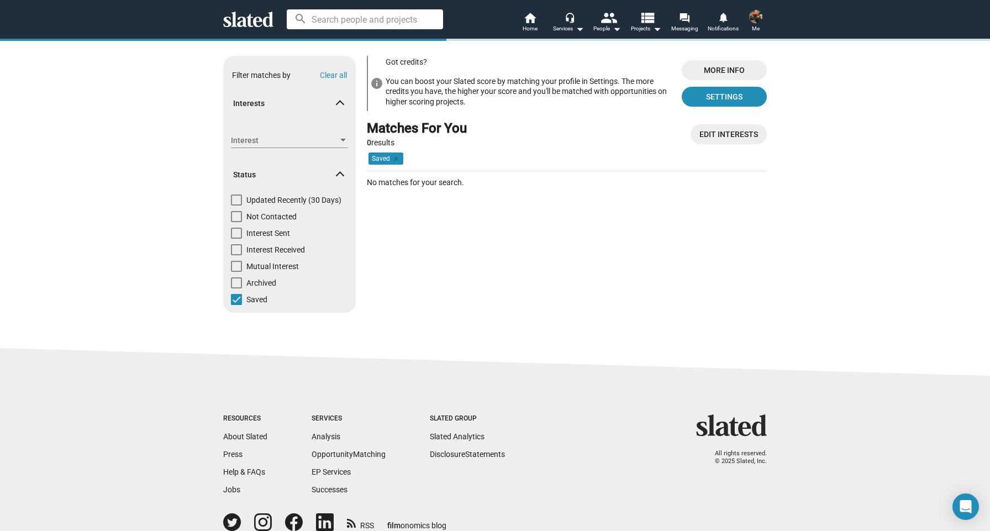
click at [236, 297] on span at bounding box center [236, 299] width 11 height 11
click at [236, 305] on input "Saved" at bounding box center [236, 305] width 1 height 1
checkbox input "false"
click at [239, 199] on span at bounding box center [236, 200] width 11 height 11
click at [237, 206] on input "Updated Recently (30 Days)" at bounding box center [236, 206] width 1 height 1
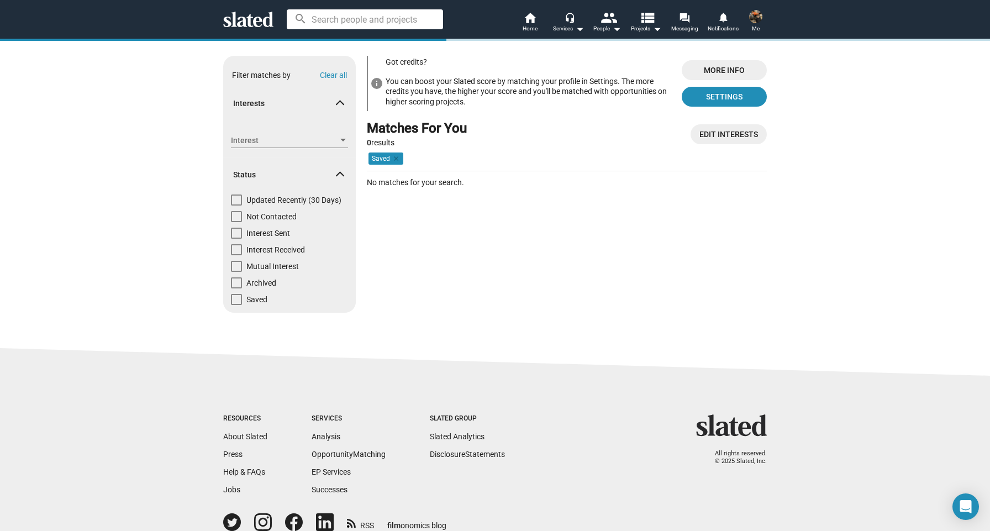
checkbox input "true"
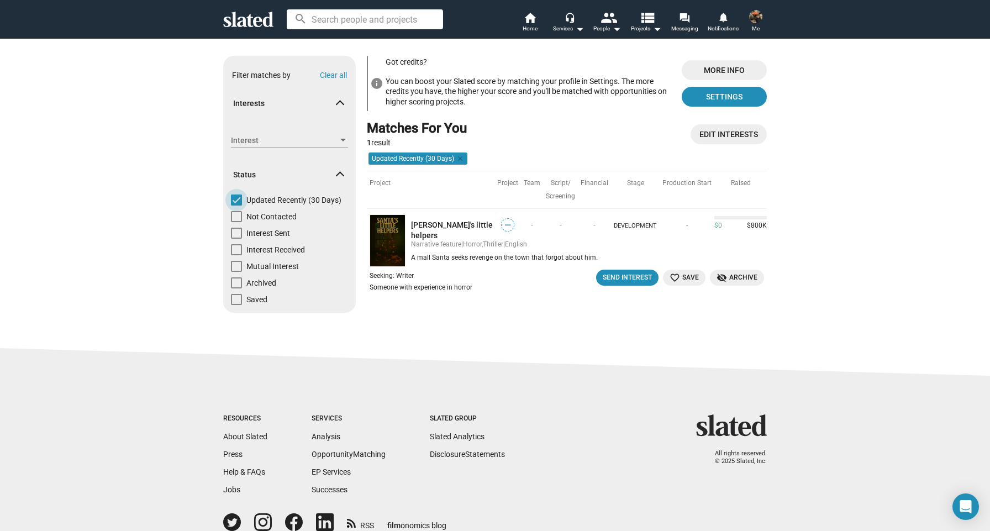
click at [235, 199] on span at bounding box center [236, 200] width 11 height 11
click at [236, 206] on input "Updated Recently (30 Days)" at bounding box center [236, 206] width 1 height 1
checkbox input "false"
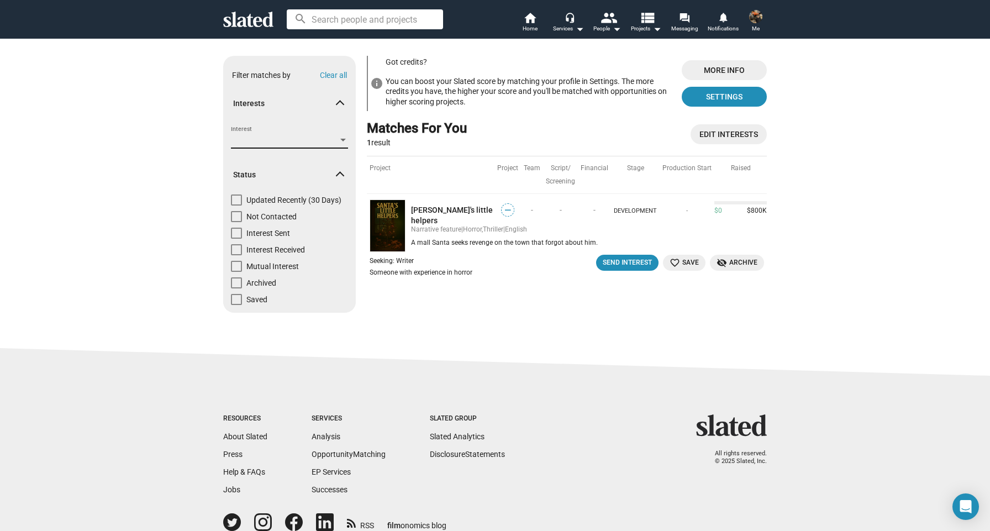
click at [256, 144] on span "Interest" at bounding box center [284, 141] width 107 height 12
click at [243, 165] on span "Writer" at bounding box center [290, 164] width 119 height 23
click at [242, 160] on span "Writer" at bounding box center [290, 164] width 119 height 23
click at [334, 135] on span "Apply" at bounding box center [343, 135] width 20 height 11
click at [318, 100] on div at bounding box center [495, 265] width 990 height 531
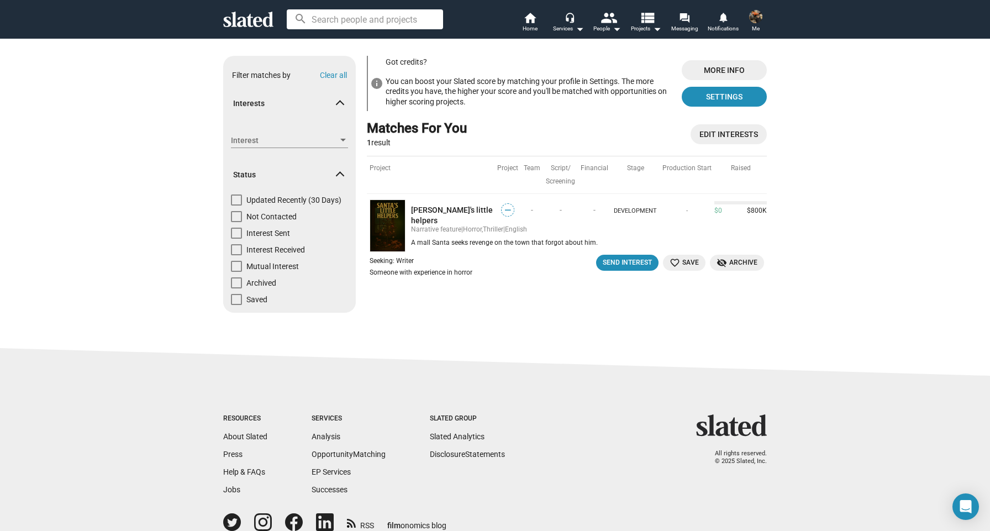
click at [321, 104] on span "Interests" at bounding box center [285, 103] width 104 height 11
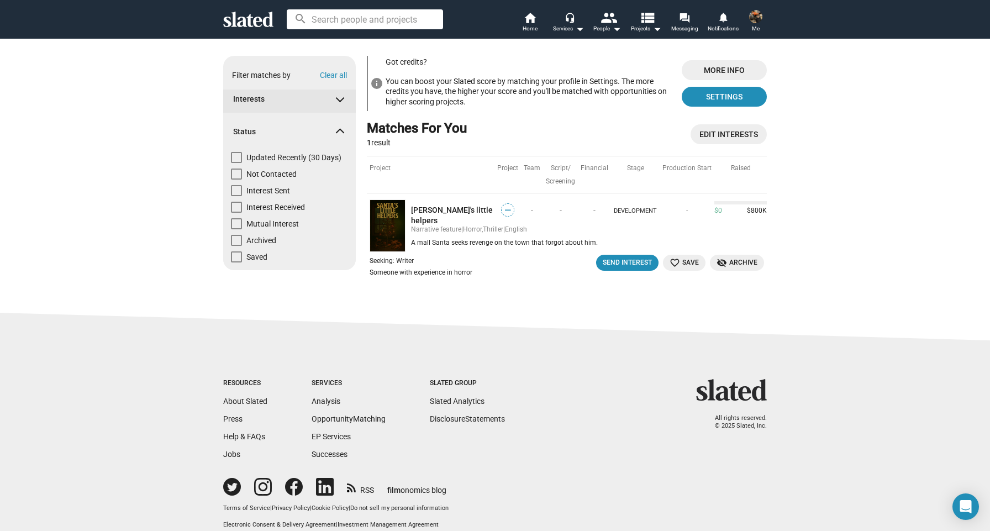
click at [321, 104] on mat-expansion-panel-header "Interests" at bounding box center [289, 99] width 133 height 27
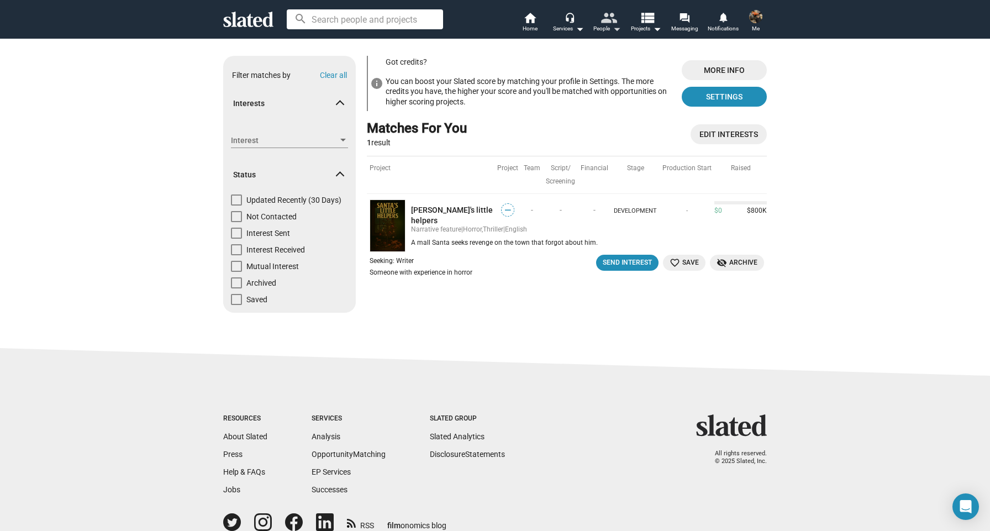
click at [618, 24] on mat-icon "arrow_drop_down" at bounding box center [616, 28] width 13 height 13
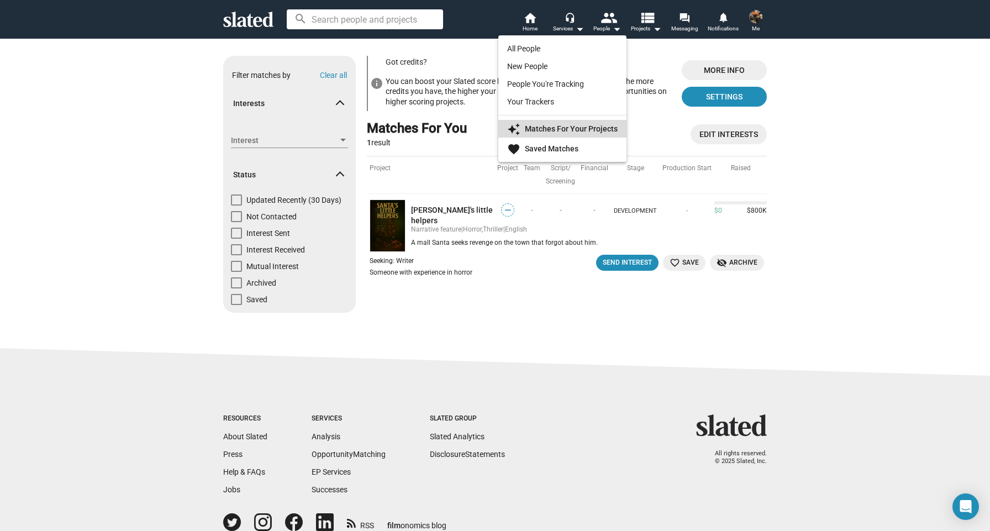
click at [589, 128] on strong "Matches For Your Projects" at bounding box center [571, 128] width 93 height 9
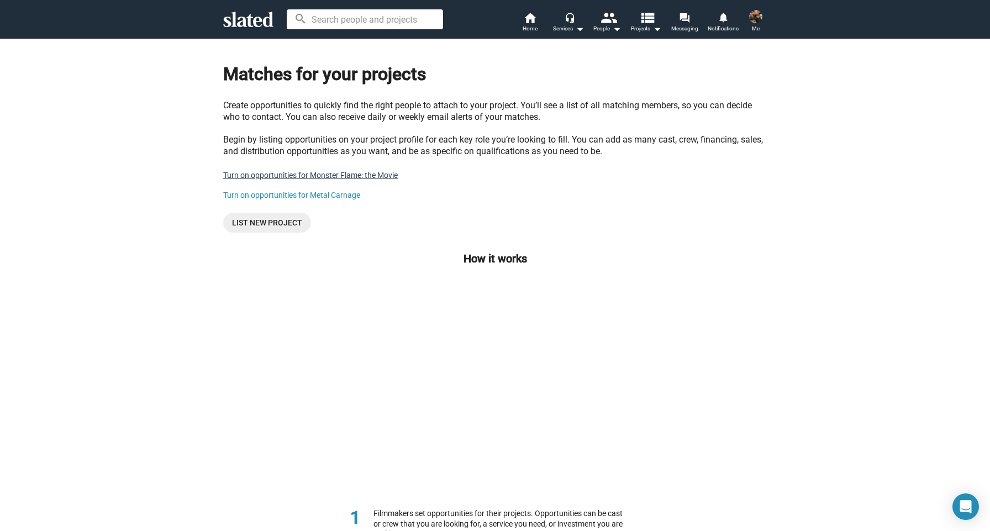
click at [323, 174] on link "Turn on opportunities for Monster Flame: the Movie" at bounding box center [310, 175] width 175 height 9
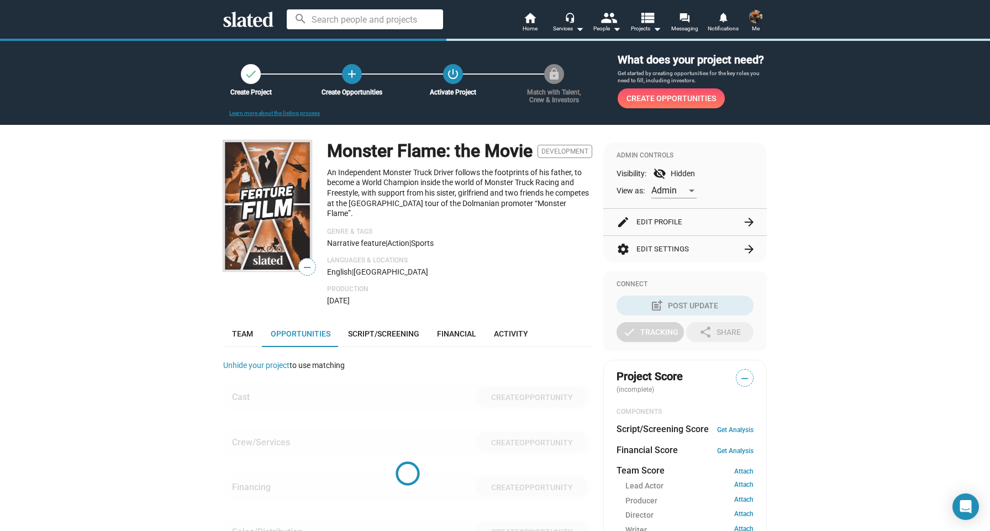
scroll to position [308, 0]
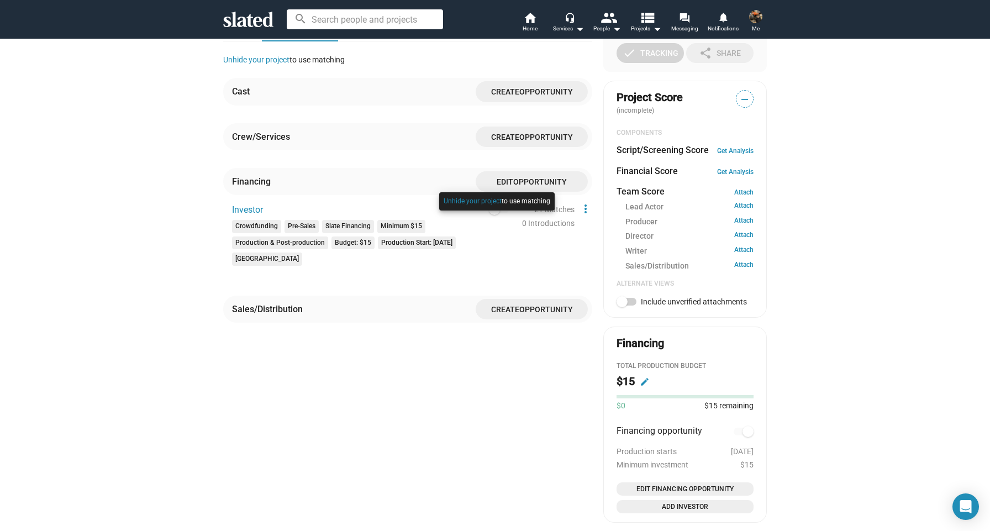
click at [502, 215] on div at bounding box center [497, 213] width 121 height 46
click at [487, 200] on button "Unhide your project" at bounding box center [473, 201] width 58 height 9
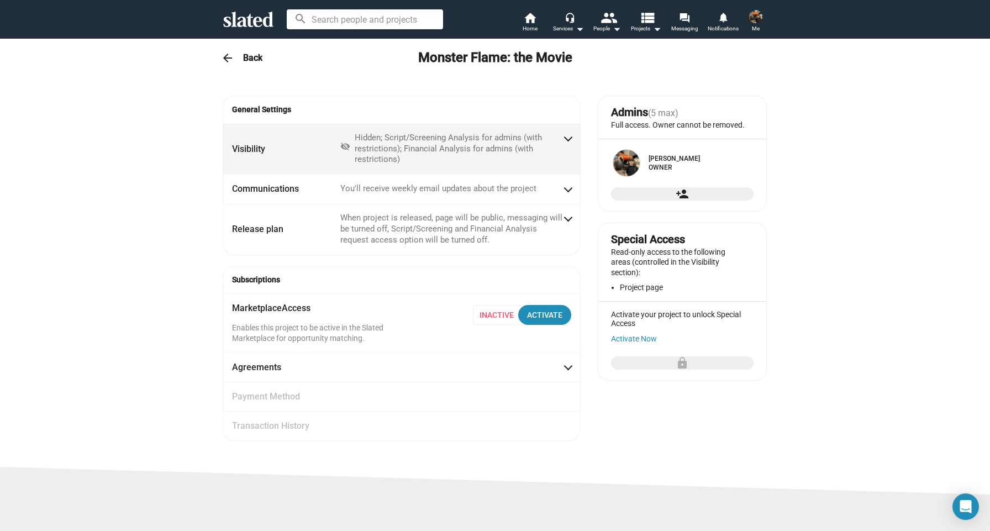
scroll to position [0, 0]
click at [442, 153] on div "Hidden; Script/Screening Analysis for admins (with restrictions); Financial Ana…" at bounding box center [459, 149] width 208 height 33
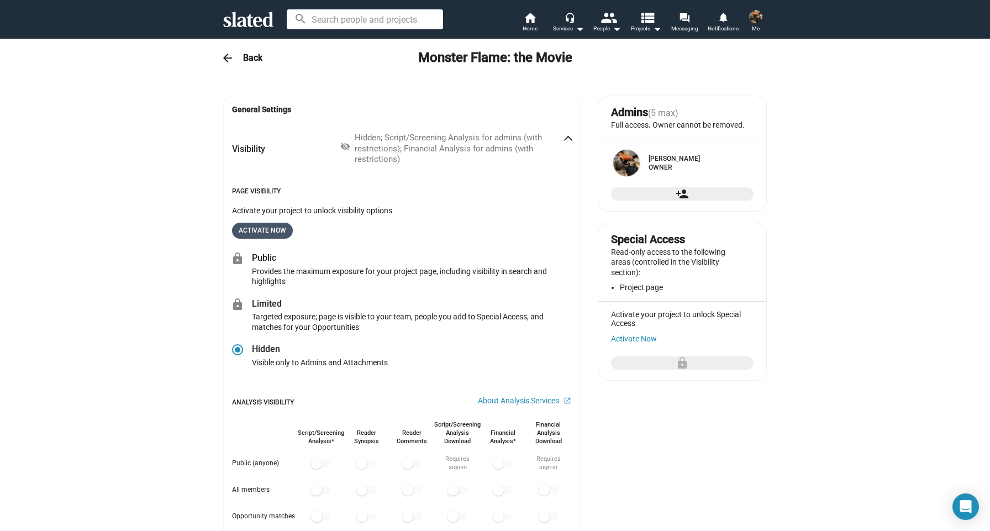
click at [277, 225] on span "Activate Now" at bounding box center [263, 231] width 48 height 12
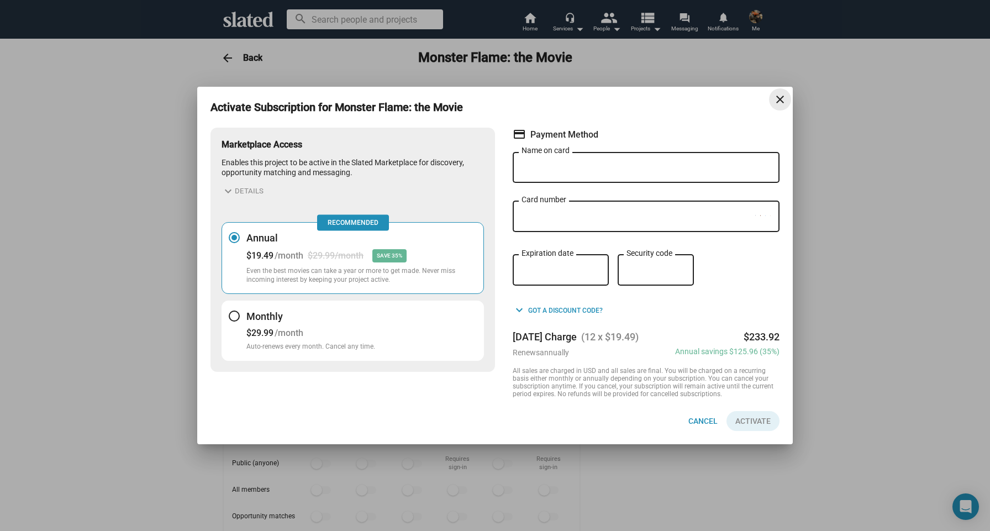
click at [782, 88] on button "close" at bounding box center [780, 99] width 22 height 22
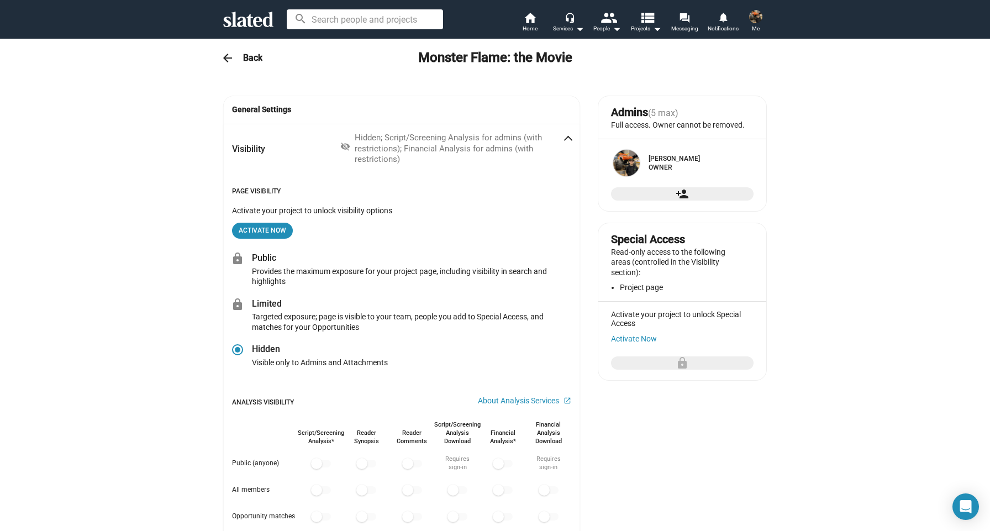
click at [237, 256] on mat-icon "lock" at bounding box center [239, 258] width 17 height 13
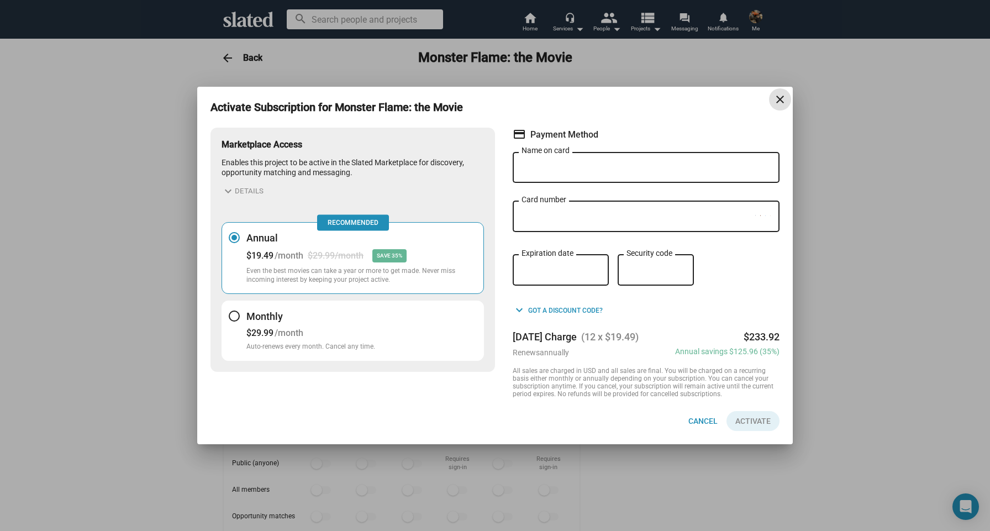
click at [775, 105] on mat-icon "close" at bounding box center [780, 99] width 13 height 13
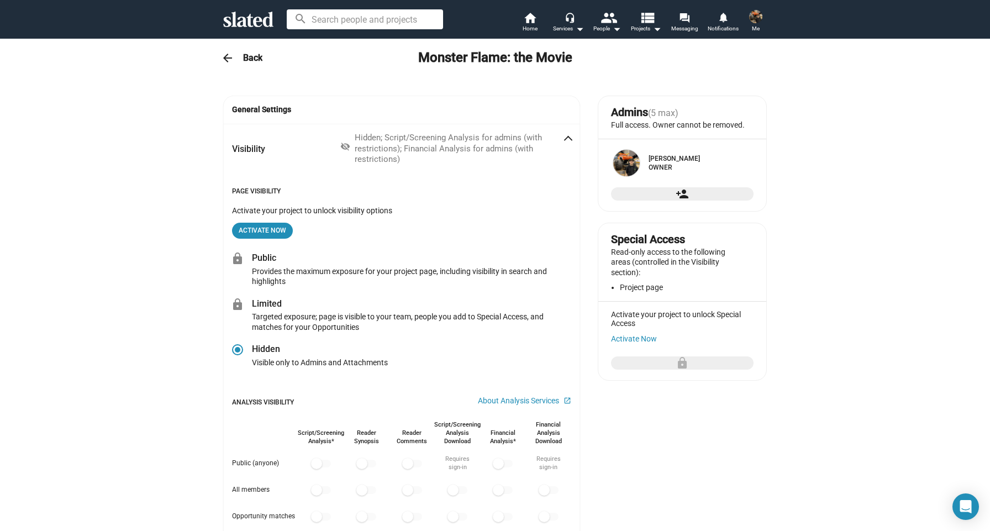
click at [349, 144] on mat-icon "visibility_off" at bounding box center [345, 147] width 10 height 13
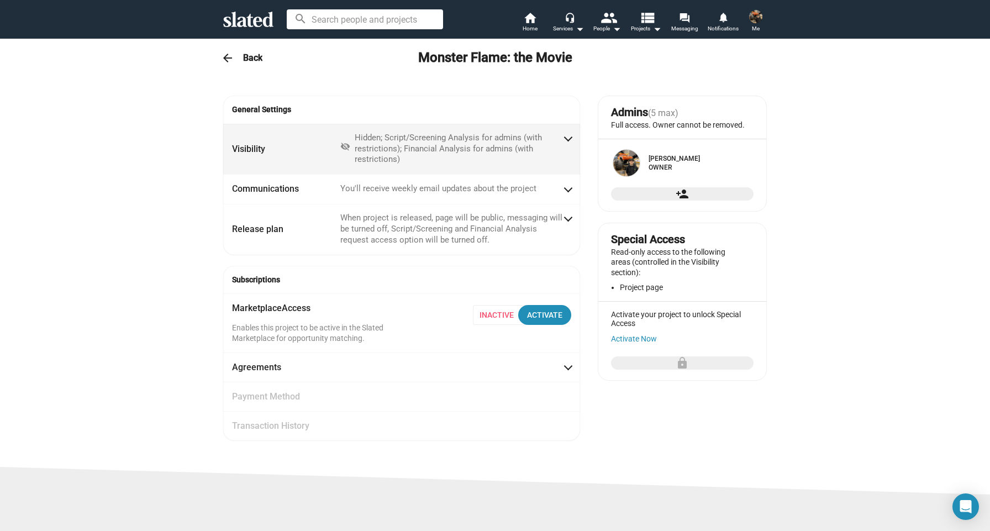
click at [349, 144] on mat-icon "visibility_off" at bounding box center [345, 147] width 10 height 13
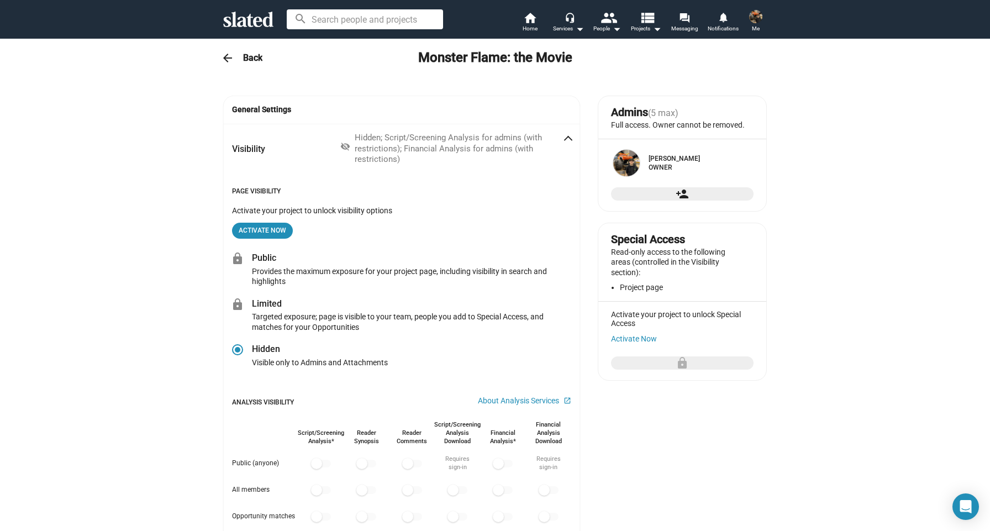
click at [240, 257] on mat-icon "lock" at bounding box center [239, 258] width 17 height 13
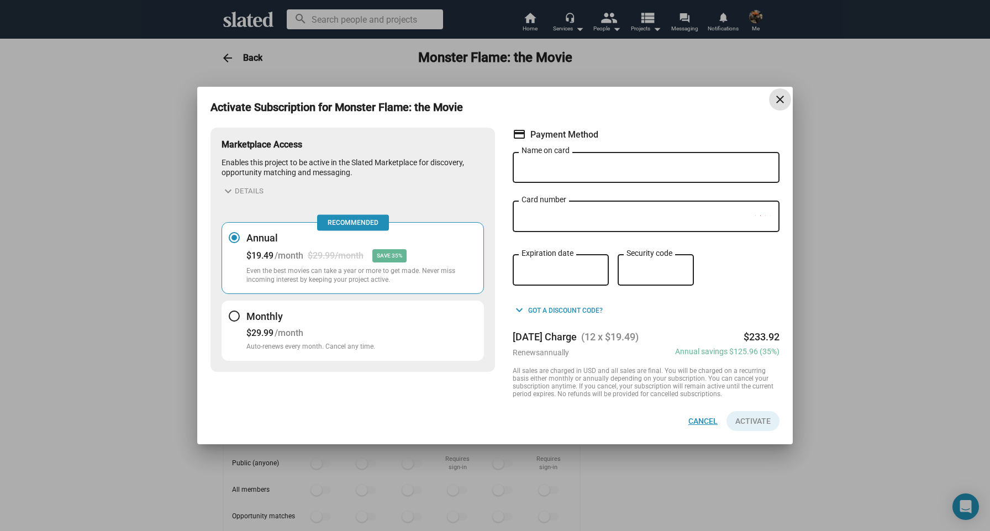
click at [700, 427] on span "Cancel" at bounding box center [703, 421] width 29 height 20
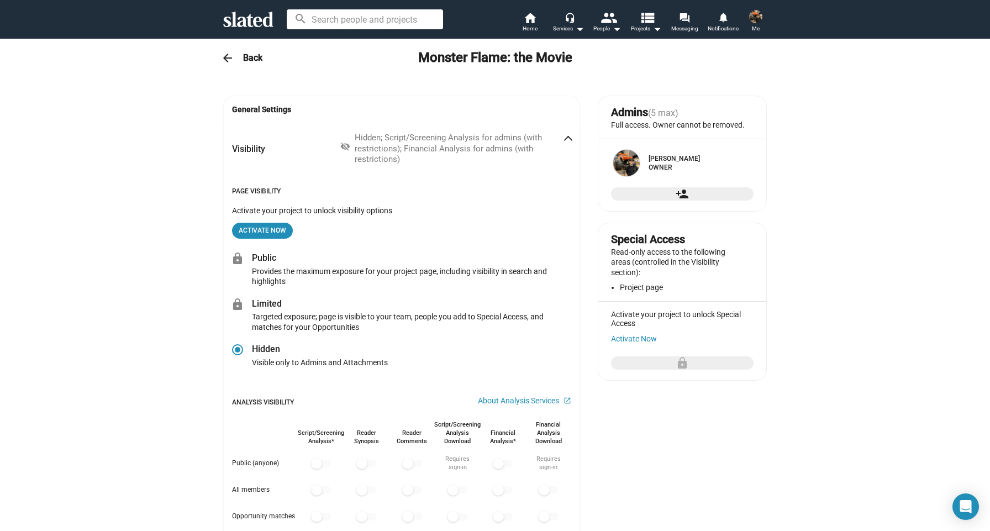
click at [296, 190] on p "Page Visibility" at bounding box center [401, 191] width 339 height 9
click at [289, 183] on div "Page Visibility Activate your project to unlock visibility options Activate Now…" at bounding box center [401, 410] width 357 height 472
click at [461, 147] on div "Hidden; Script/Screening Analysis for admins (with restrictions); Financial Ana…" at bounding box center [459, 149] width 208 height 33
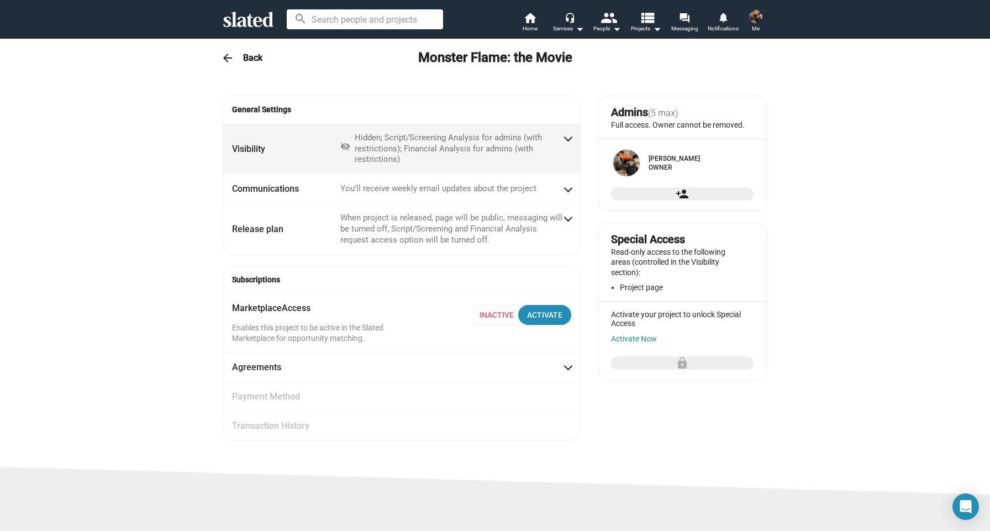
click at [461, 147] on div "Hidden; Script/Screening Analysis for admins (with restrictions); Financial Ana…" at bounding box center [459, 149] width 208 height 33
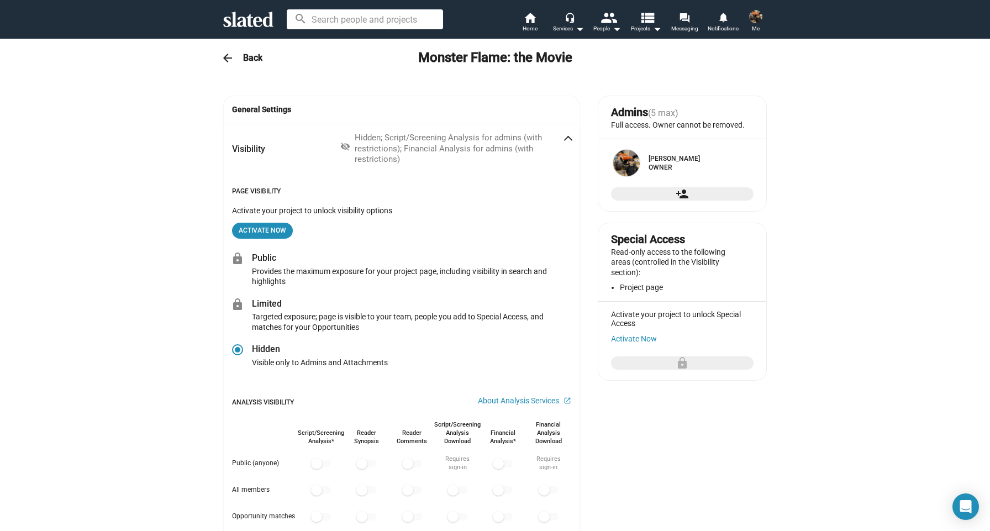
click at [349, 146] on mat-icon "visibility_off" at bounding box center [345, 147] width 10 height 13
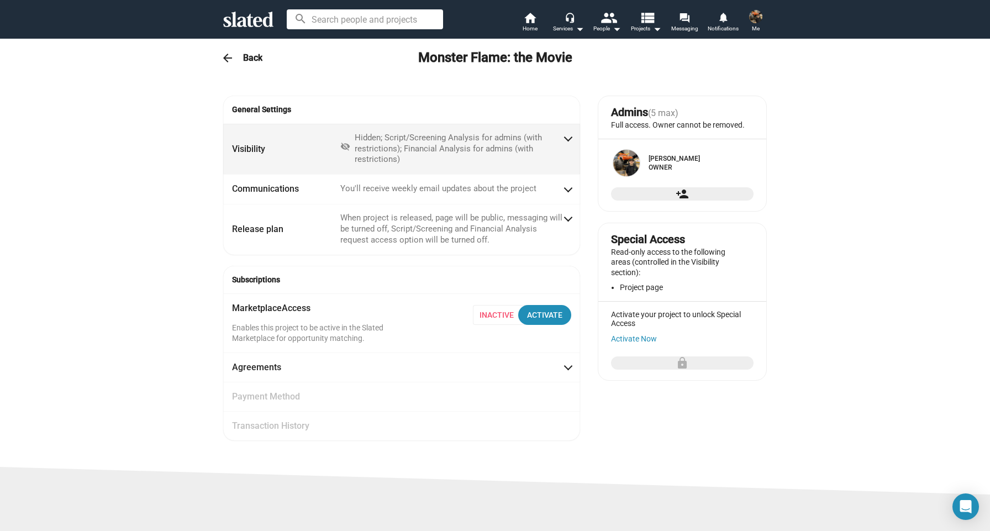
click at [345, 144] on mat-icon "visibility_off" at bounding box center [345, 147] width 10 height 13
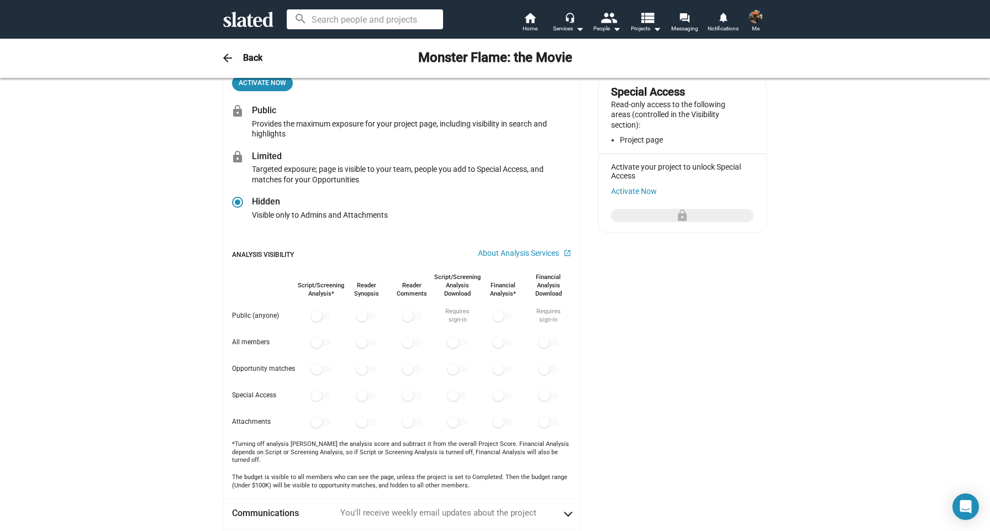
scroll to position [322, 0]
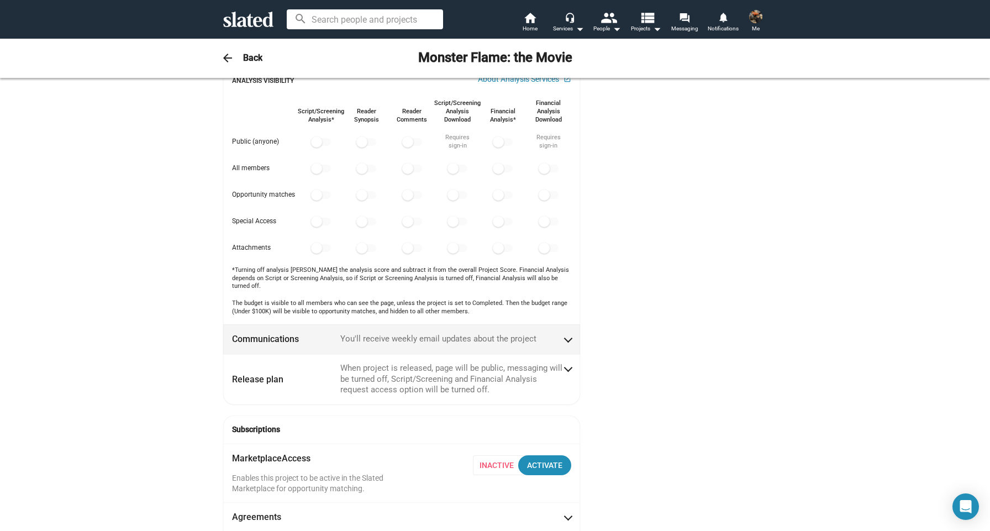
click at [370, 333] on mat-panel-description "You'll receive weekly email updates about the project" at bounding box center [451, 339] width 222 height 12
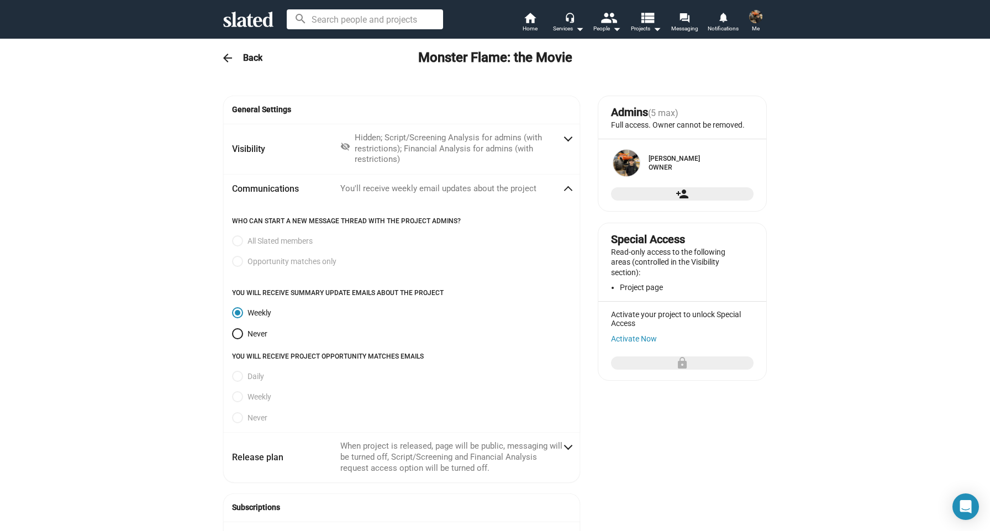
scroll to position [0, 0]
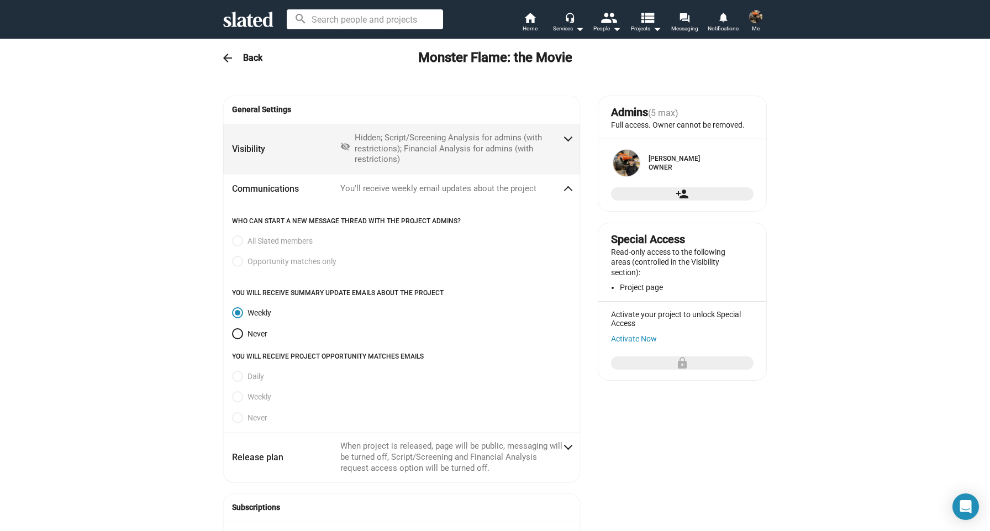
click at [353, 145] on mat-panel-description "visibility_off Hidden; Script/Screening Analysis for admins (with restrictions)…" at bounding box center [451, 149] width 222 height 33
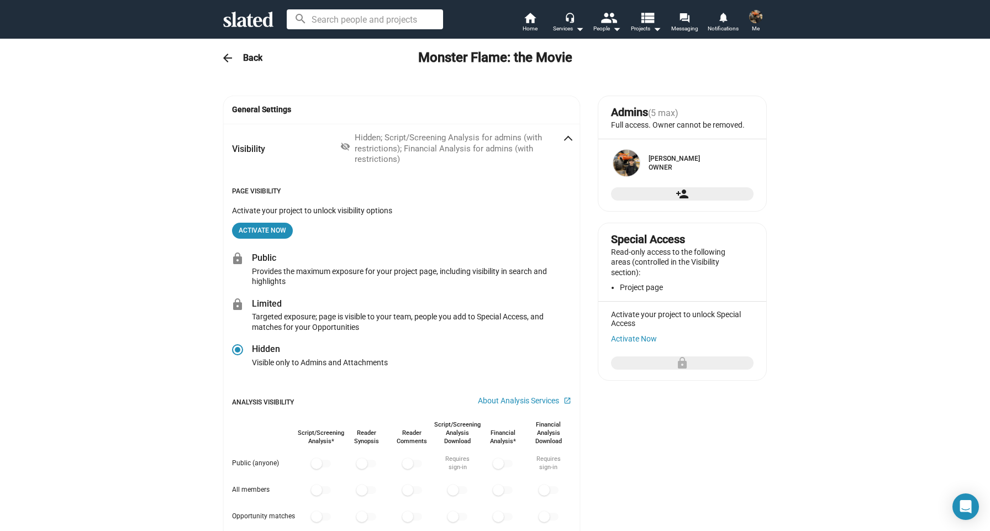
click at [256, 255] on h2 "Public" at bounding box center [411, 258] width 319 height 12
click at [269, 300] on h2 "Limited" at bounding box center [411, 304] width 319 height 12
click at [239, 259] on mat-icon "lock" at bounding box center [239, 258] width 17 height 13
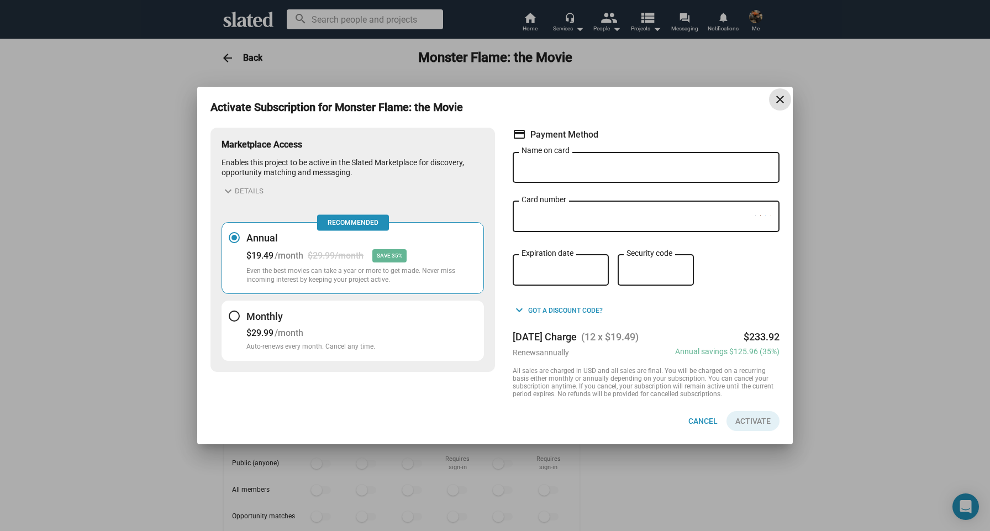
click at [775, 104] on mat-icon "close" at bounding box center [780, 99] width 13 height 13
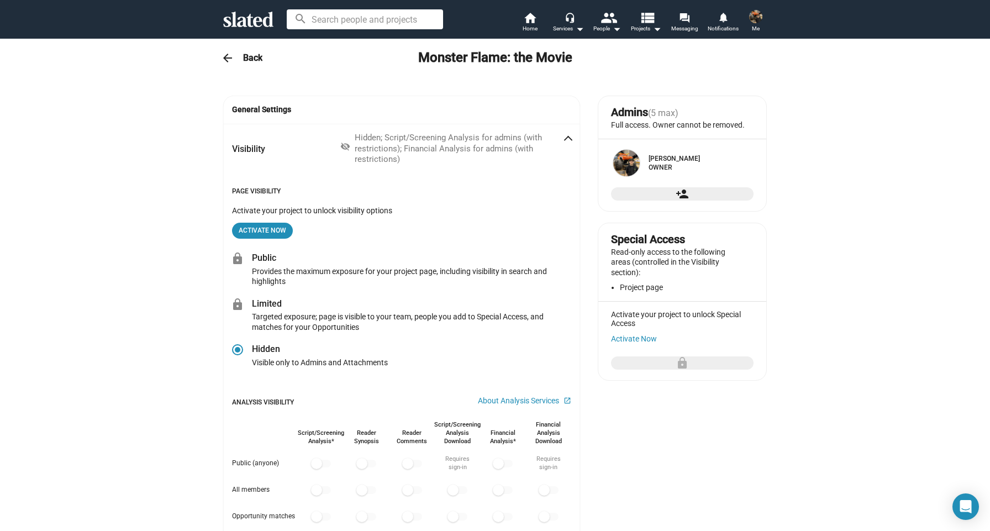
click at [234, 55] on mat-icon "arrow_back" at bounding box center [227, 57] width 13 height 13
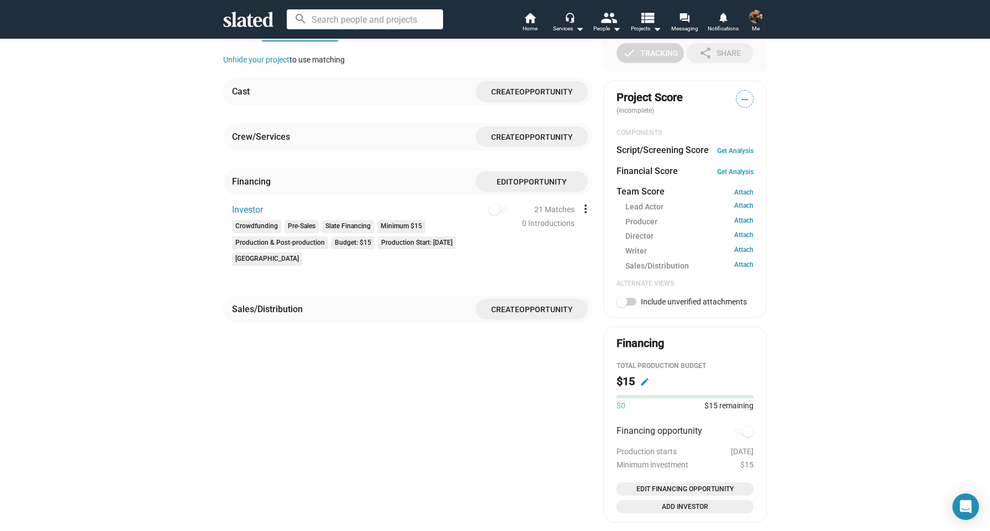
click at [587, 216] on mat-icon "more_vert" at bounding box center [585, 208] width 13 height 13
click at [715, 98] on div at bounding box center [495, 265] width 990 height 531
click at [733, 99] on div "Project Score (incomplete) —" at bounding box center [685, 103] width 137 height 26
click at [742, 98] on span "—" at bounding box center [745, 99] width 17 height 14
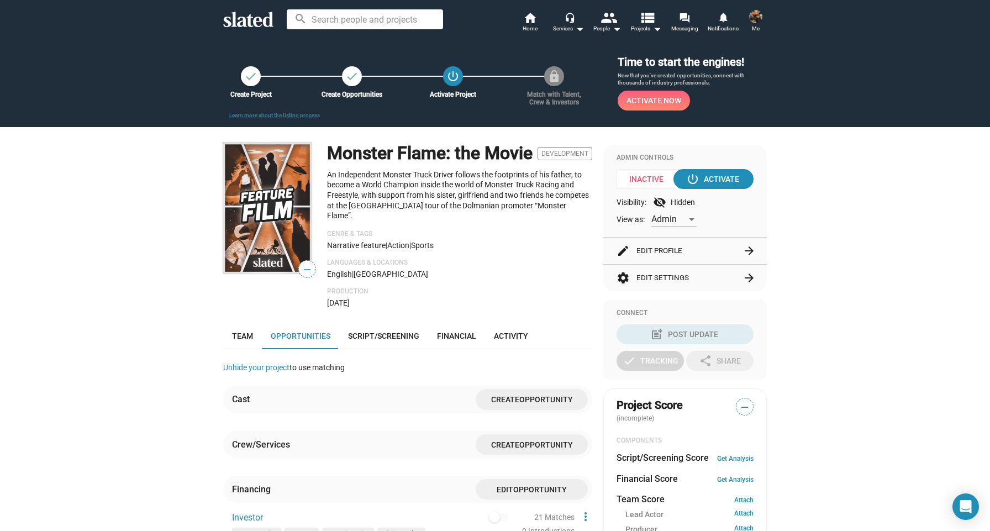
click at [633, 102] on span "Activate Now" at bounding box center [654, 101] width 55 height 20
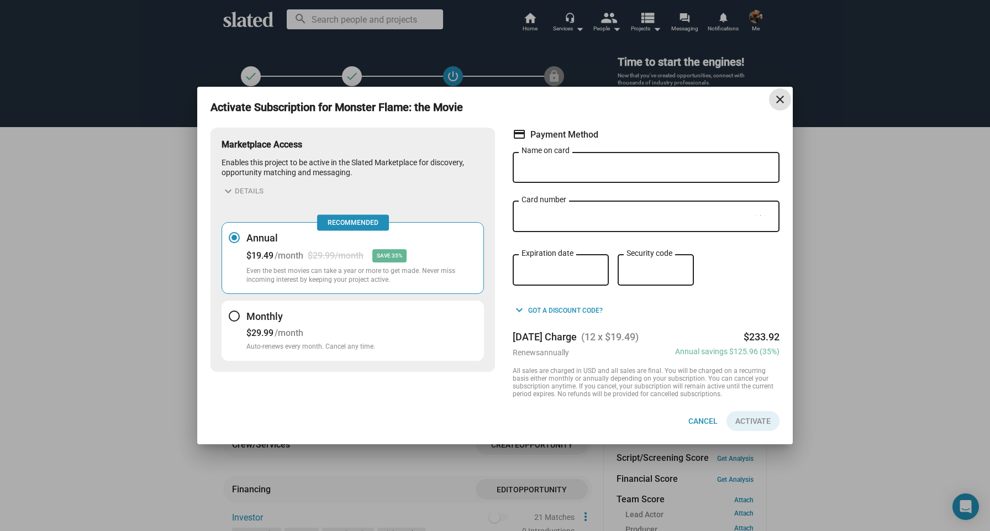
click at [401, 316] on button "Monthly $29.99 /month Auto-renews every month. Cancel any time." at bounding box center [353, 331] width 263 height 60
